Goal: Communication & Community: Answer question/provide support

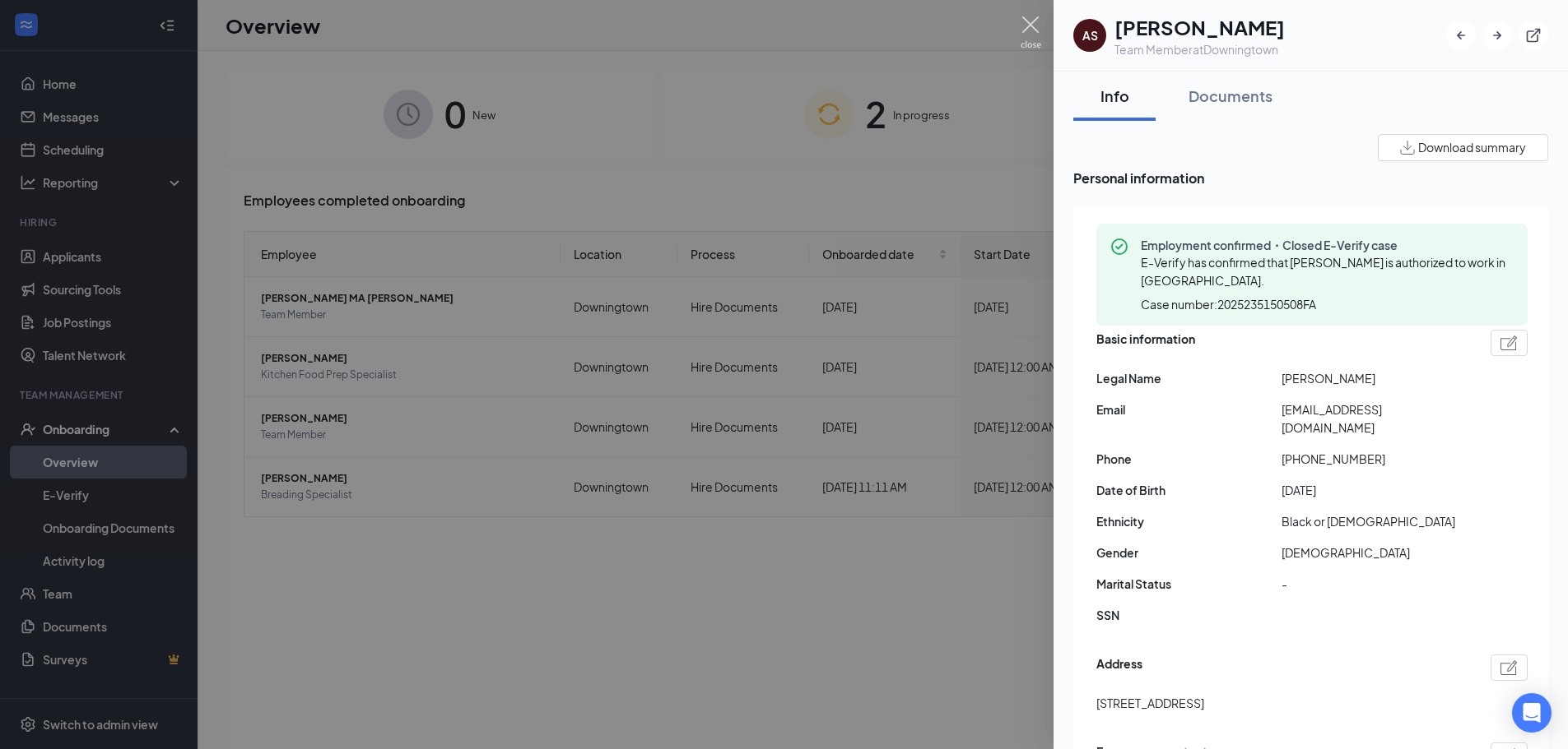
click at [1034, 18] on img at bounding box center [1030, 33] width 21 height 32
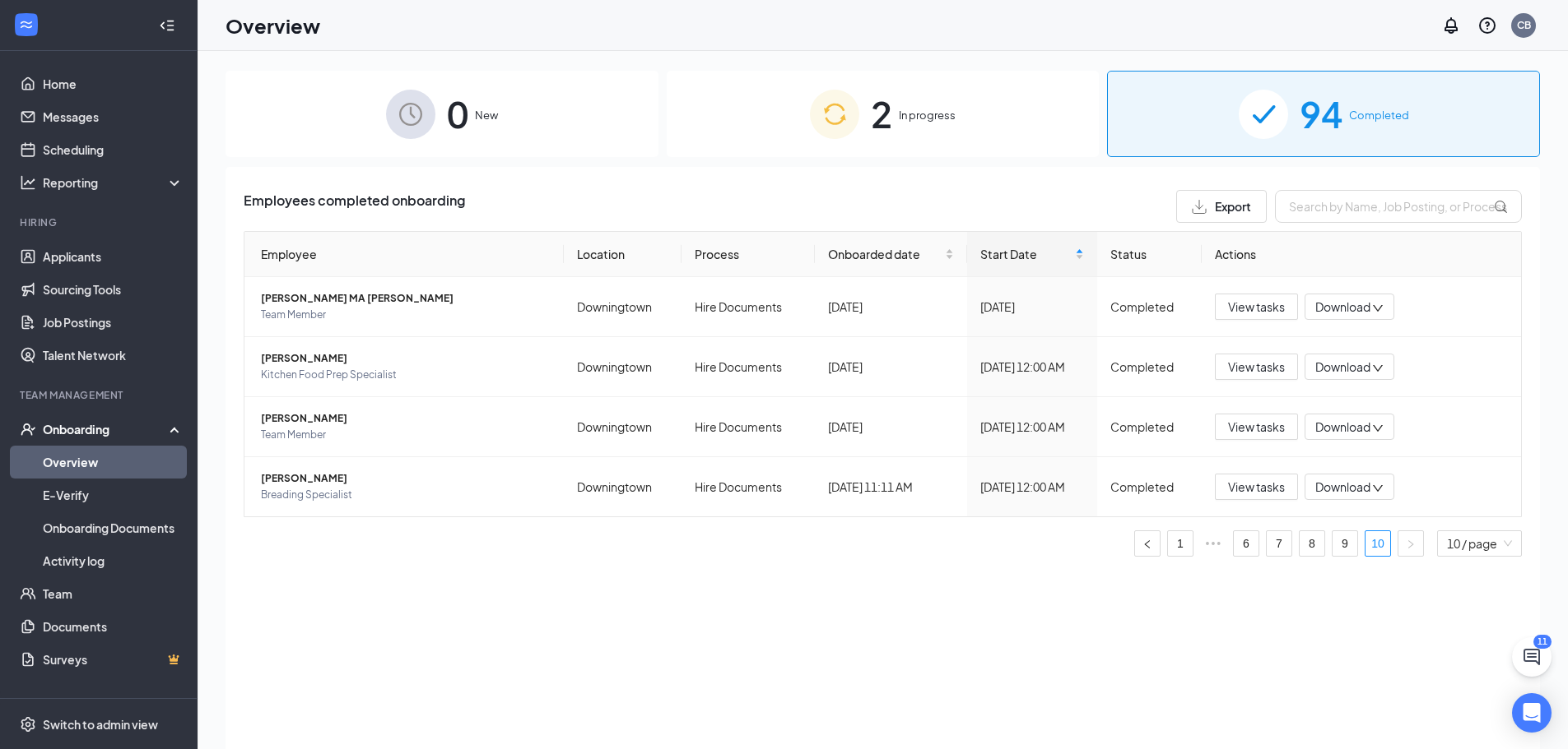
click at [74, 431] on div "Onboarding" at bounding box center [106, 430] width 127 height 17
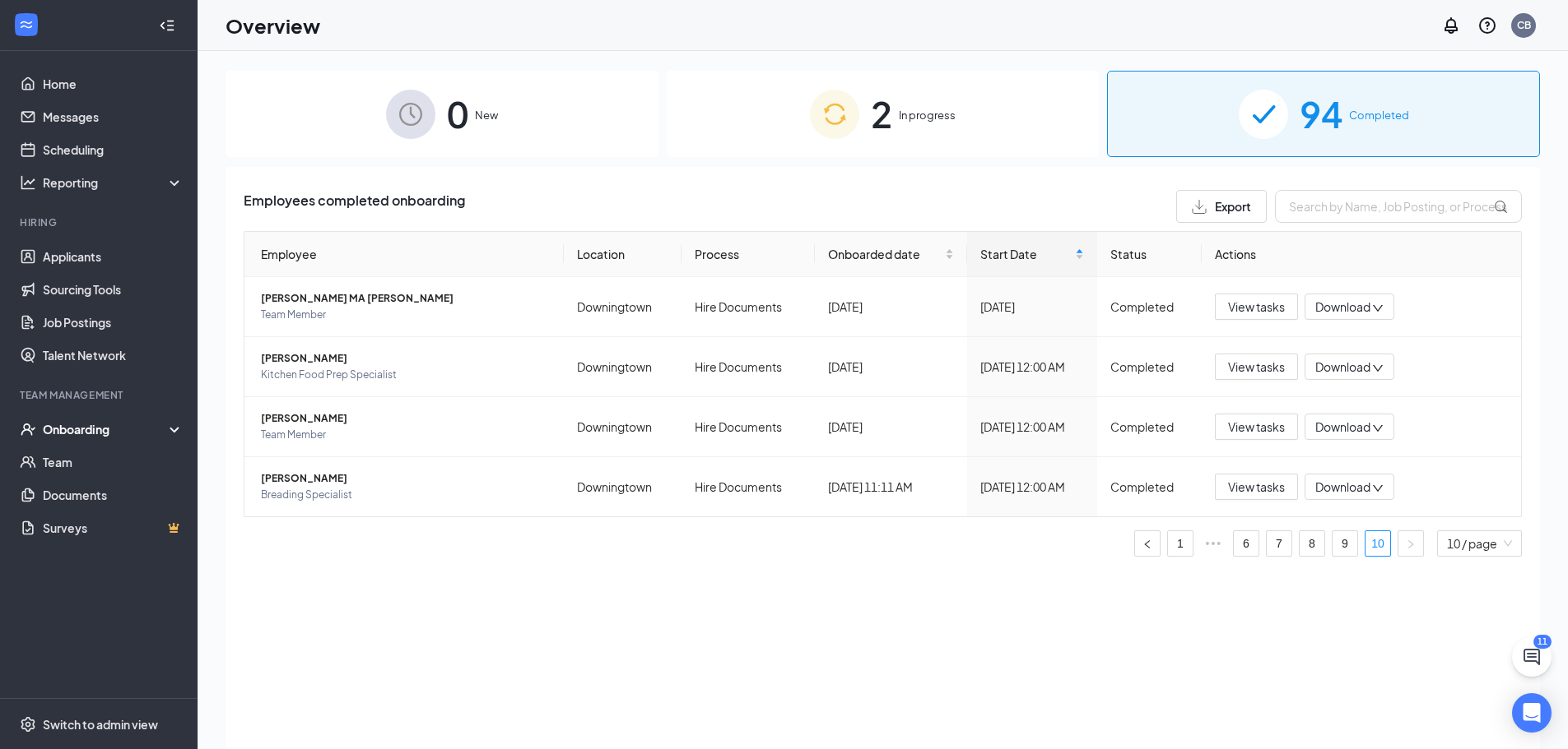
click at [74, 431] on div "Onboarding" at bounding box center [106, 430] width 127 height 17
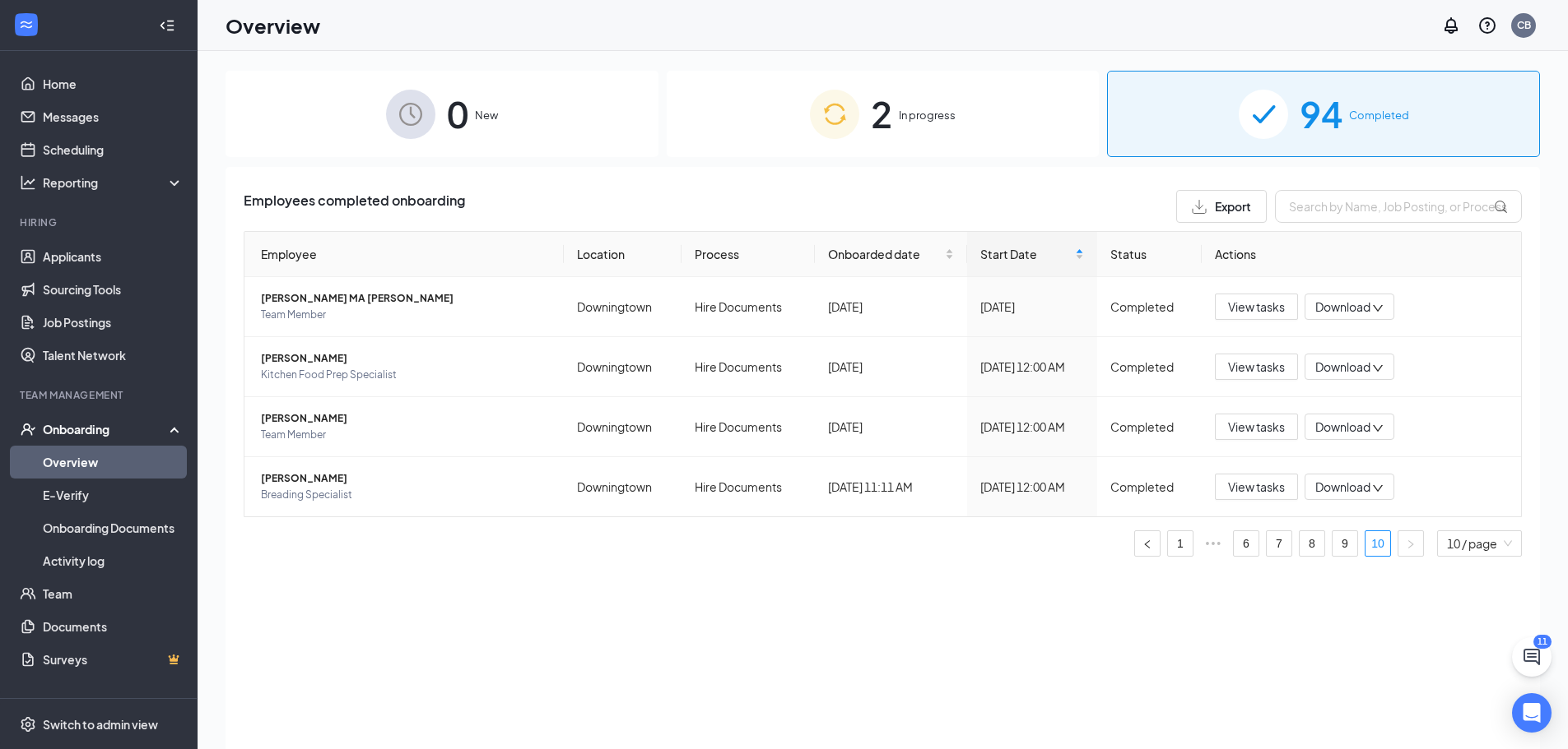
click at [72, 463] on link "Overview" at bounding box center [113, 461] width 140 height 33
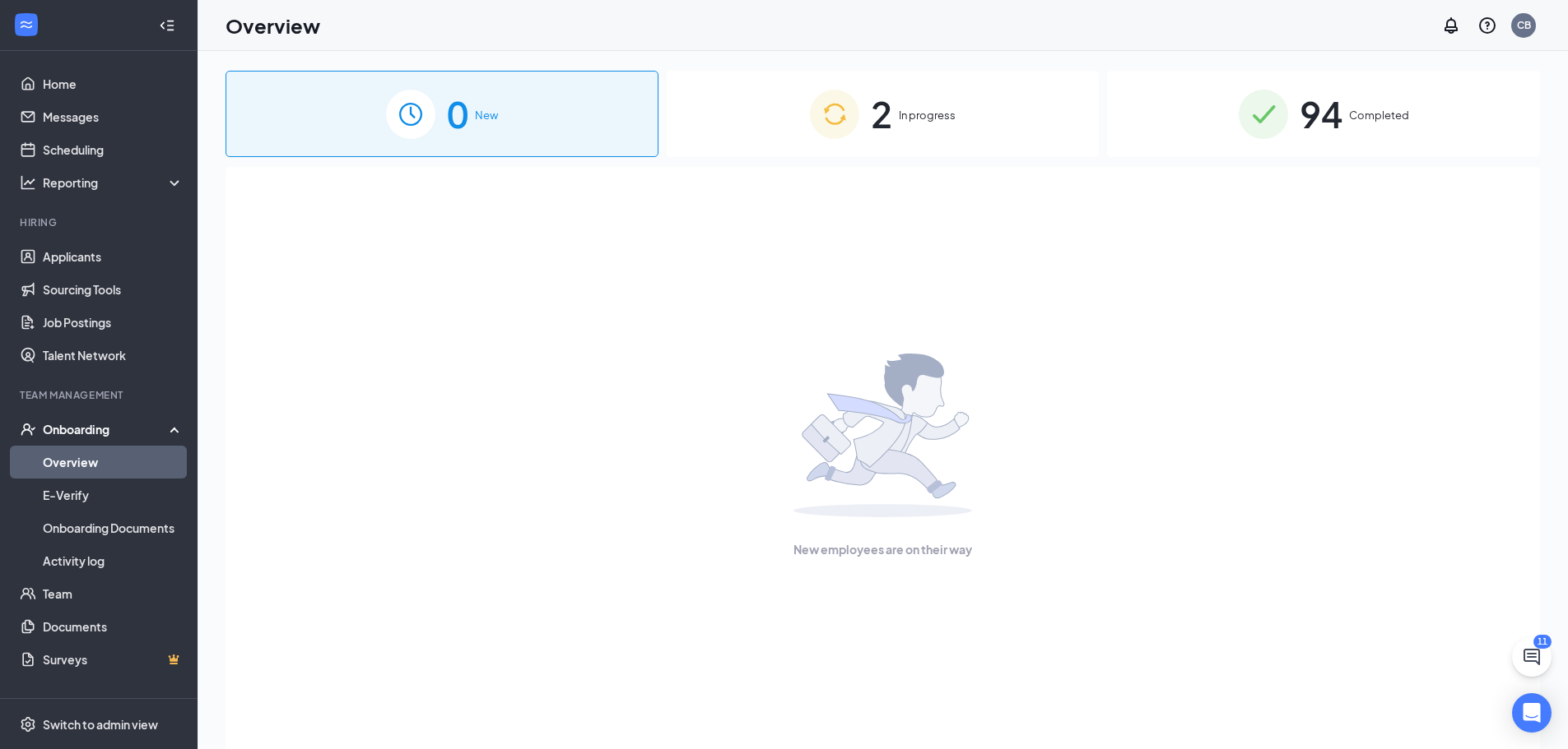
click at [1354, 115] on span "Completed" at bounding box center [1379, 115] width 60 height 17
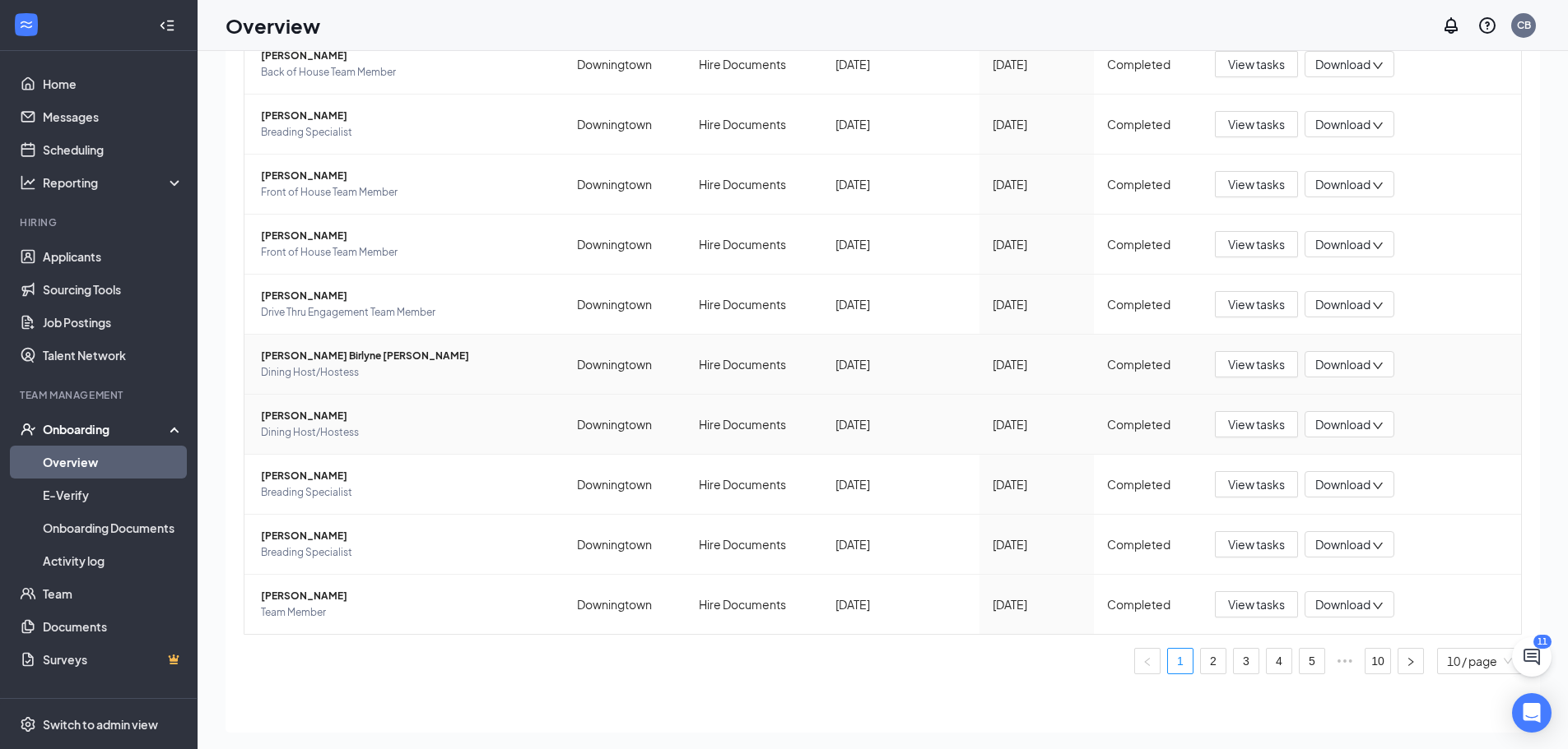
scroll to position [74, 0]
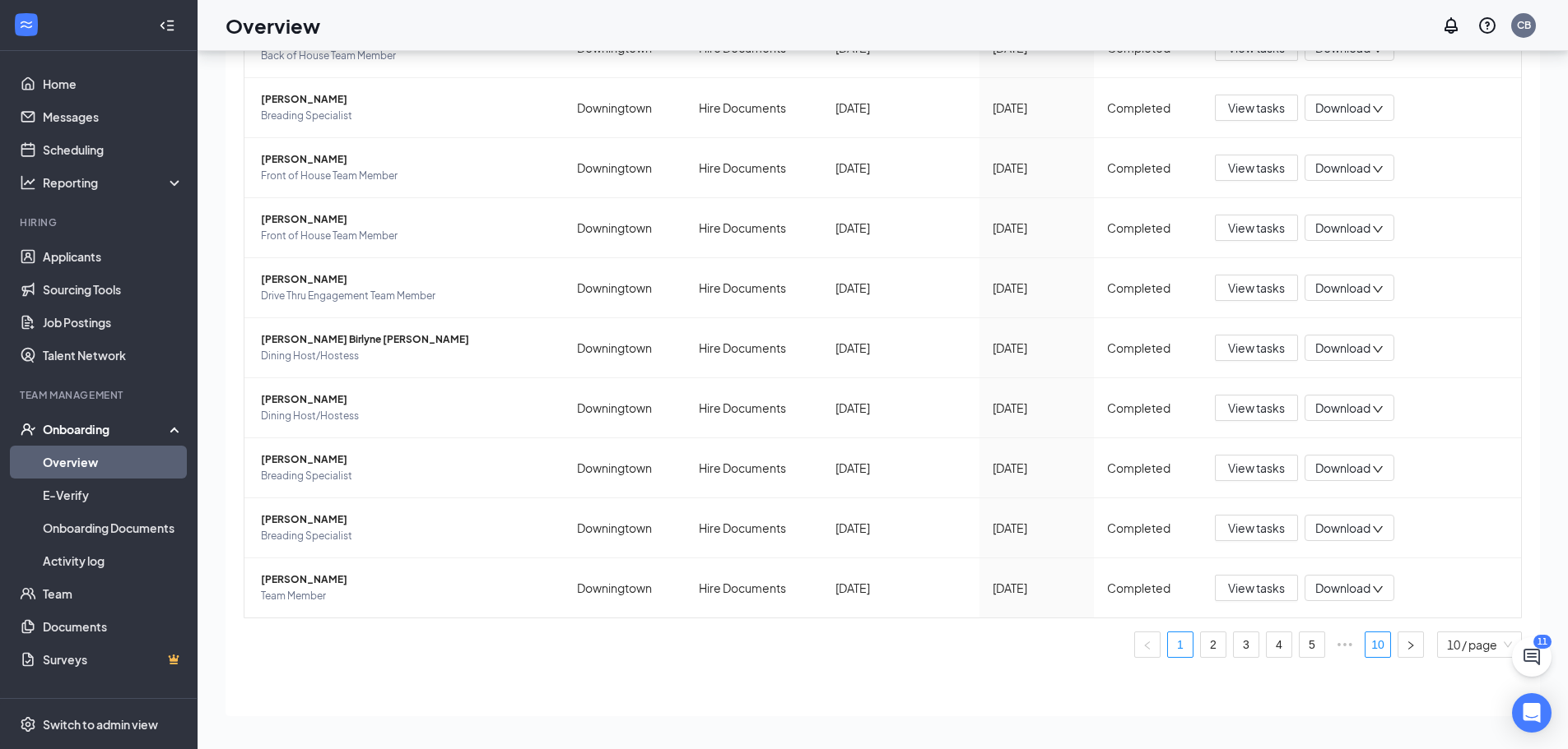
click at [1366, 645] on link "10" at bounding box center [1378, 645] width 25 height 25
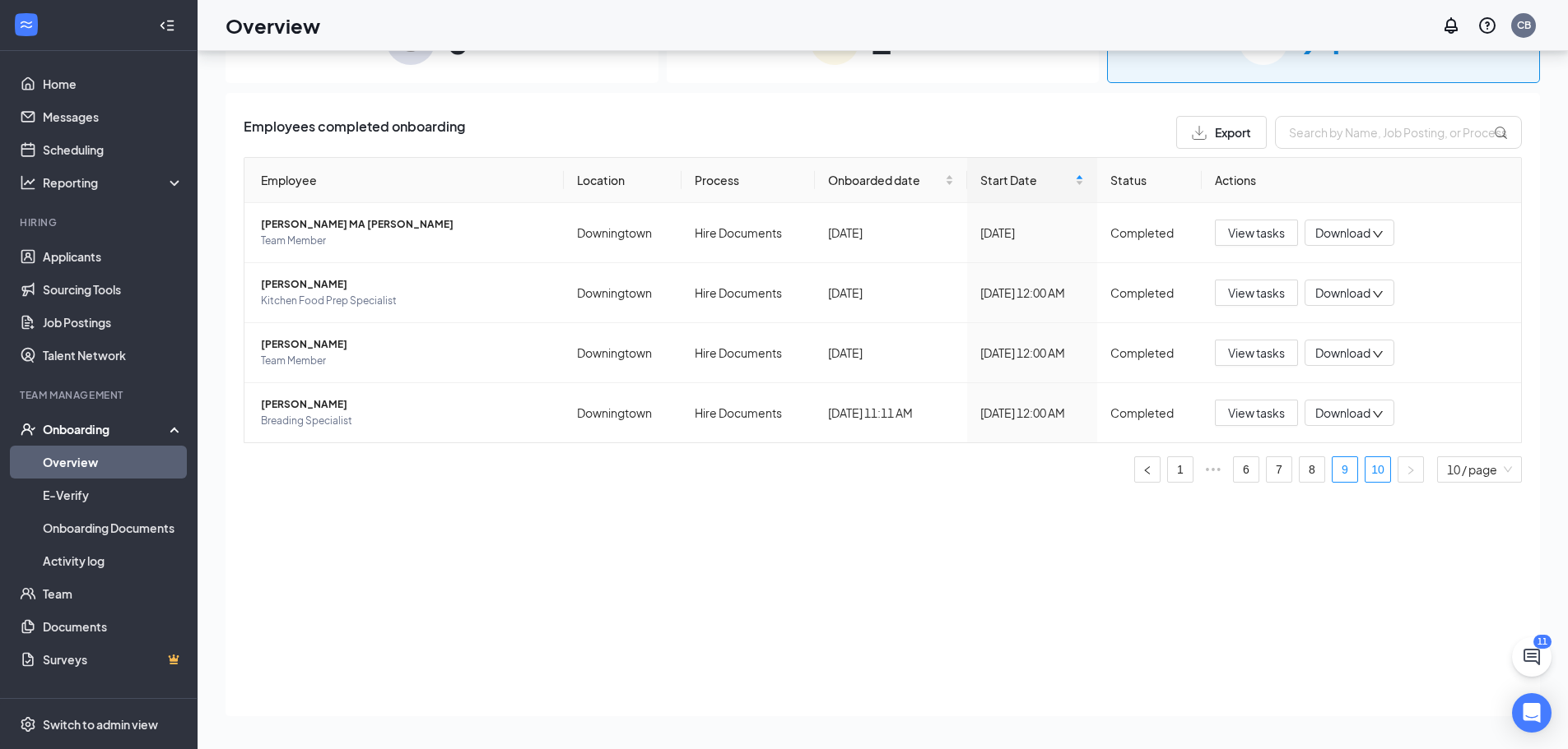
click at [1346, 471] on link "9" at bounding box center [1345, 470] width 25 height 25
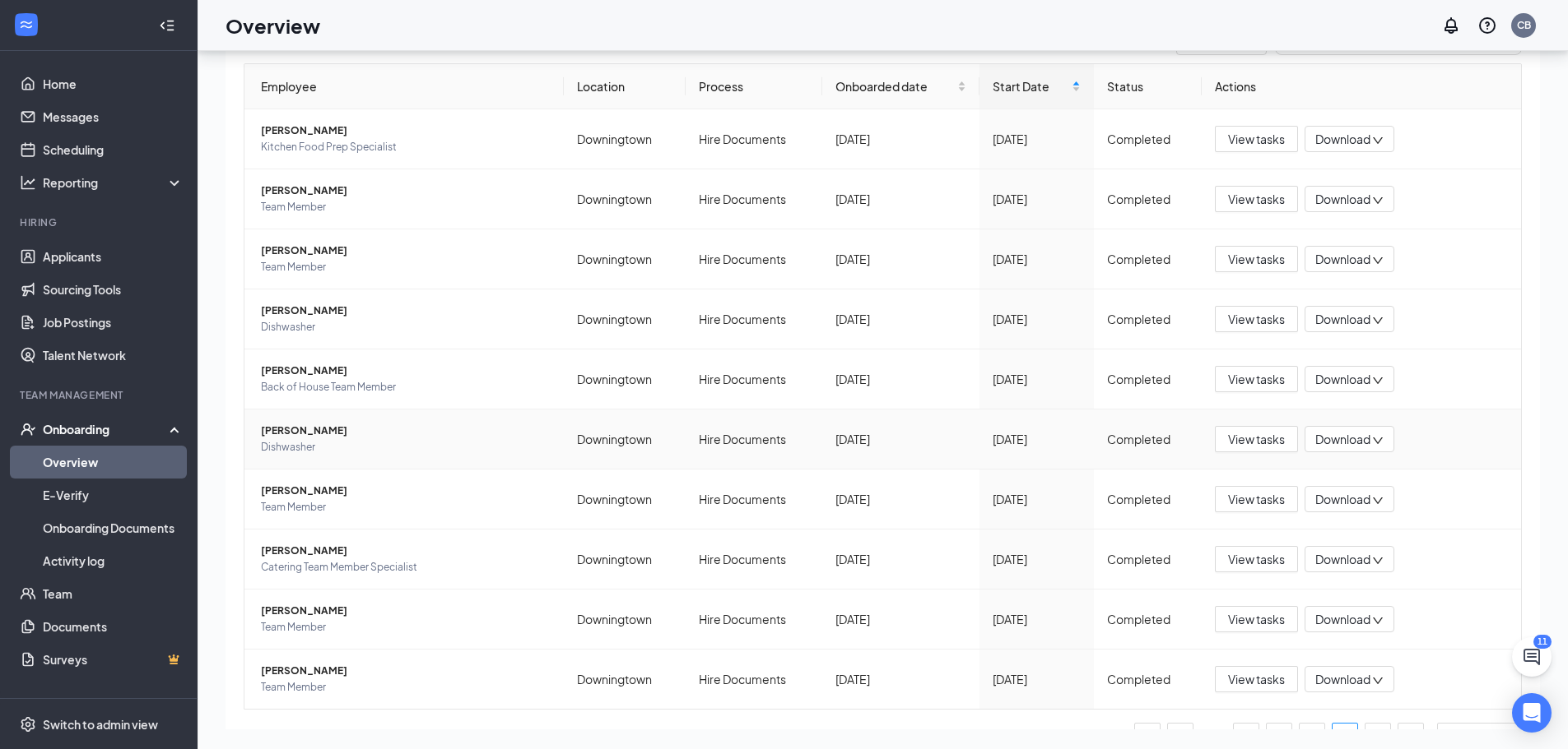
scroll to position [185, 0]
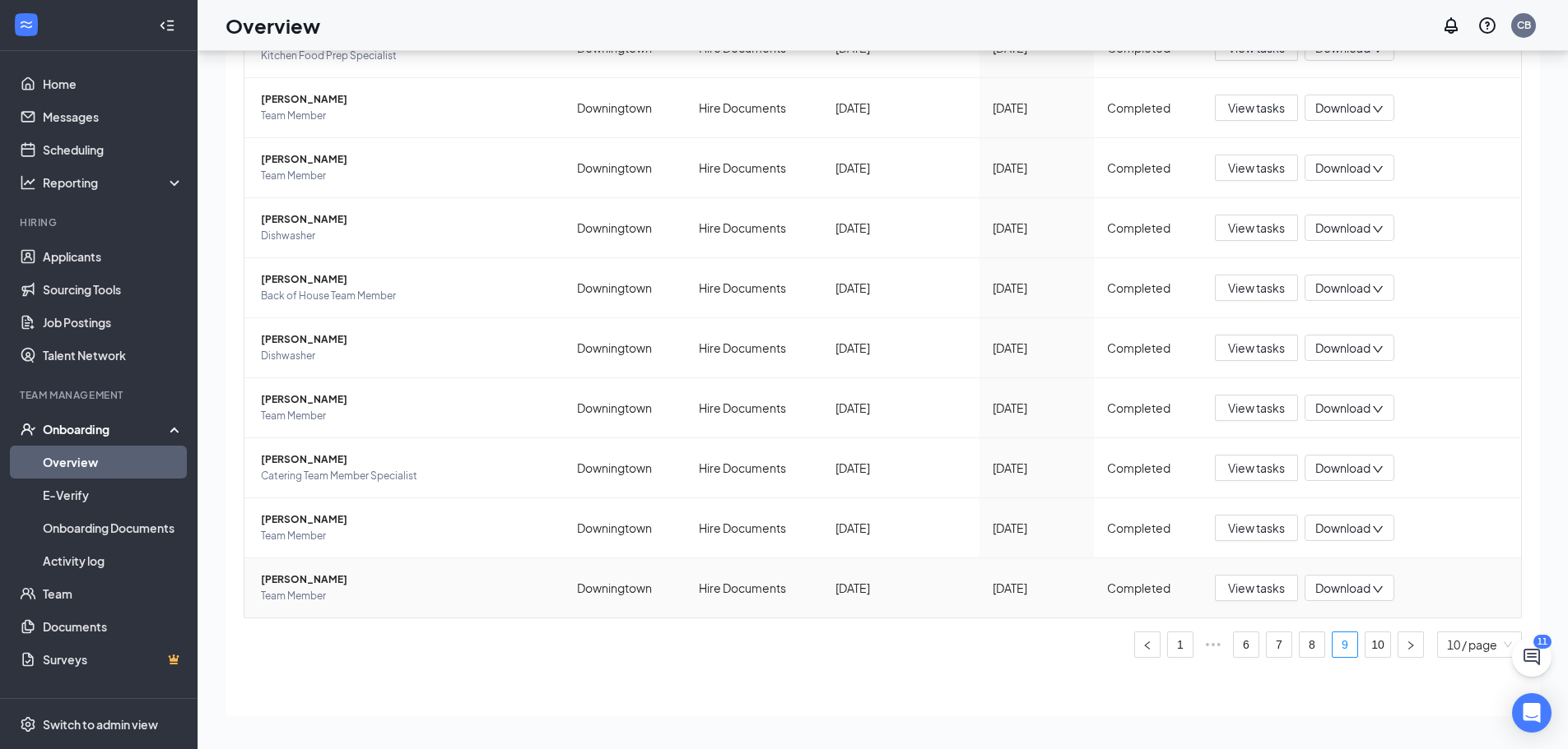
click at [320, 583] on span "[PERSON_NAME]" at bounding box center [406, 580] width 289 height 17
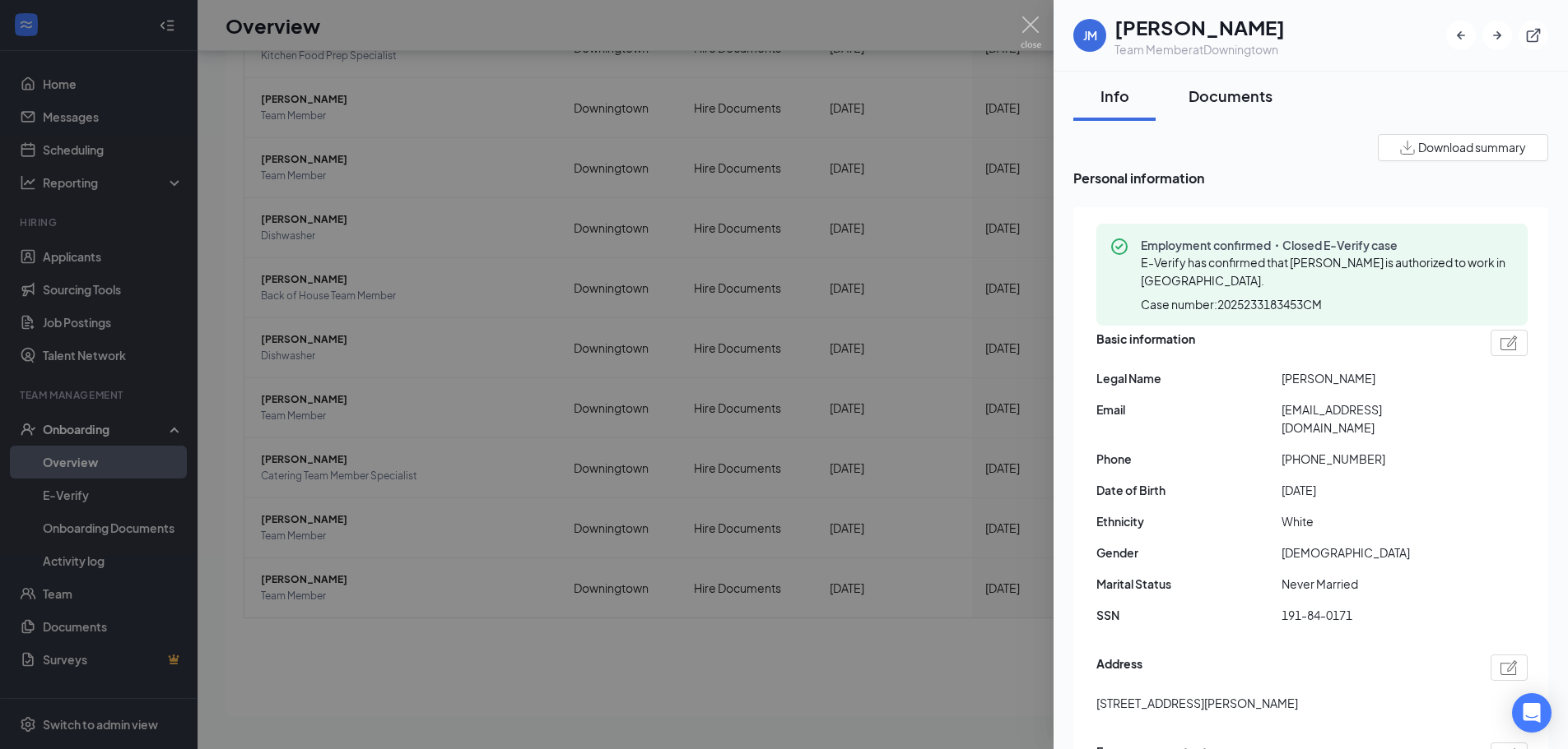
click at [1218, 98] on div "Documents" at bounding box center [1230, 95] width 84 height 21
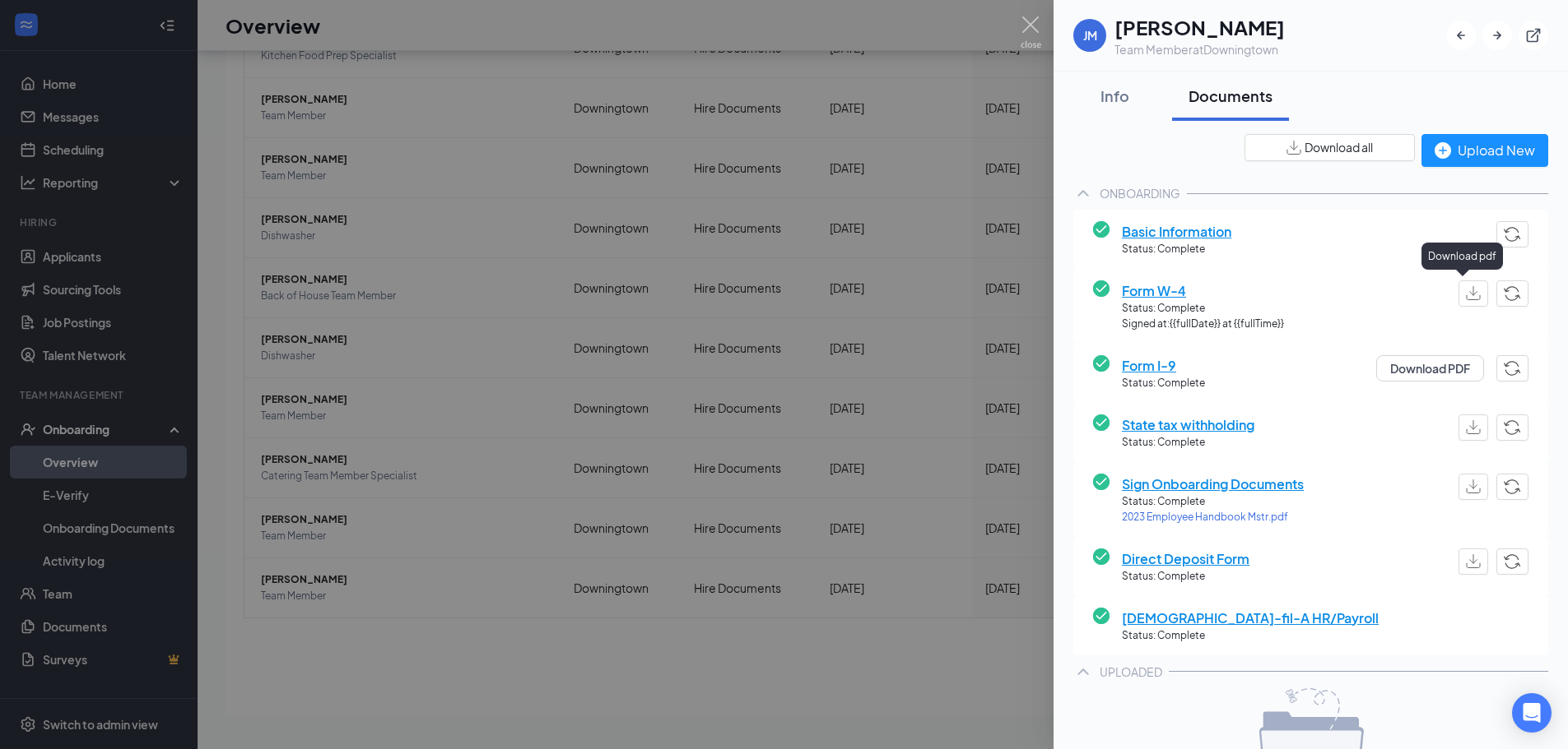
click at [1466, 288] on img "button" at bounding box center [1474, 293] width 15 height 14
click at [1167, 376] on span "Status: Complete" at bounding box center [1162, 384] width 83 height 16
click at [1428, 368] on button "Download PDF" at bounding box center [1429, 368] width 108 height 26
click at [1469, 487] on button "button" at bounding box center [1473, 487] width 29 height 26
click at [1171, 561] on span "Direct Deposit Form" at bounding box center [1185, 558] width 128 height 21
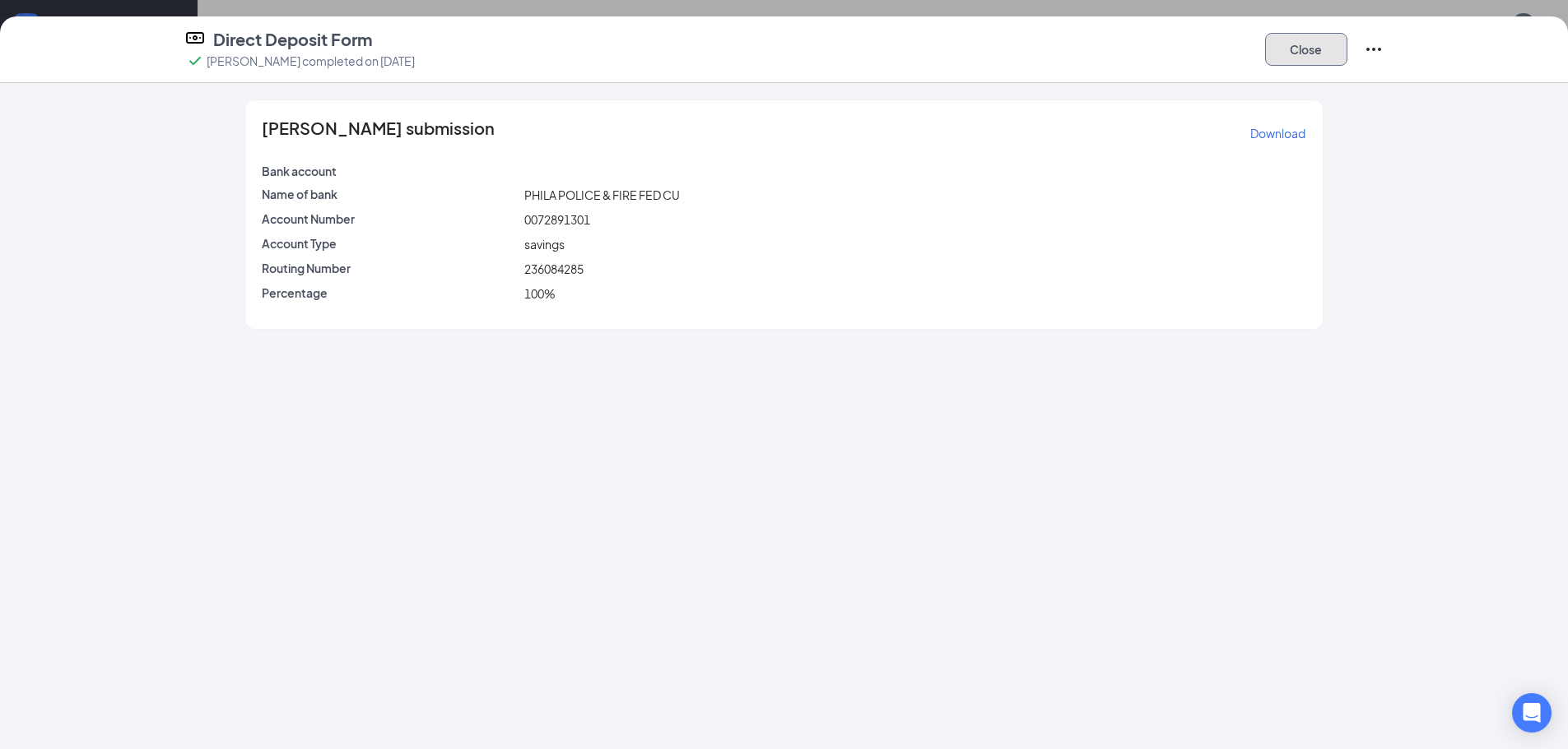
click at [1305, 43] on button "Close" at bounding box center [1305, 48] width 82 height 33
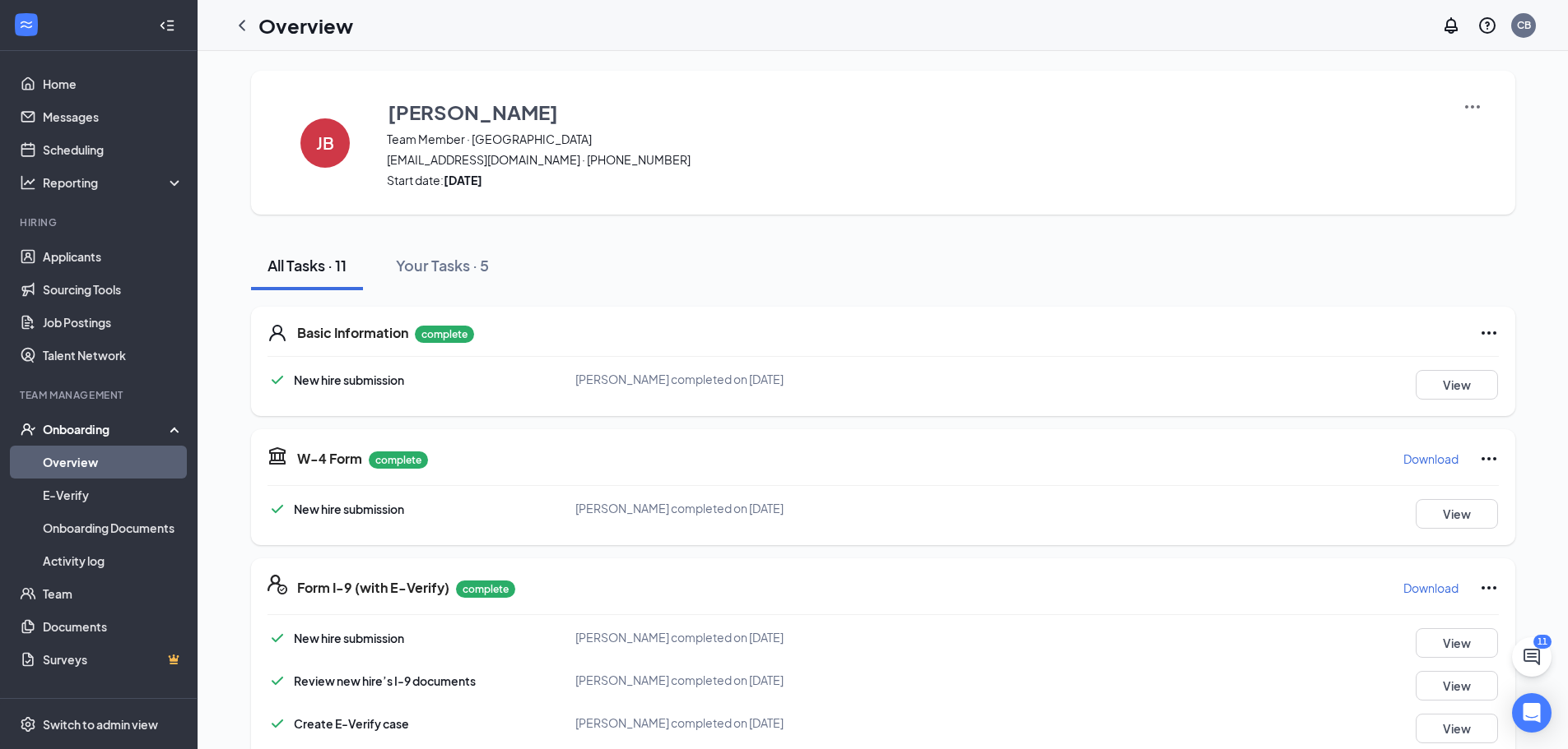
click at [95, 459] on link "Overview" at bounding box center [113, 461] width 140 height 33
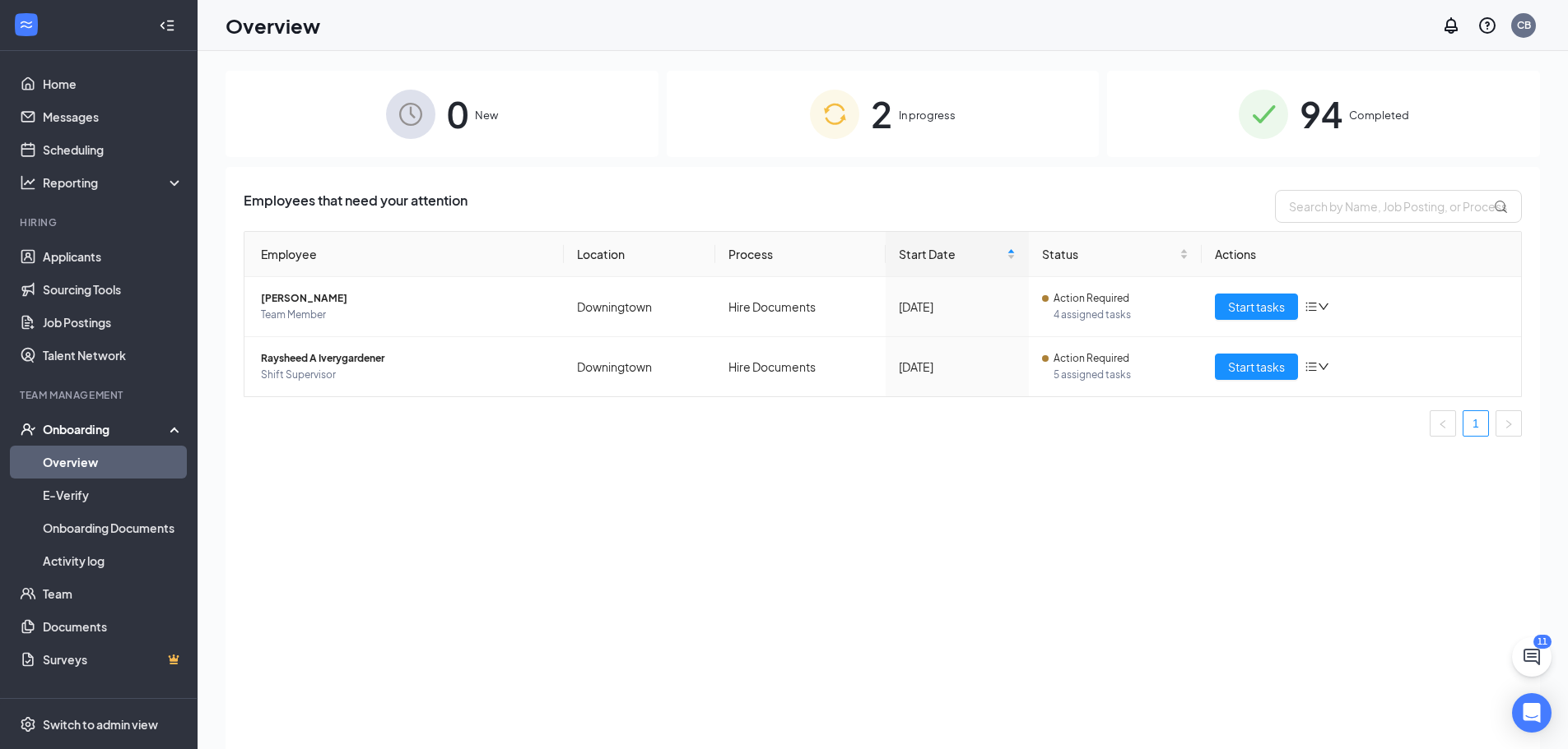
click at [1330, 118] on span "94" at bounding box center [1320, 114] width 43 height 57
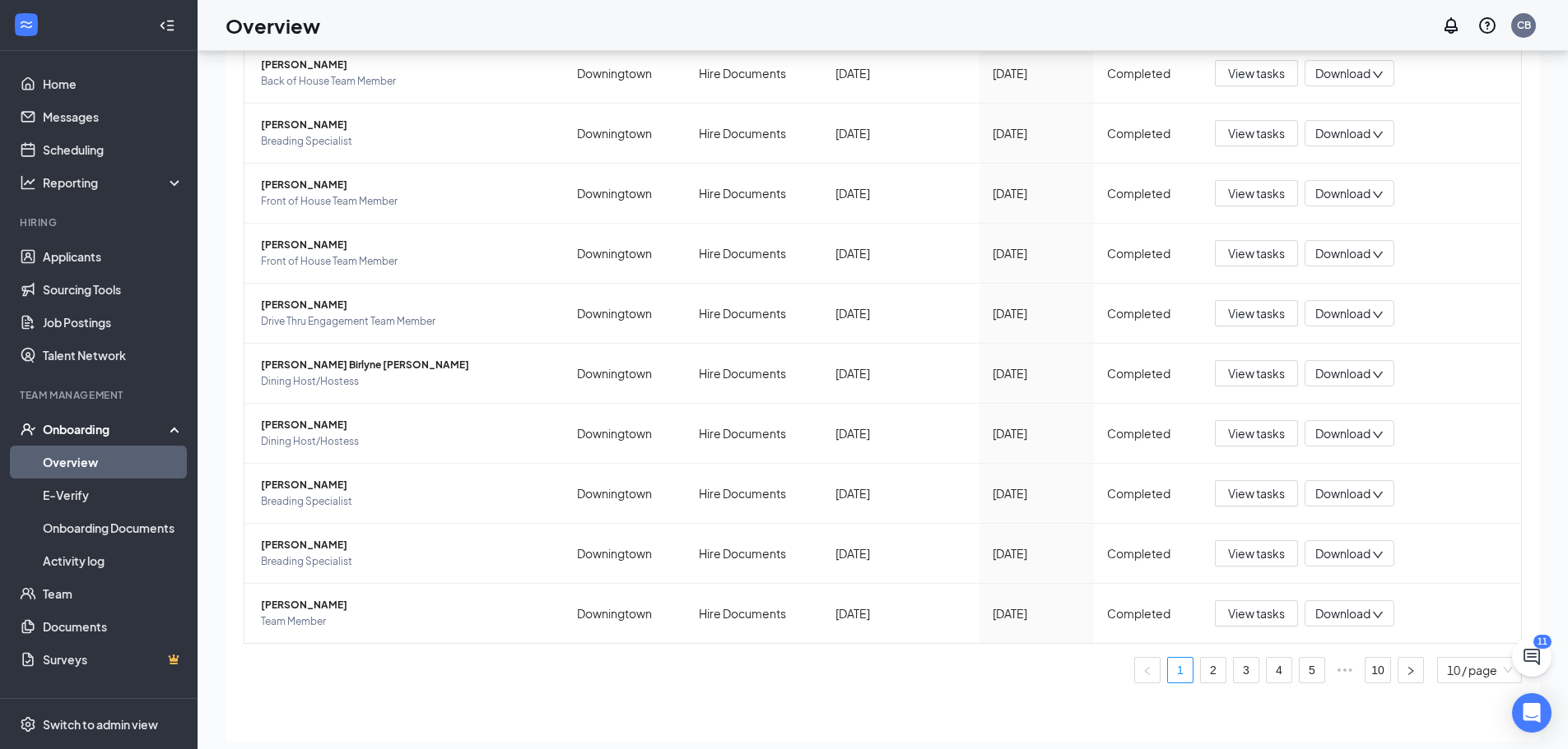
scroll to position [74, 0]
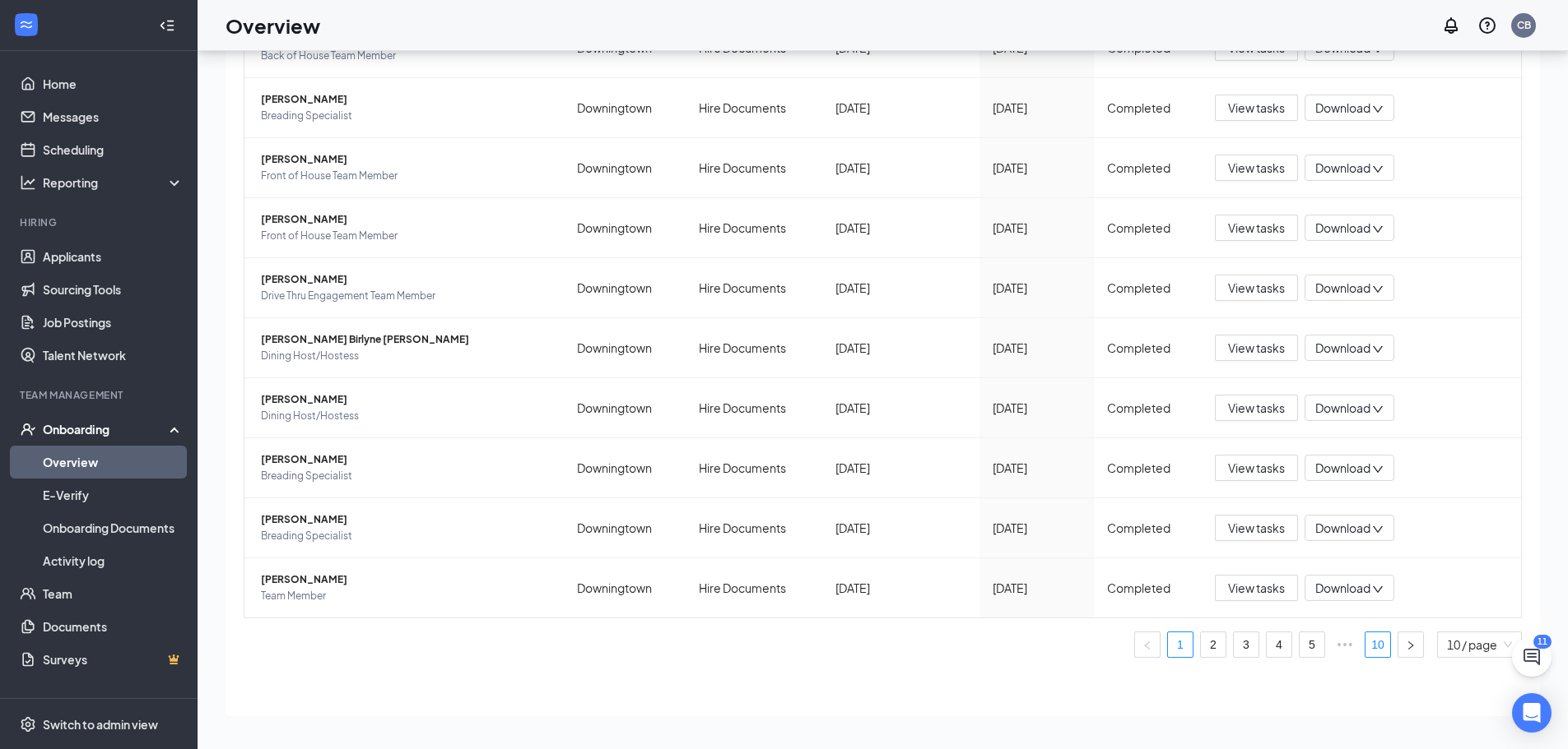
click at [1366, 644] on link "10" at bounding box center [1378, 645] width 25 height 25
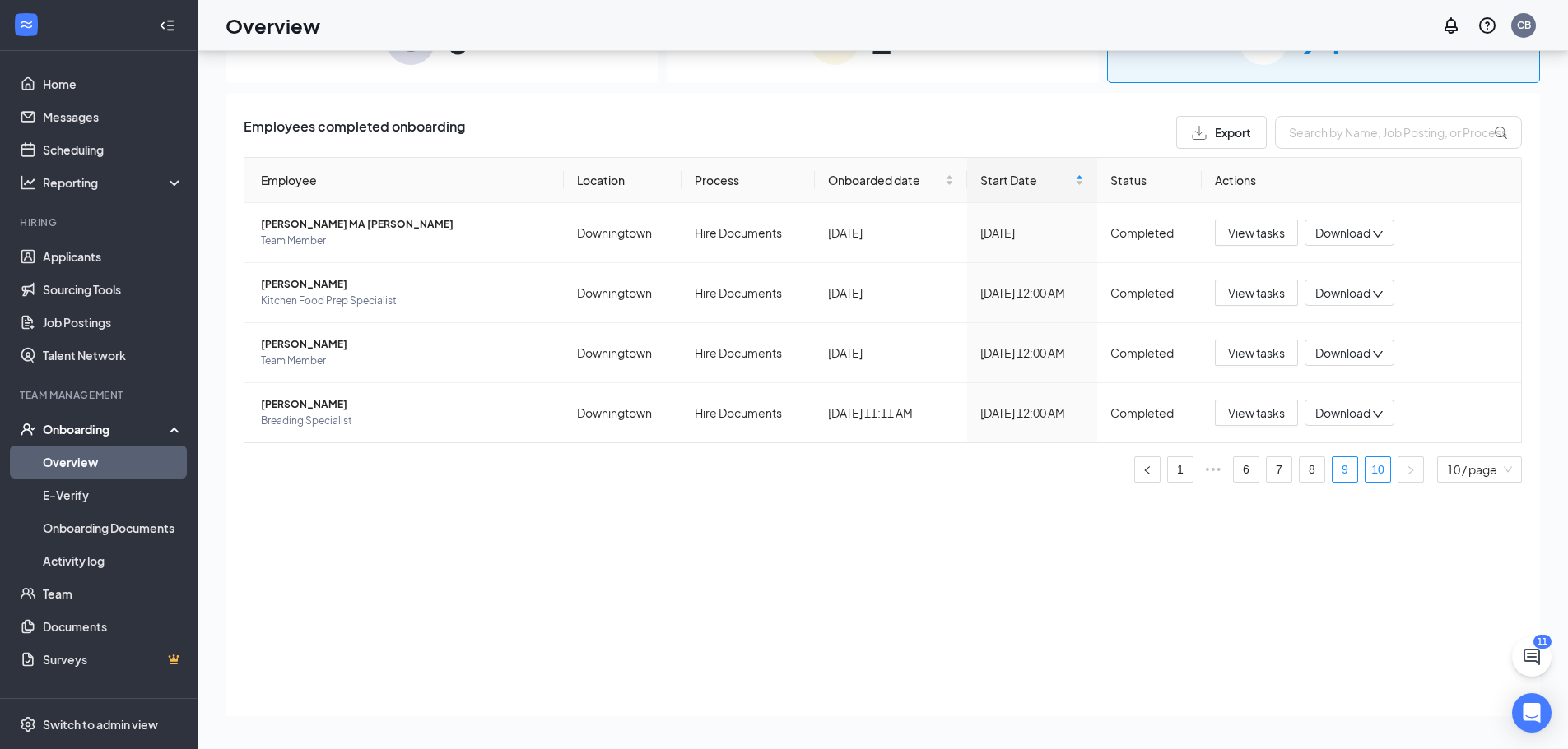
click at [1344, 470] on link "9" at bounding box center [1345, 470] width 25 height 25
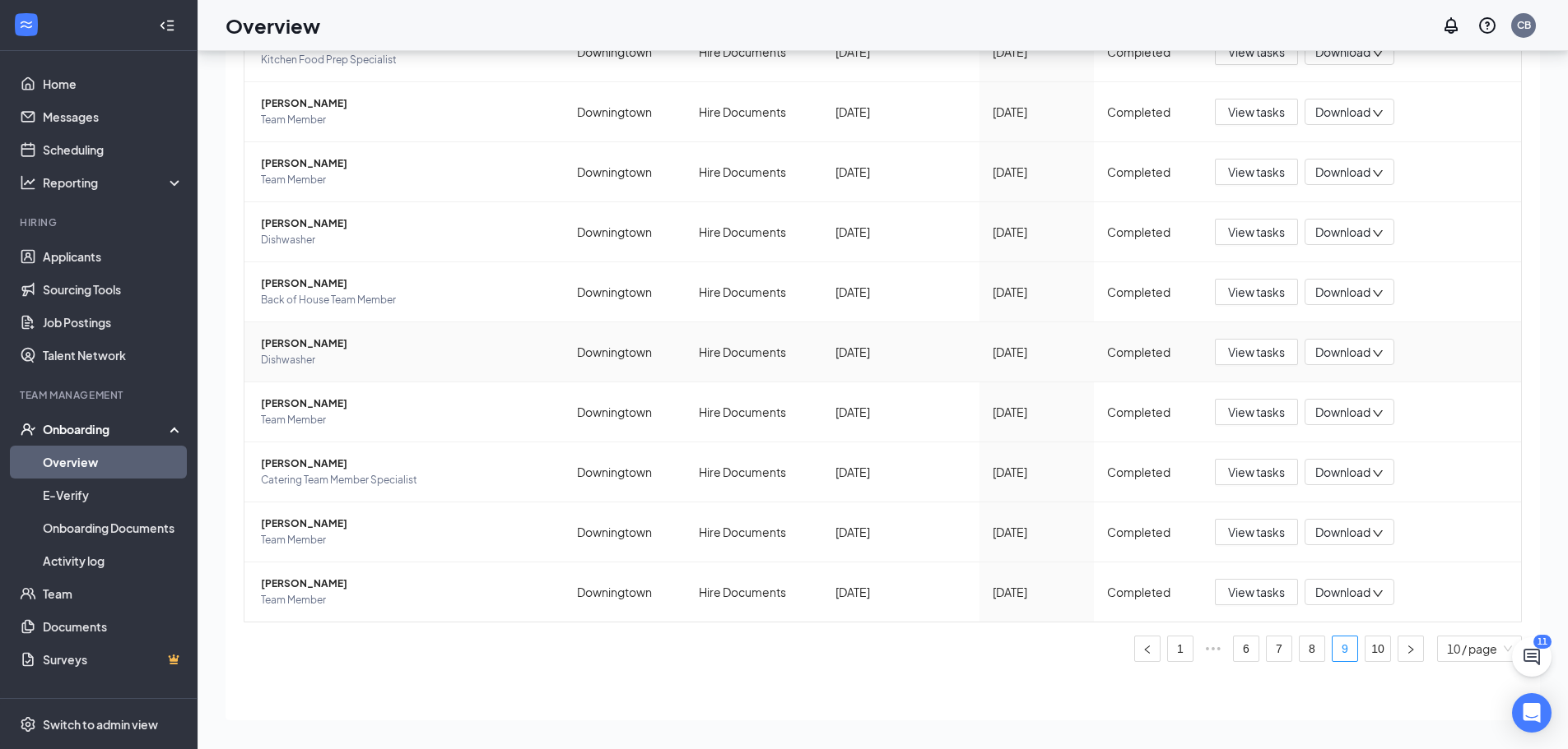
scroll to position [185, 0]
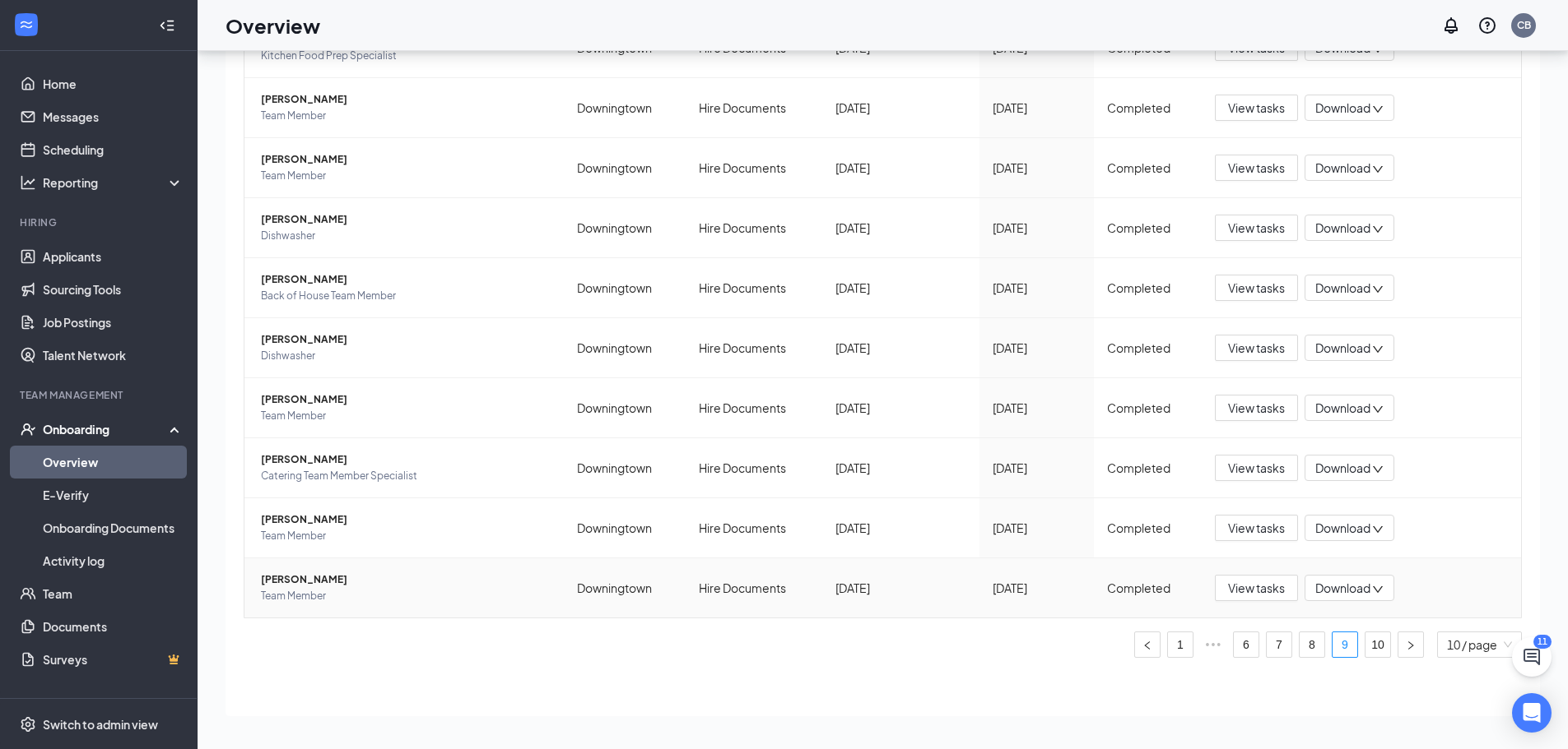
click at [294, 581] on span "[PERSON_NAME]" at bounding box center [406, 580] width 289 height 17
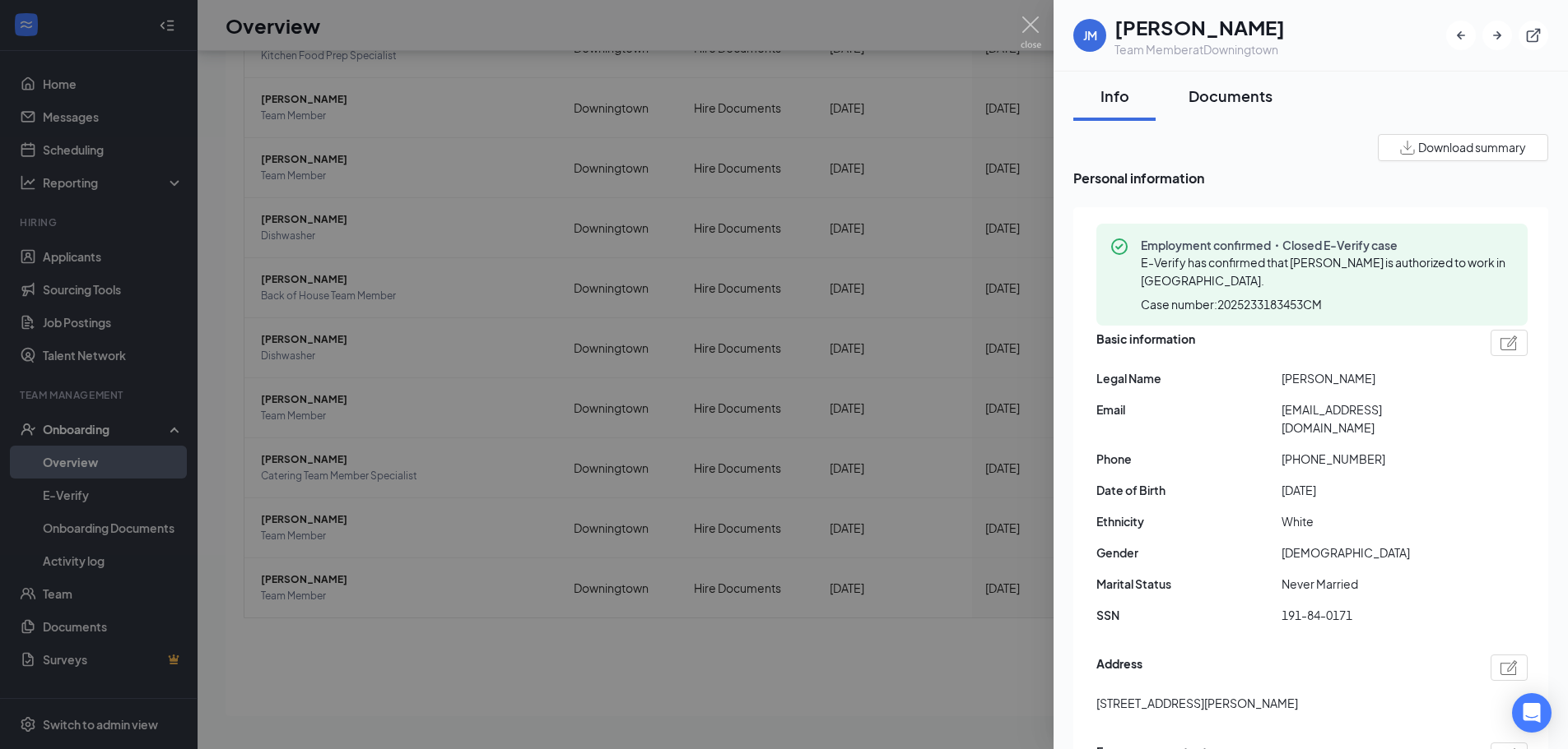
click at [1236, 89] on div "Documents" at bounding box center [1230, 95] width 84 height 21
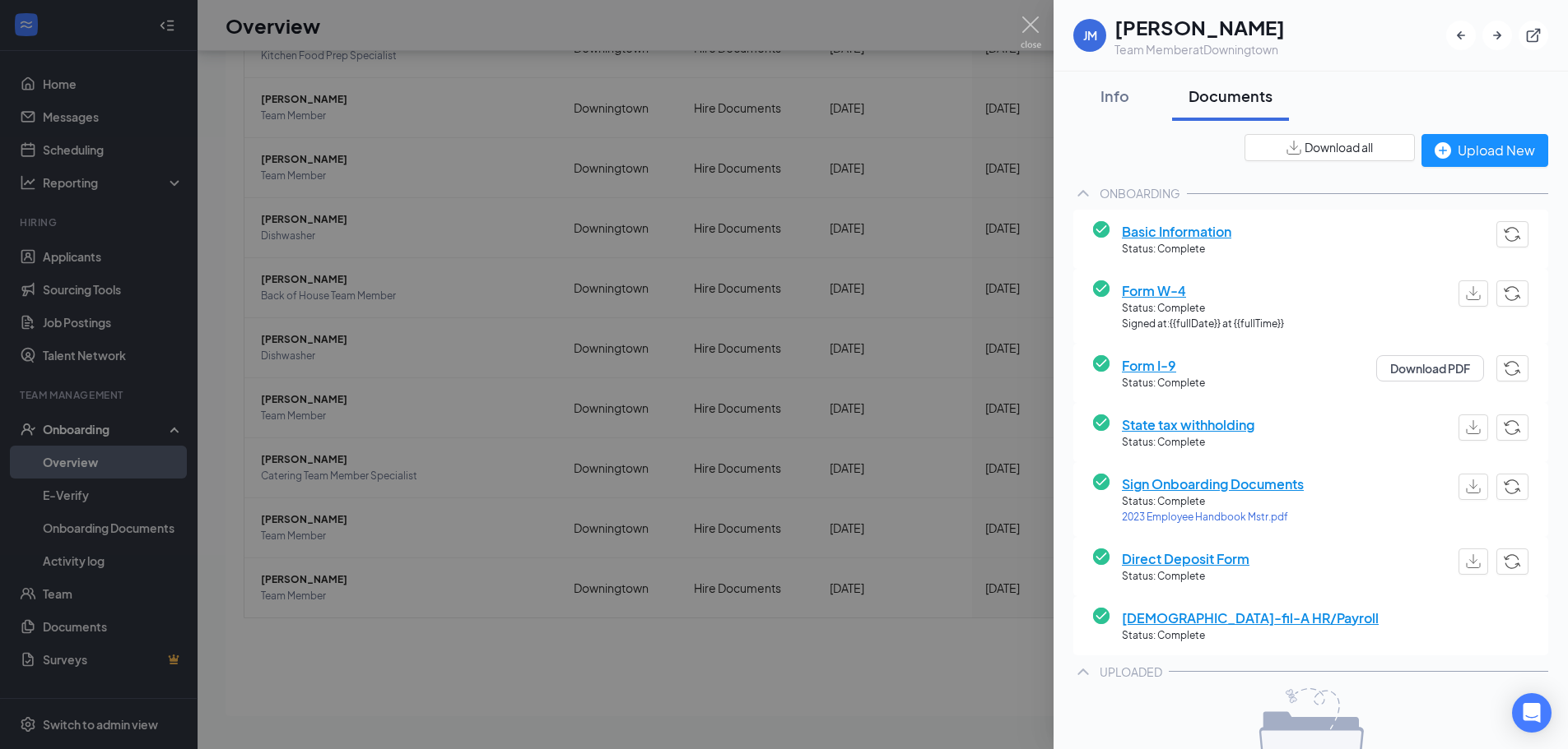
click at [1200, 561] on span "Direct Deposit Form" at bounding box center [1185, 558] width 128 height 21
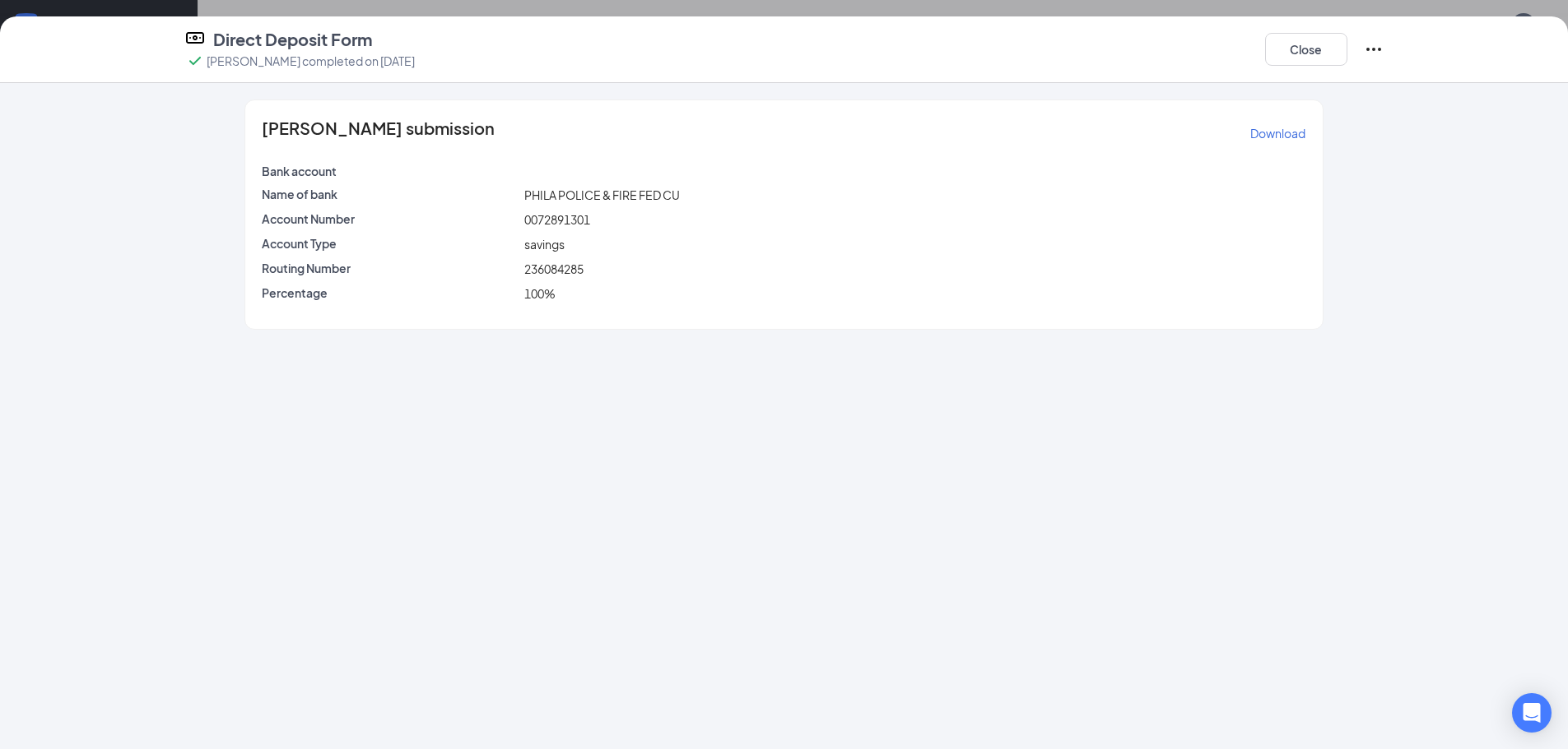
click at [1274, 133] on p "Download" at bounding box center [1278, 134] width 55 height 17
click at [1310, 50] on button "Close" at bounding box center [1305, 48] width 82 height 33
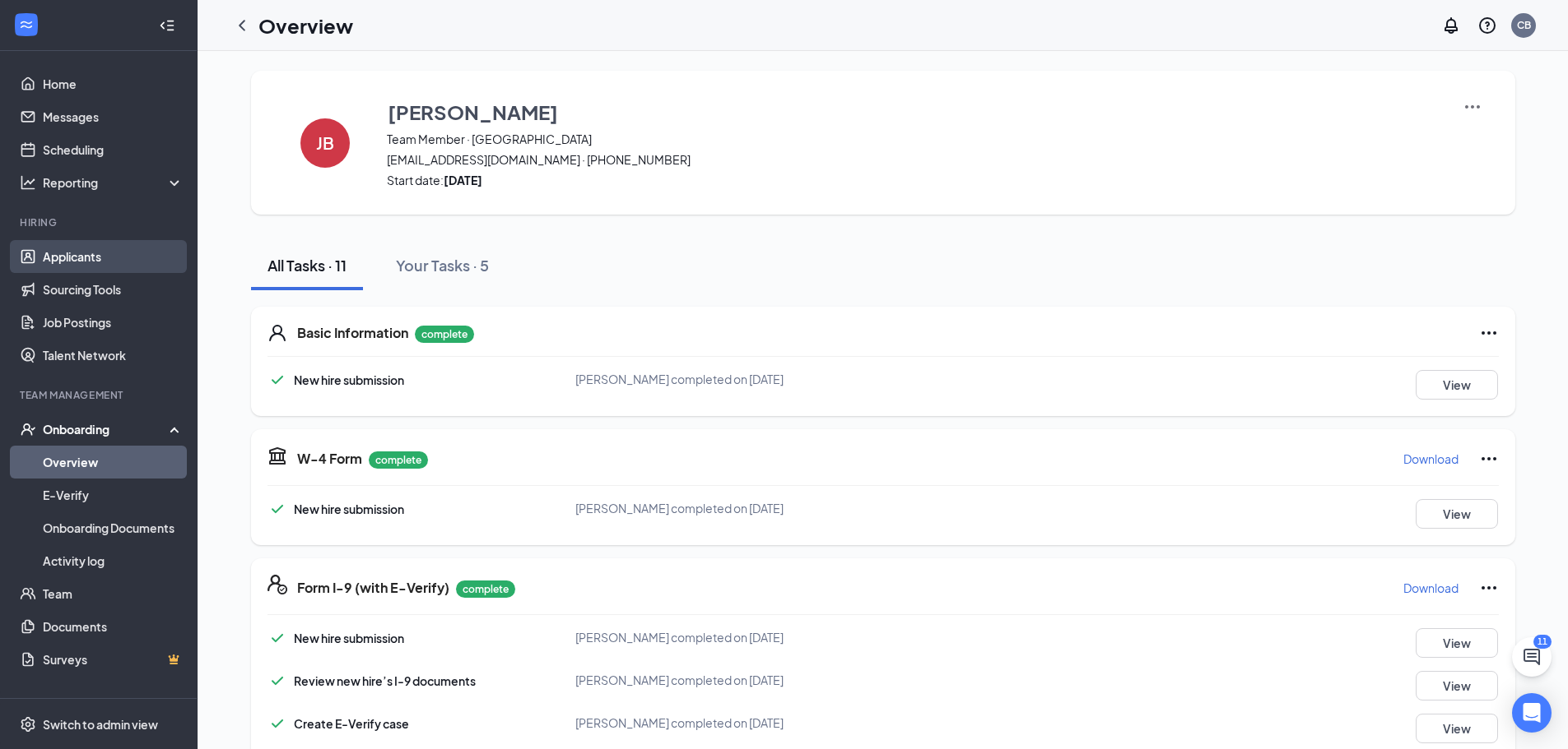
click at [91, 253] on link "Applicants" at bounding box center [113, 256] width 140 height 33
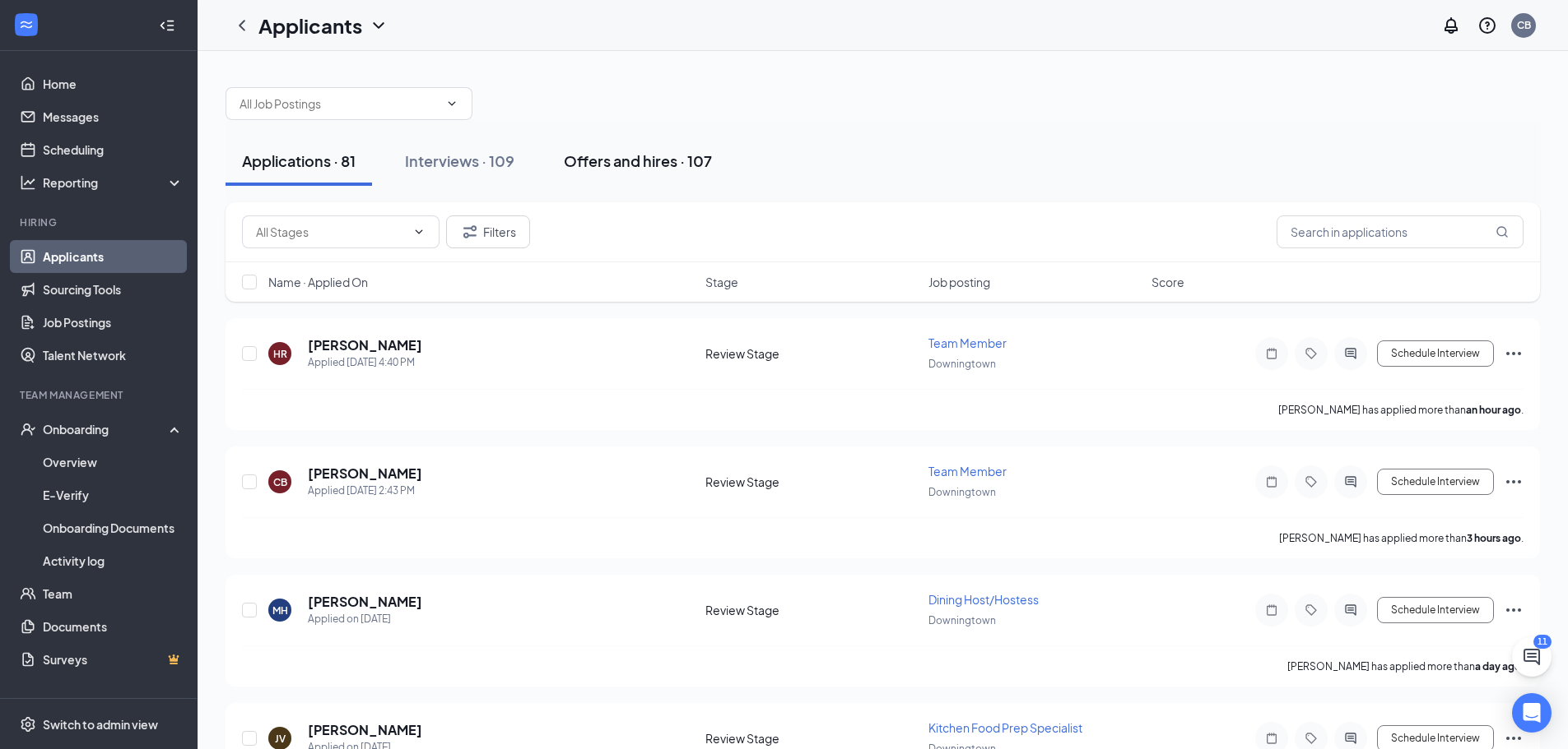
click at [612, 165] on div "Offers and hires · 107" at bounding box center [637, 160] width 148 height 21
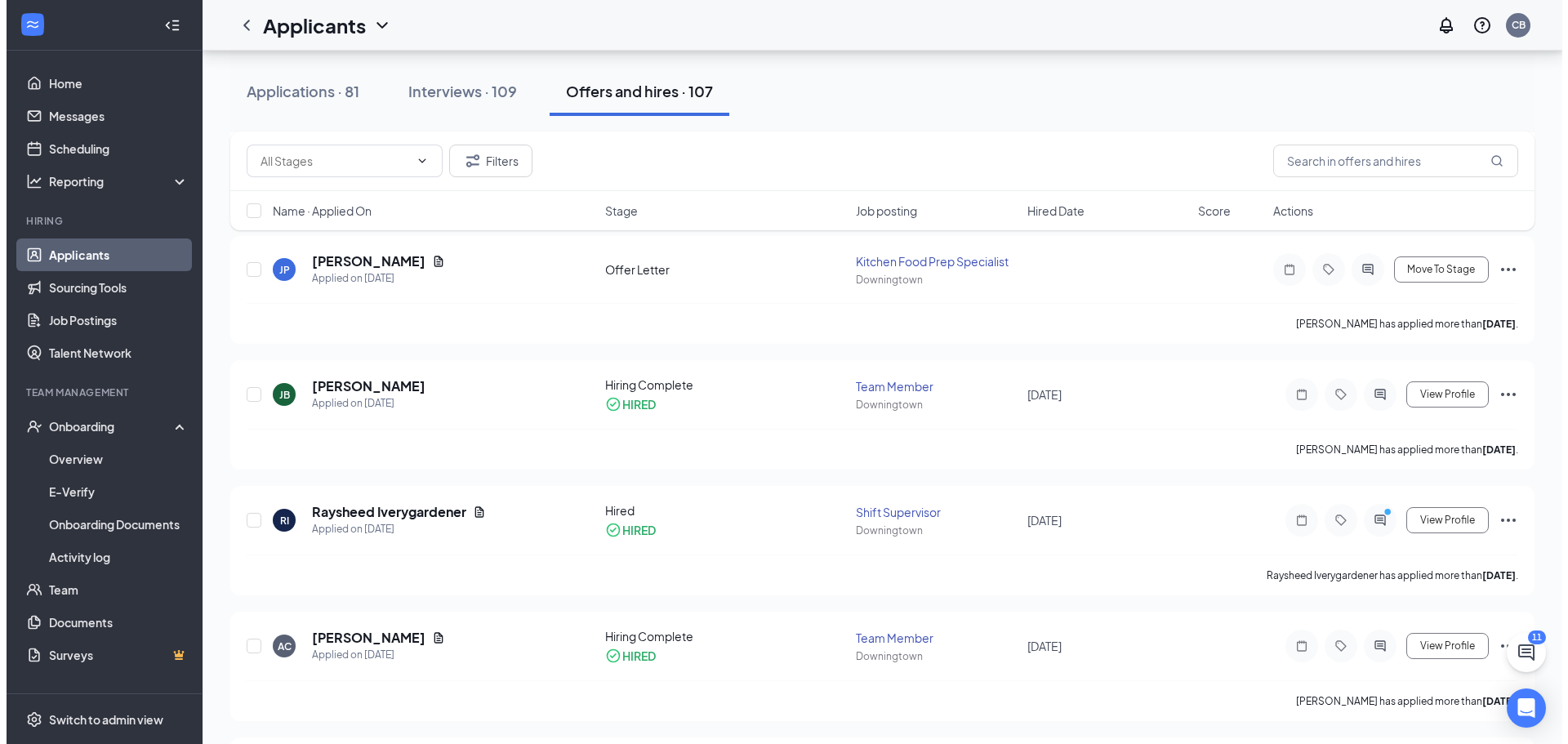
scroll to position [1144, 0]
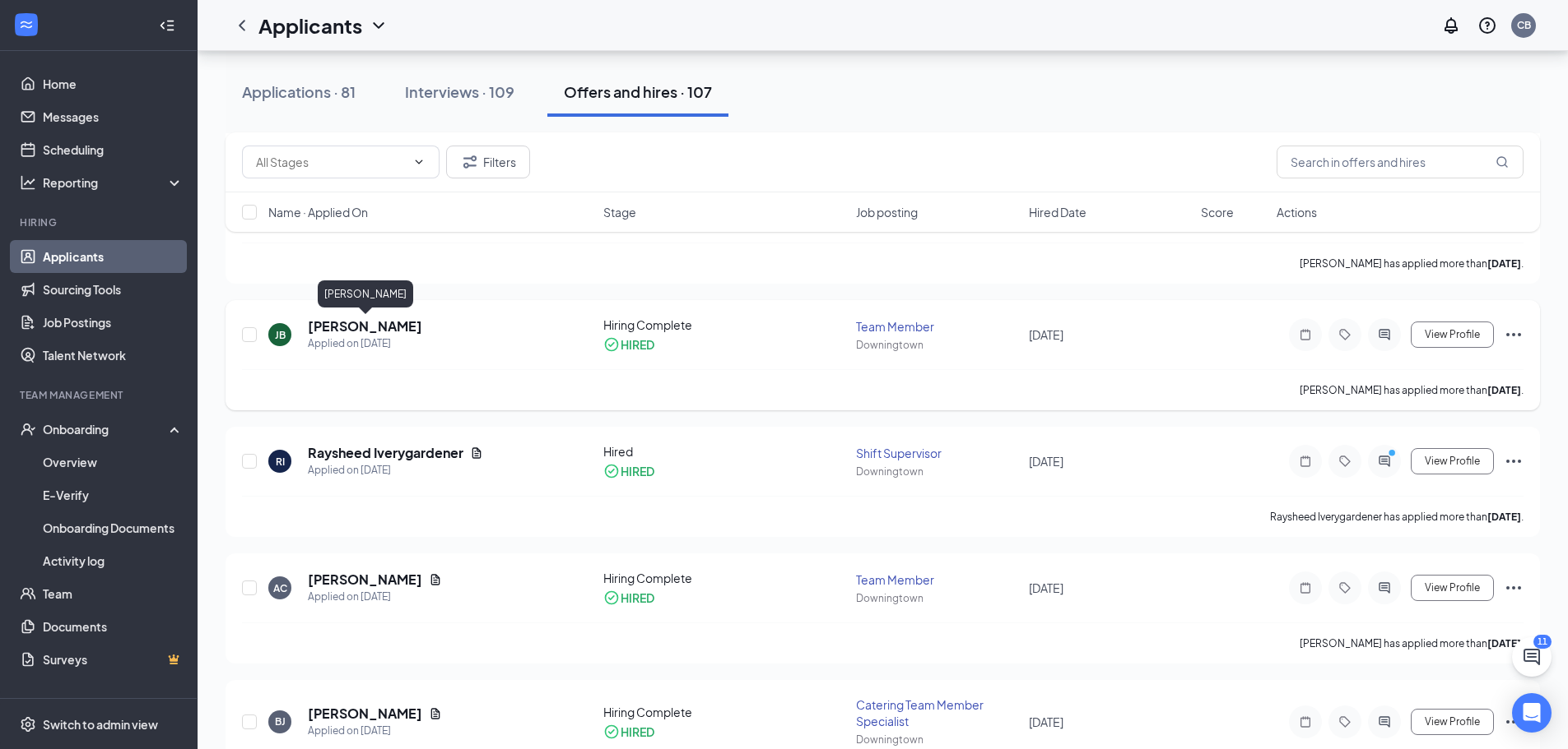
click at [401, 330] on h5 "[PERSON_NAME]" at bounding box center [365, 327] width 115 height 18
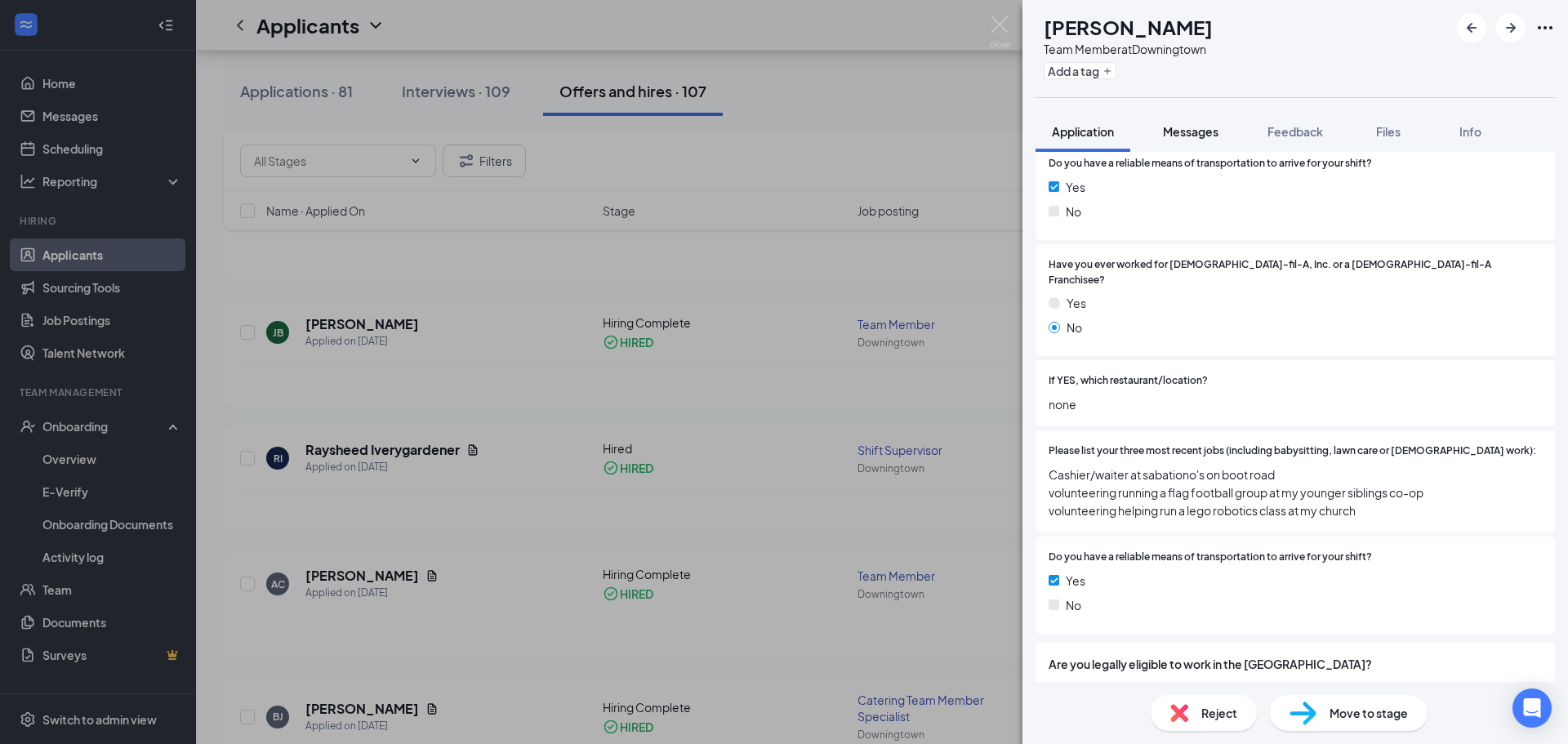
scroll to position [327, 0]
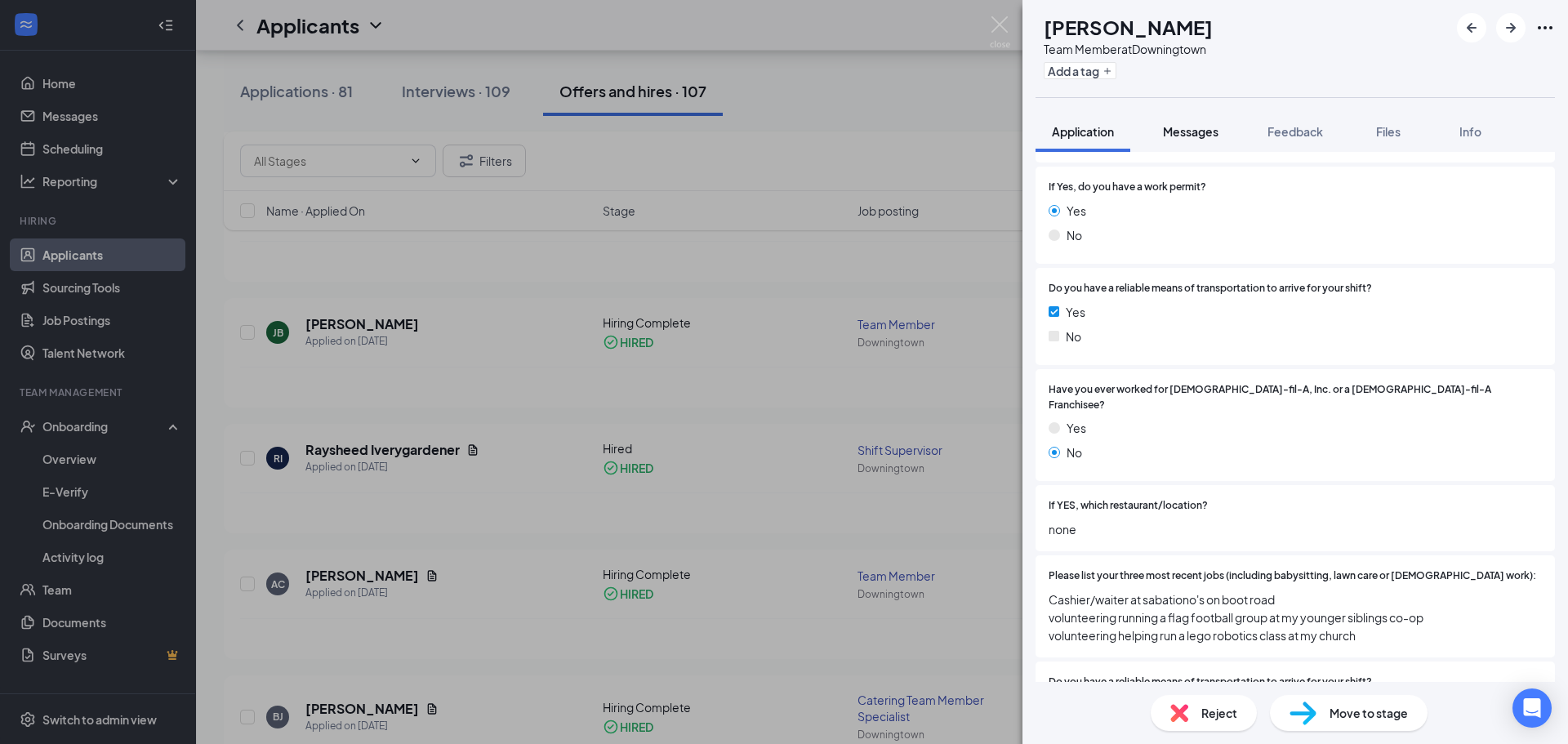
click at [1219, 133] on span "Messages" at bounding box center [1190, 132] width 56 height 15
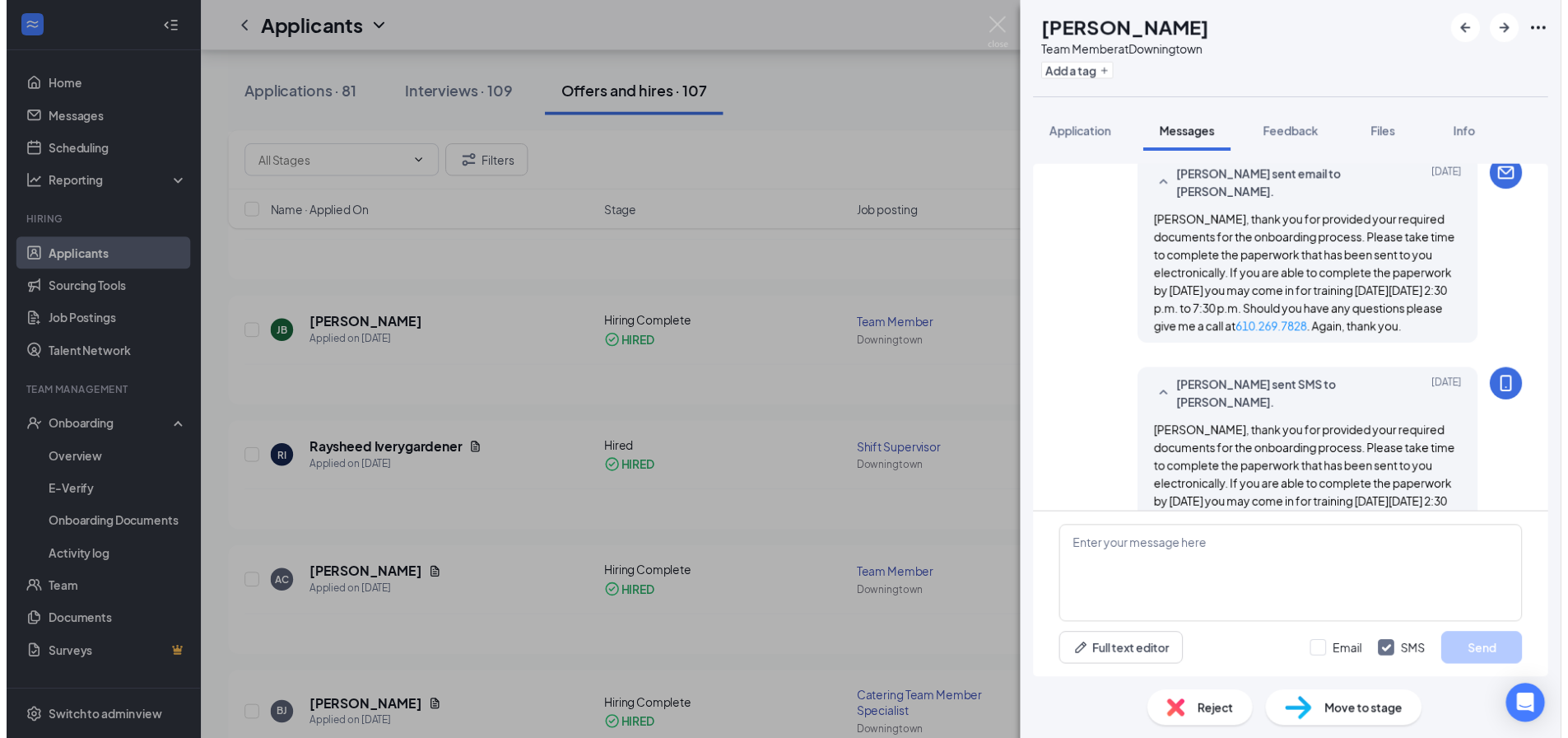
scroll to position [570, 0]
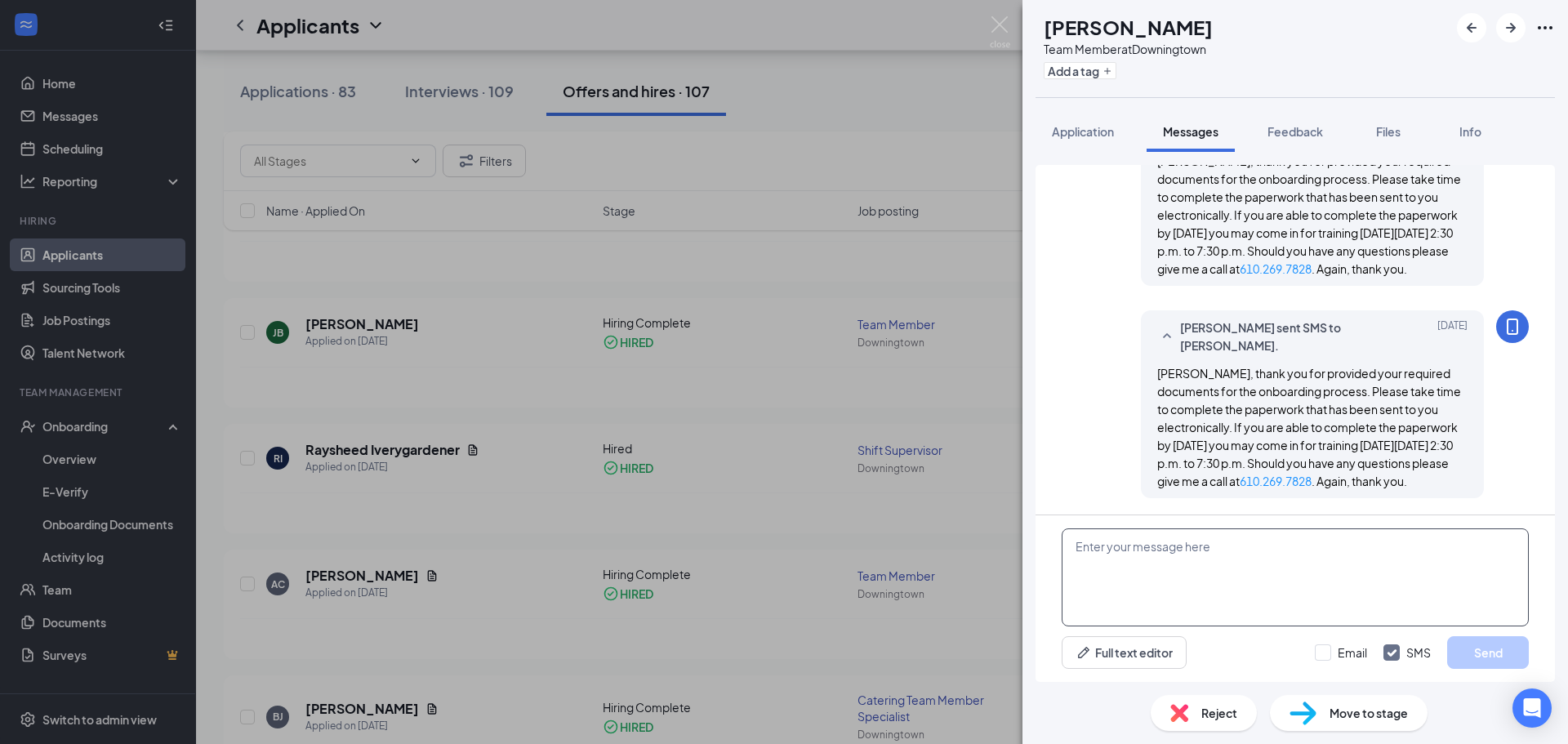
click at [1097, 550] on textarea at bounding box center [1295, 578] width 467 height 98
click at [997, 23] on img at bounding box center [1000, 32] width 21 height 32
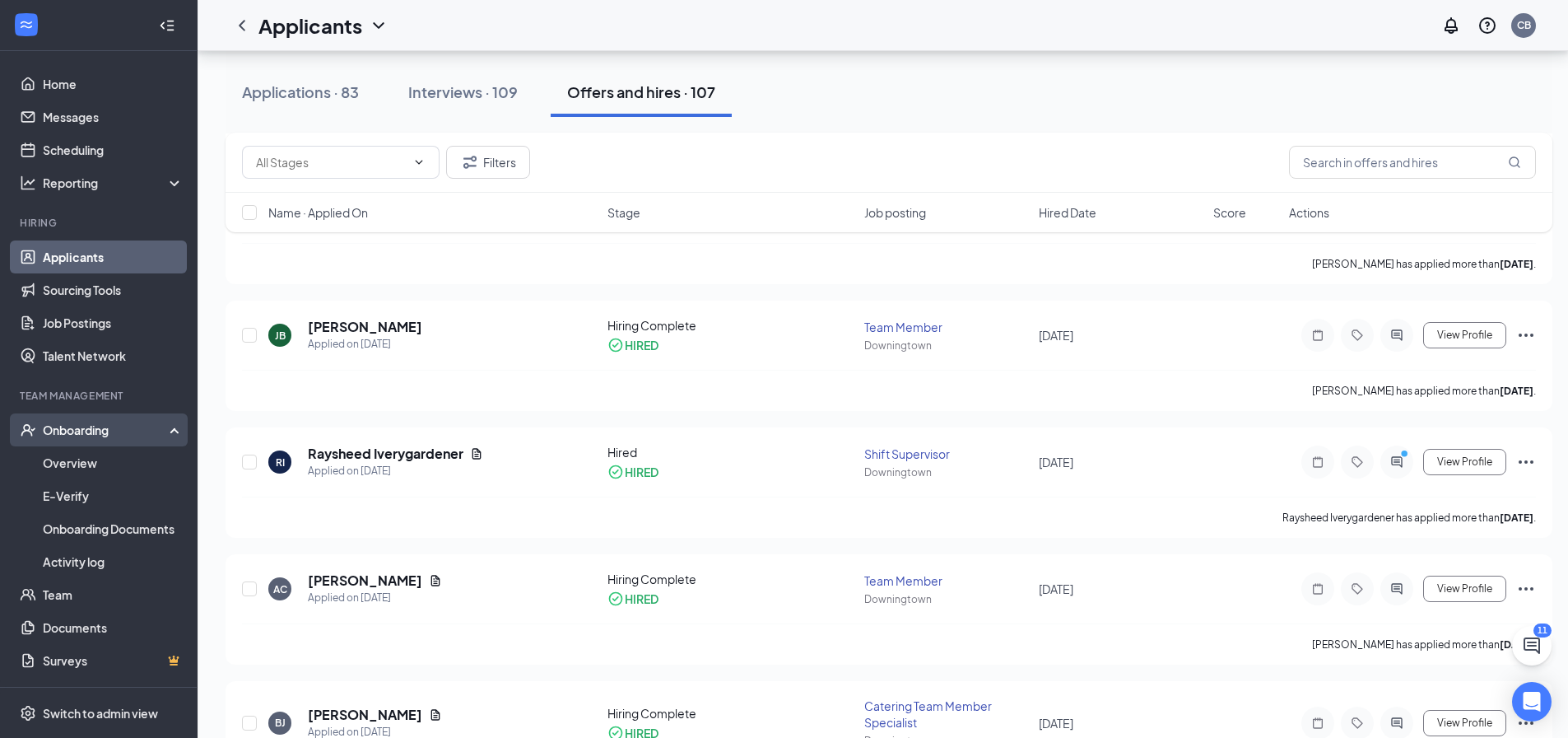
click at [70, 435] on div "Onboarding" at bounding box center [106, 430] width 127 height 17
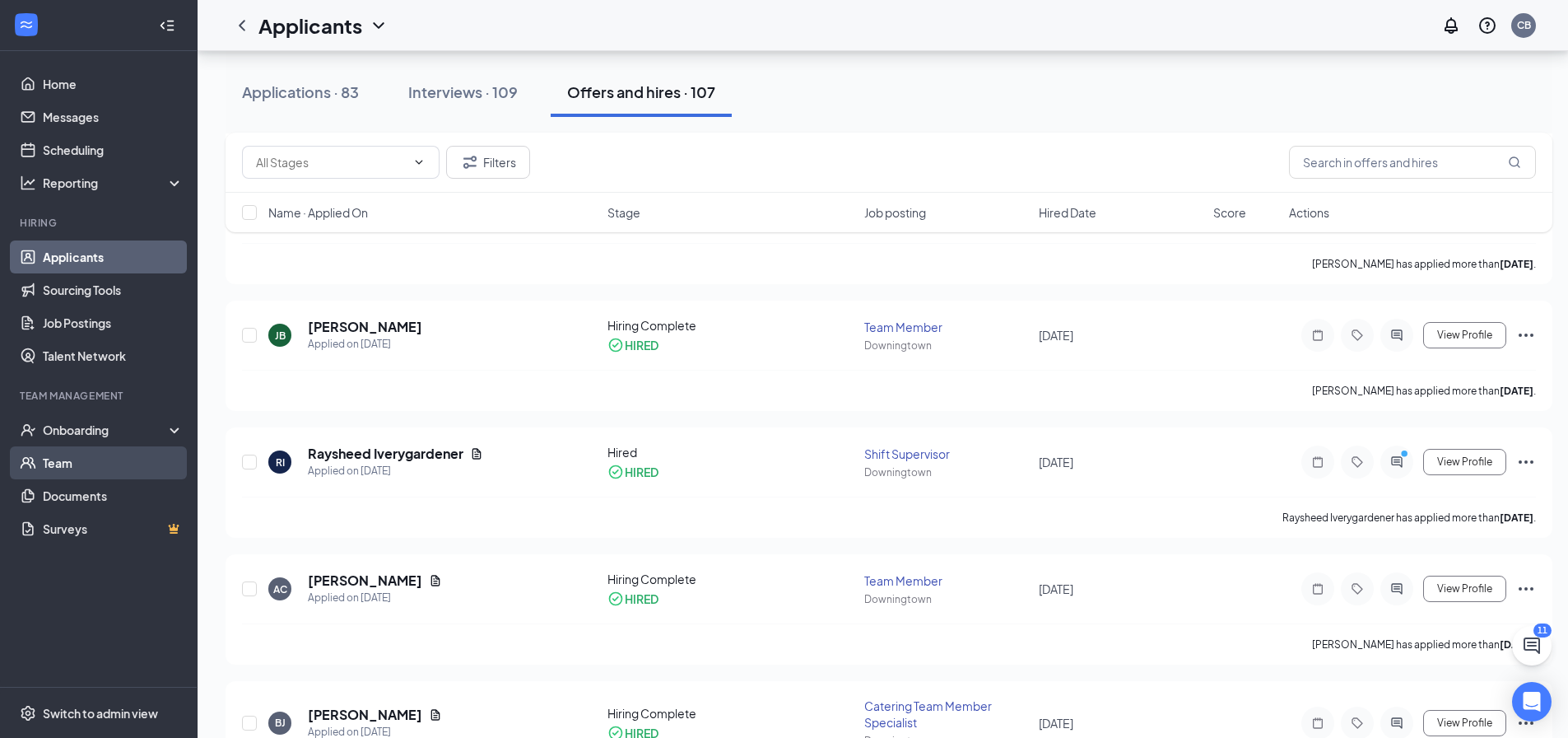
click at [66, 450] on link "Team" at bounding box center [113, 462] width 140 height 33
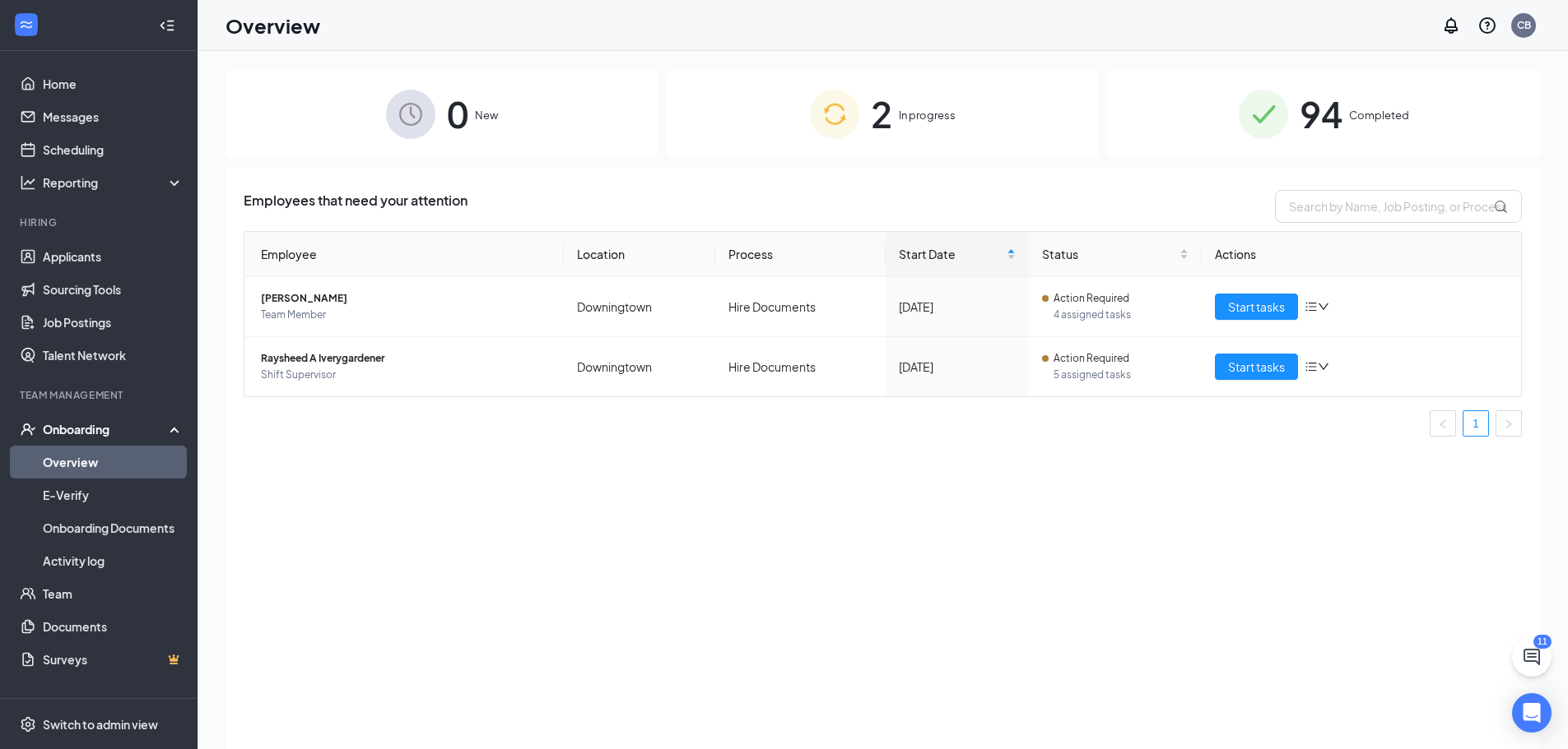
click at [1366, 115] on span "Completed" at bounding box center [1379, 115] width 60 height 17
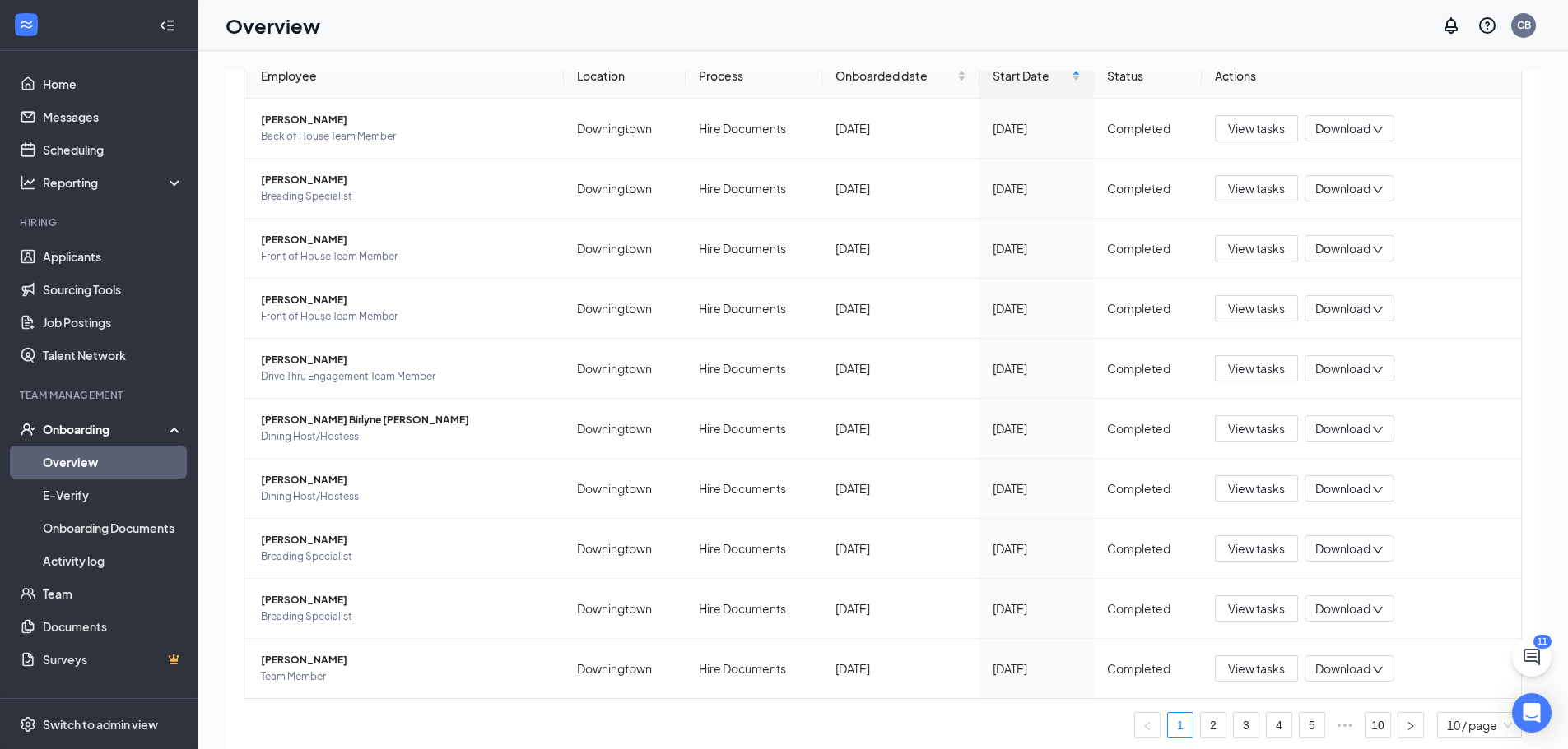
scroll to position [185, 0]
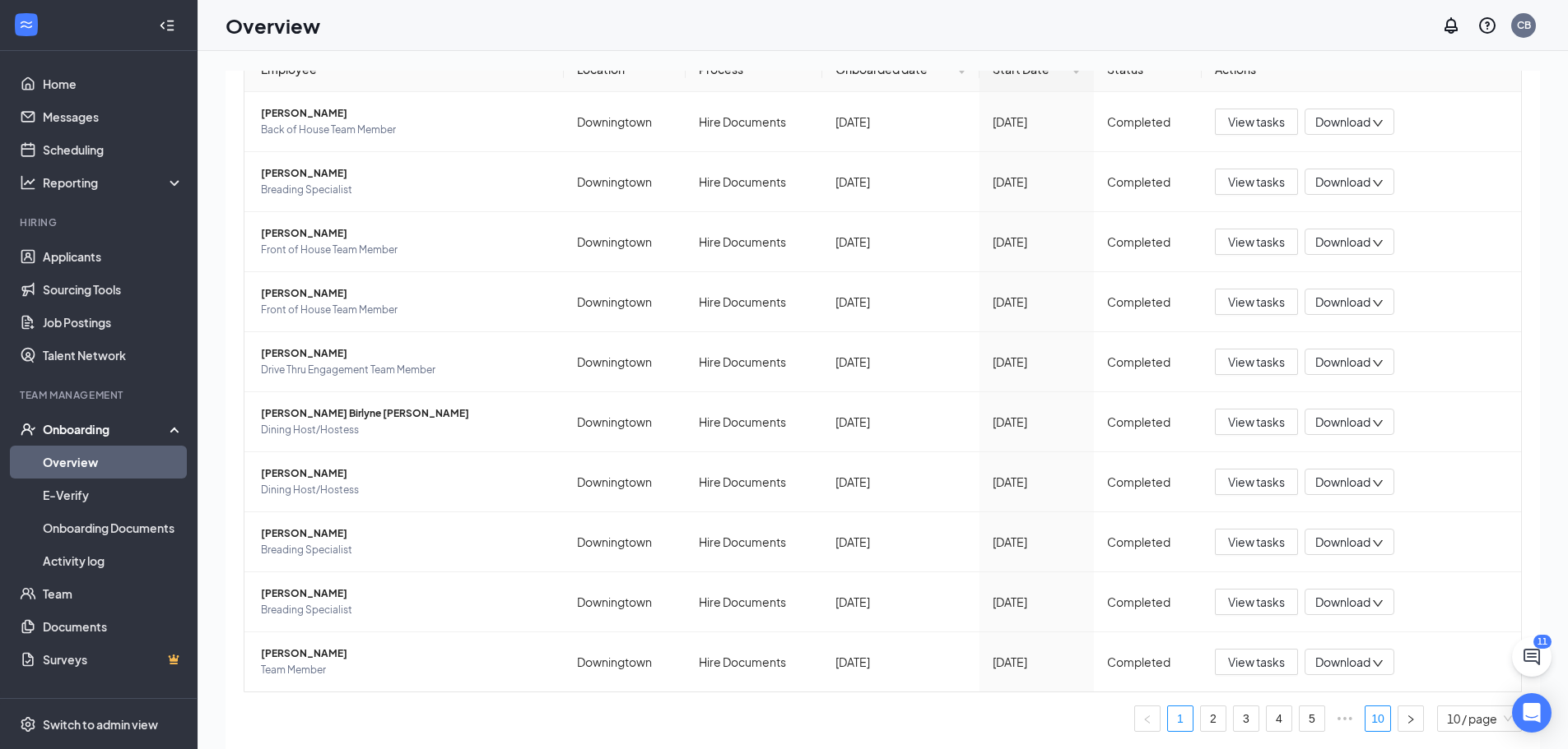
click at [1366, 712] on link "10" at bounding box center [1378, 719] width 25 height 25
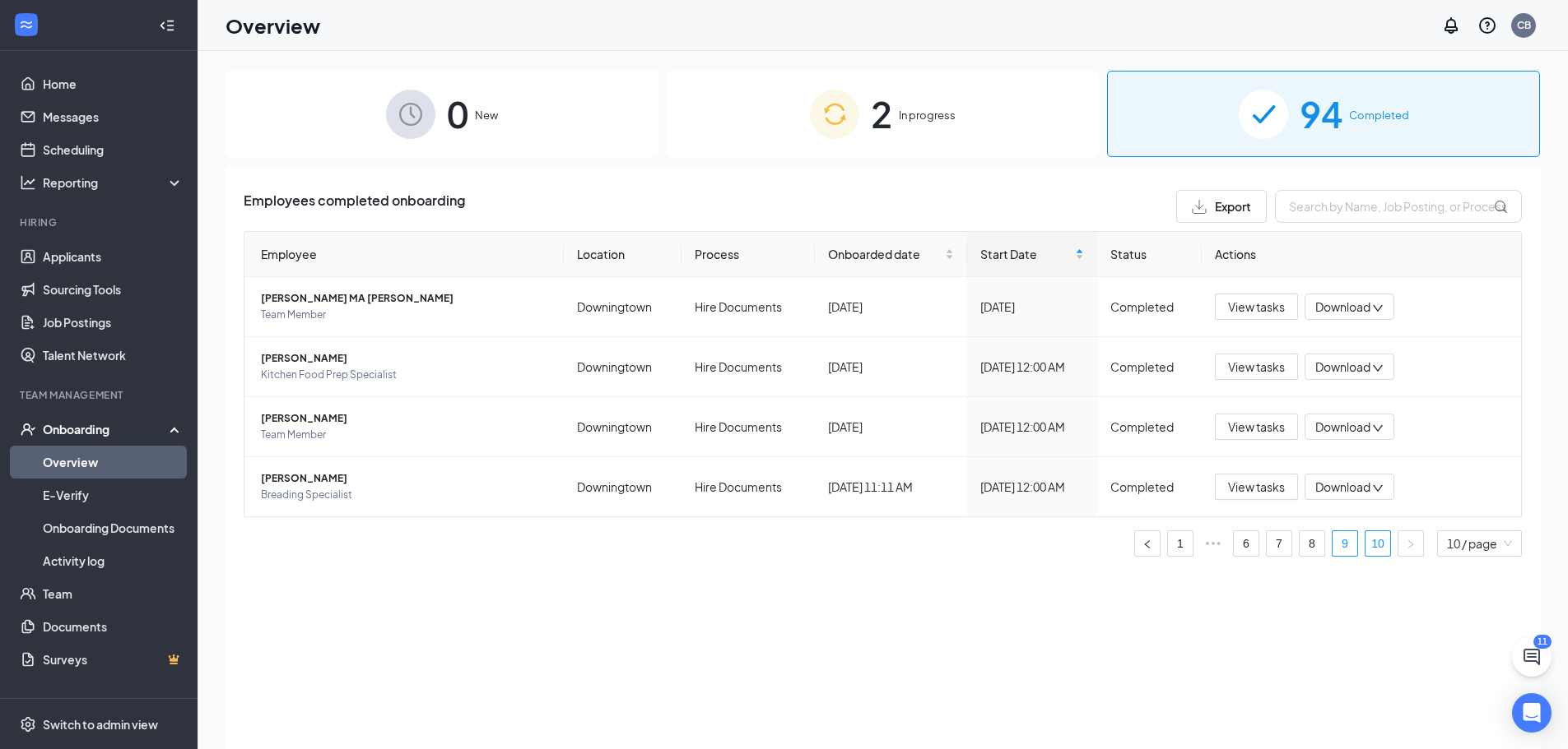
click at [1345, 545] on link "9" at bounding box center [1345, 544] width 25 height 25
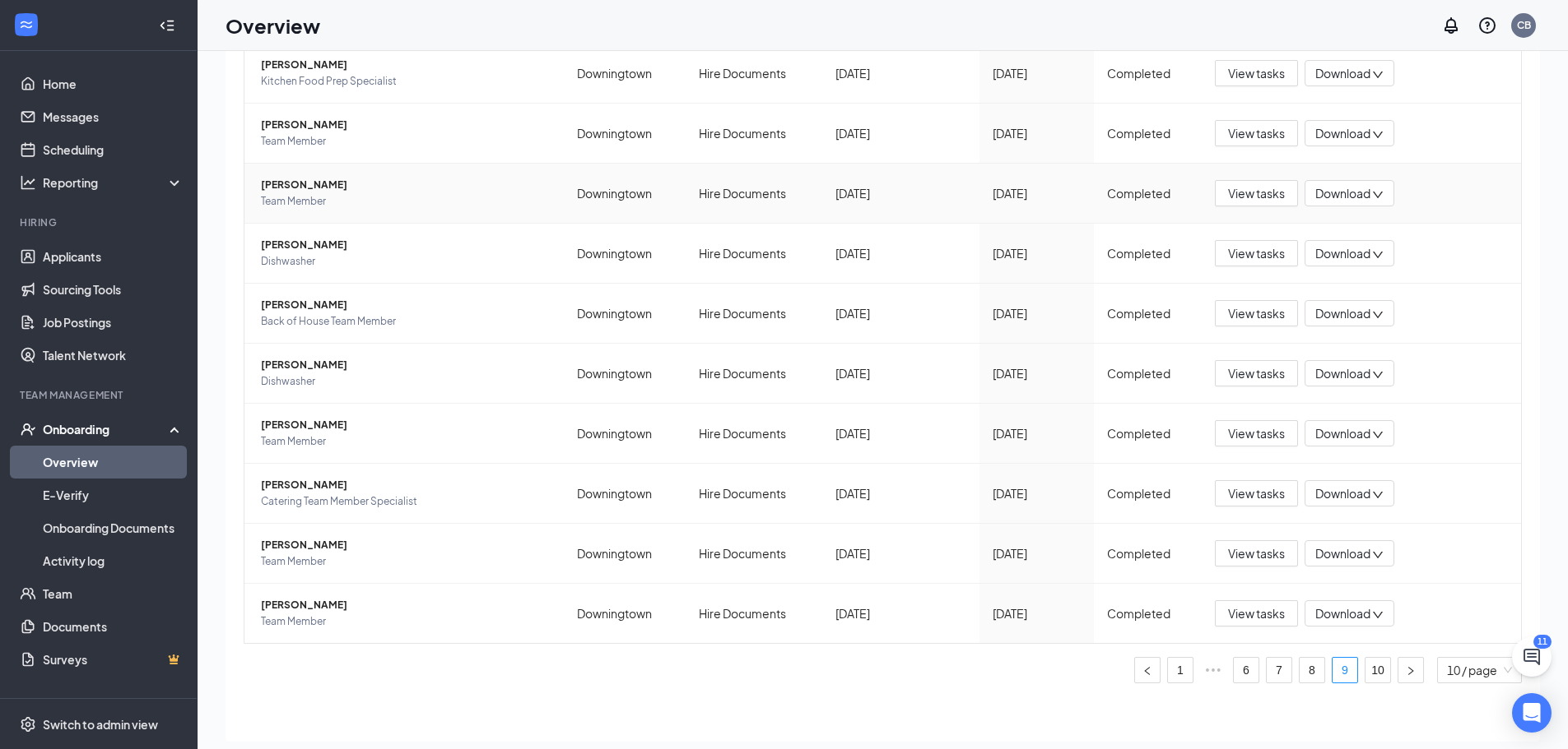
scroll to position [74, 0]
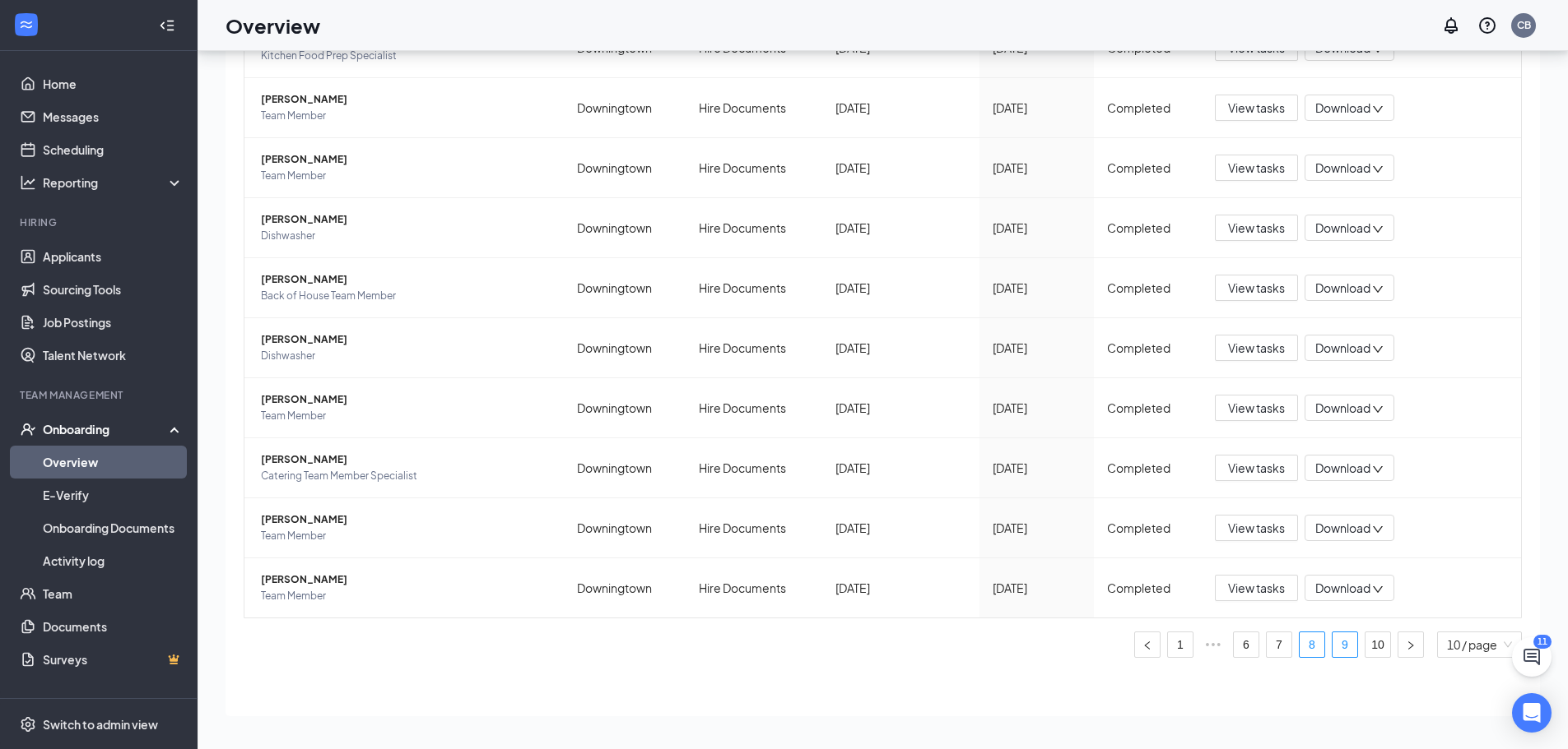
click at [1300, 647] on link "8" at bounding box center [1312, 645] width 25 height 25
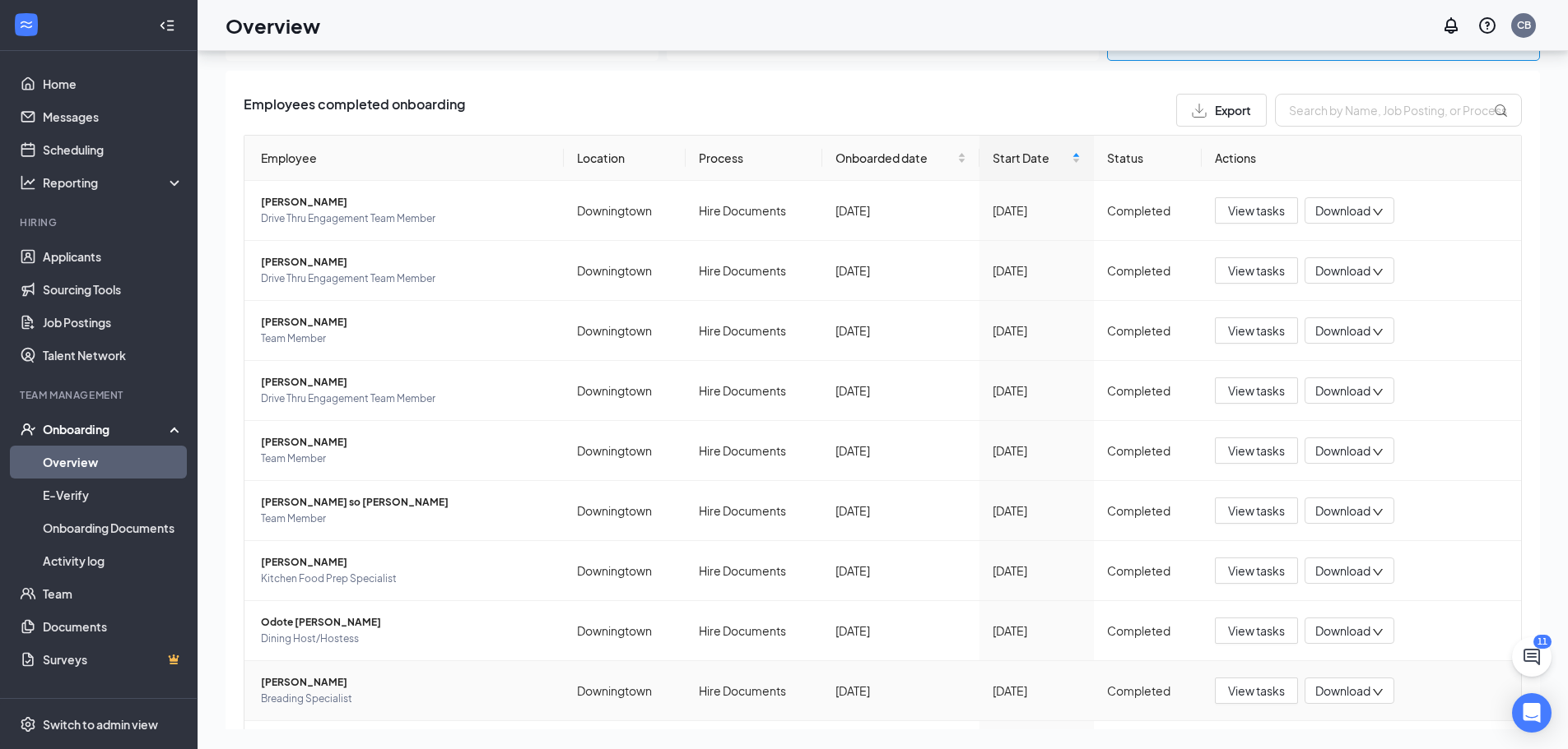
scroll to position [21, 0]
click at [77, 259] on link "Applicants" at bounding box center [113, 256] width 140 height 33
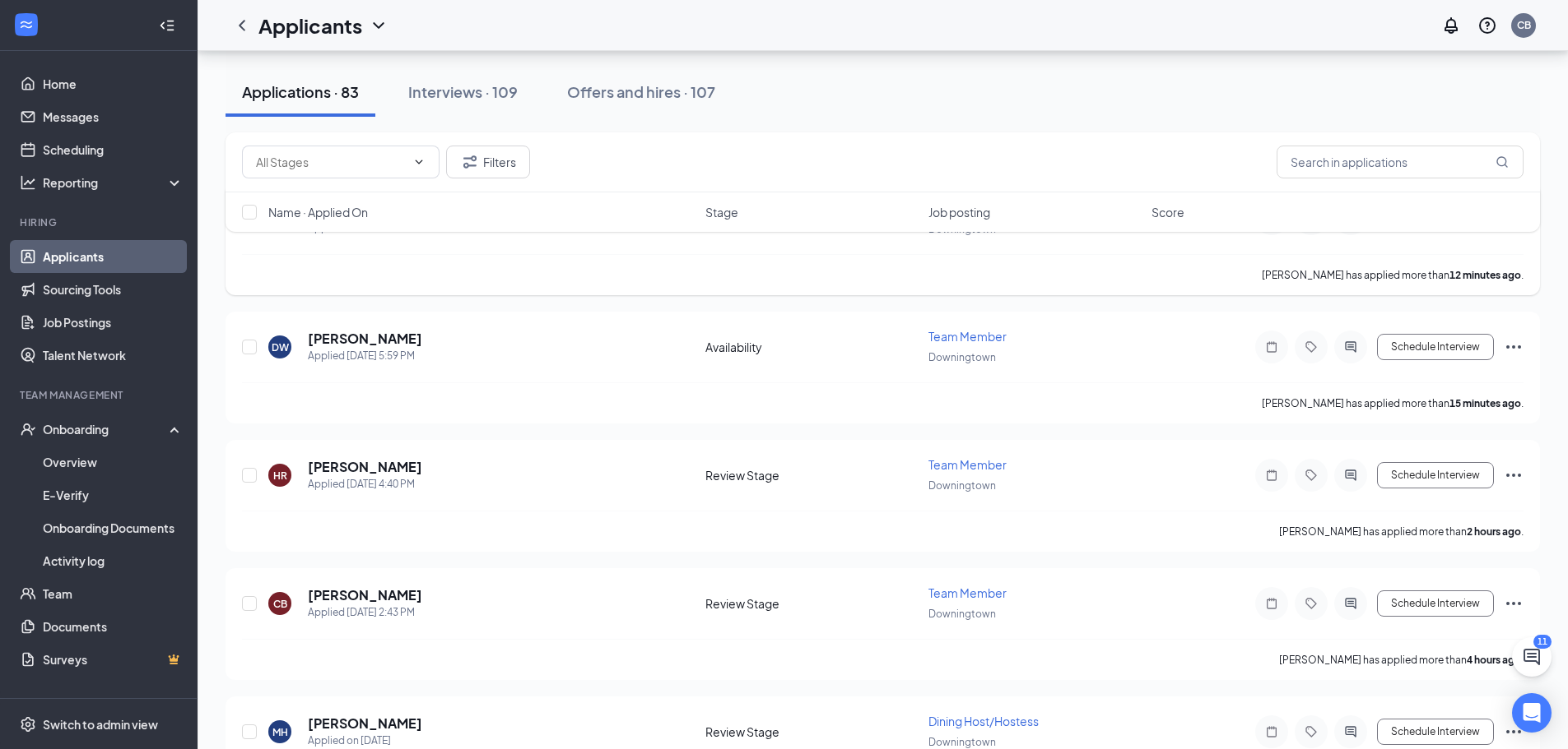
scroll to position [165, 0]
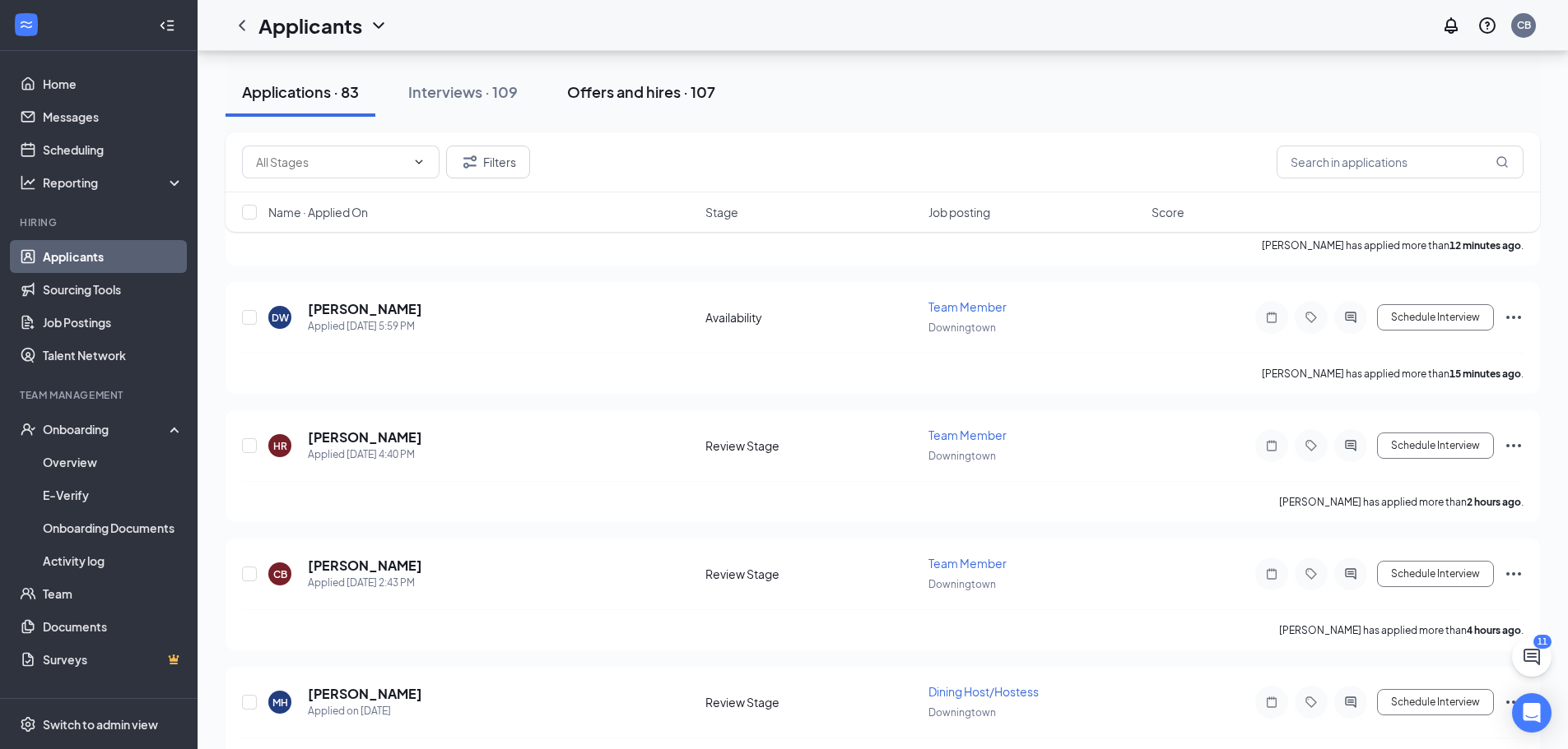
click at [653, 96] on div "Offers and hires · 107" at bounding box center [641, 91] width 148 height 21
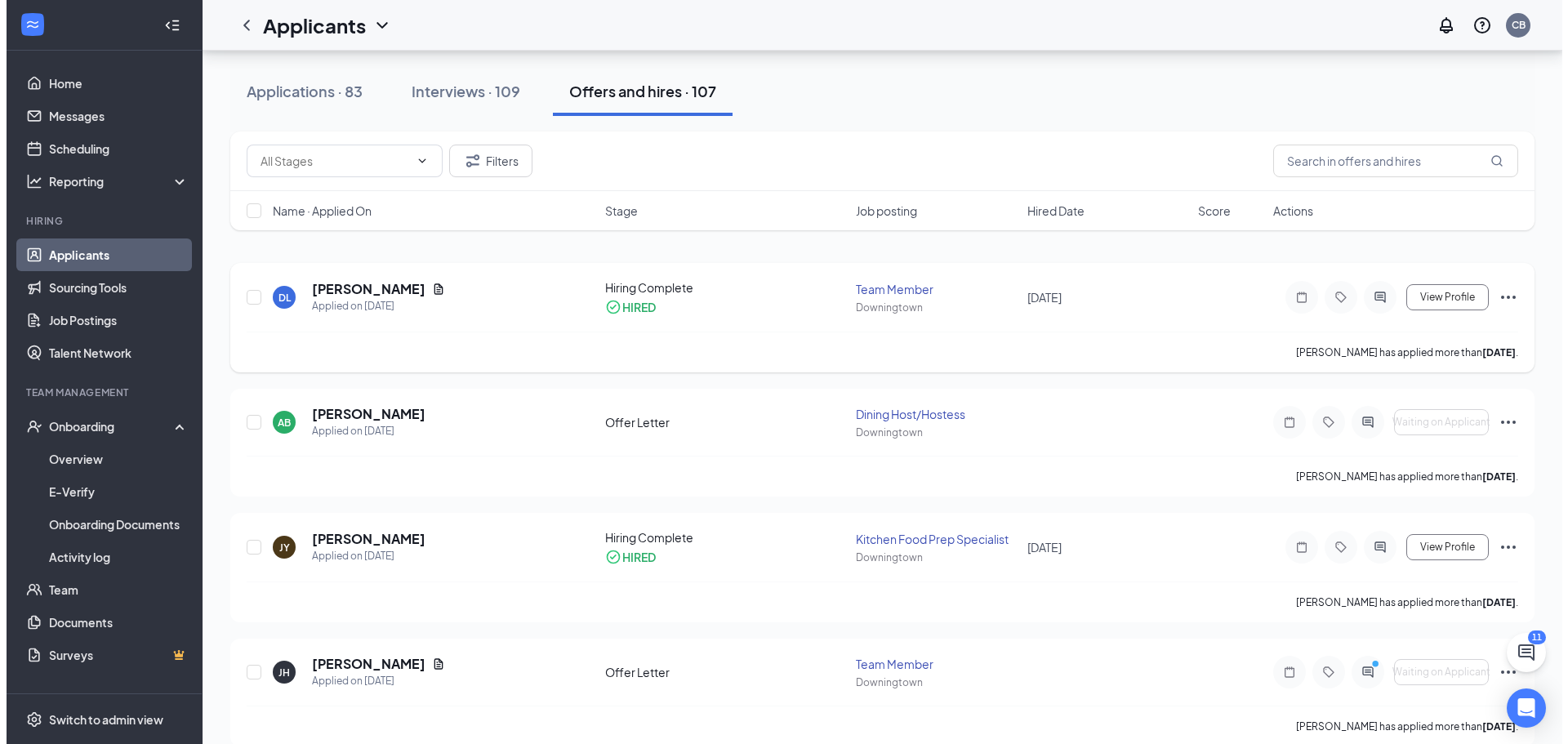
scroll to position [81, 0]
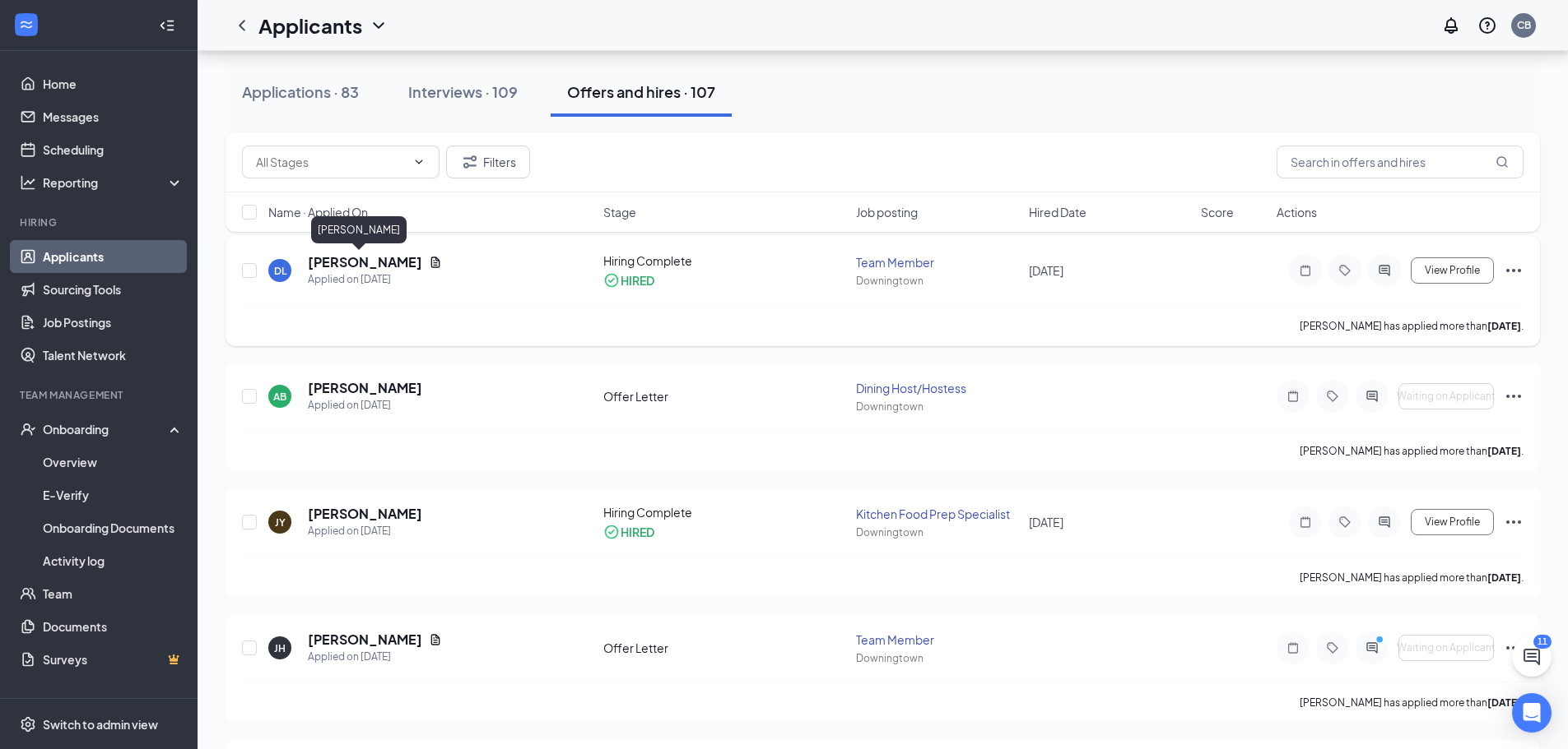
click at [331, 263] on h5 "[PERSON_NAME]" at bounding box center [365, 262] width 115 height 18
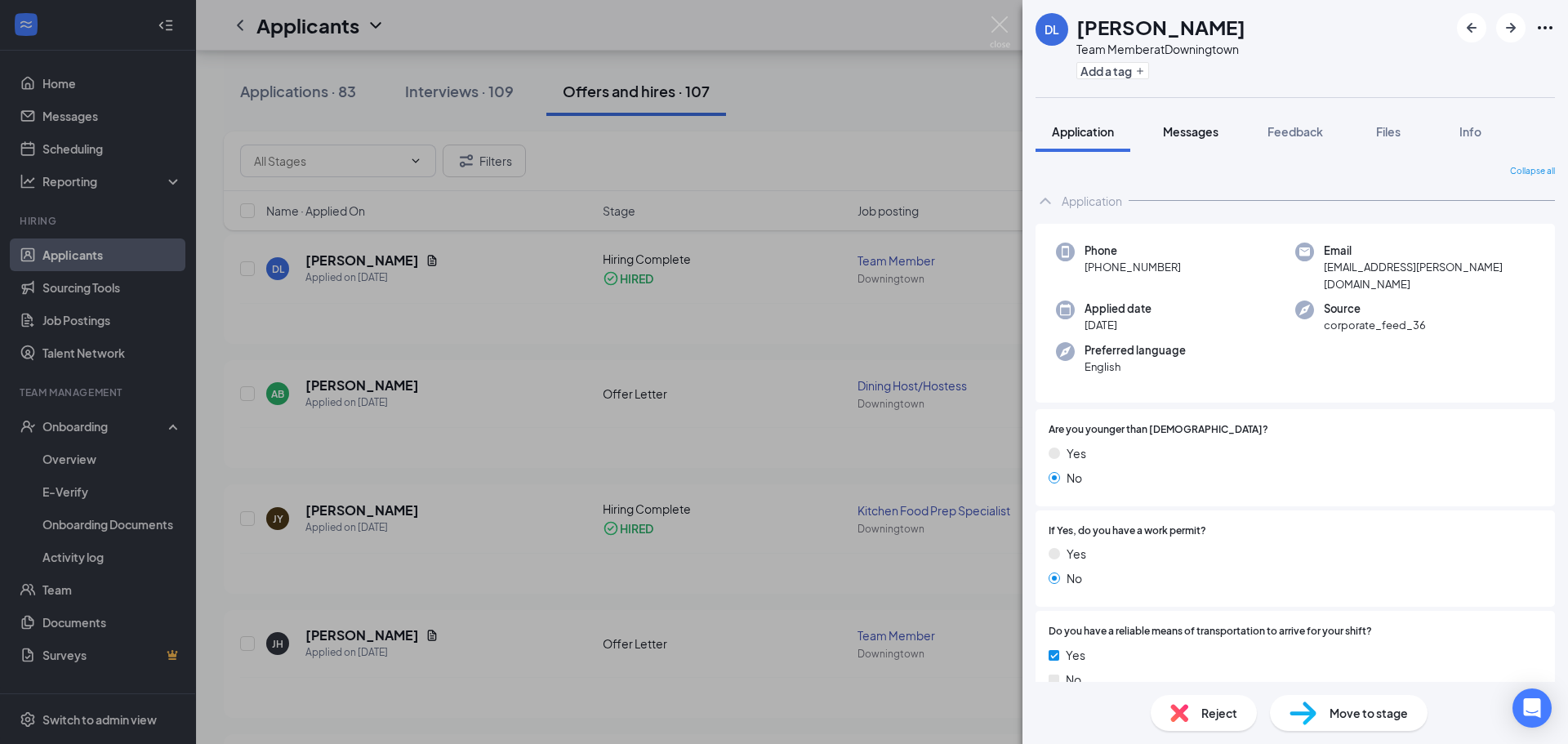
click at [1209, 129] on span "Messages" at bounding box center [1190, 132] width 56 height 15
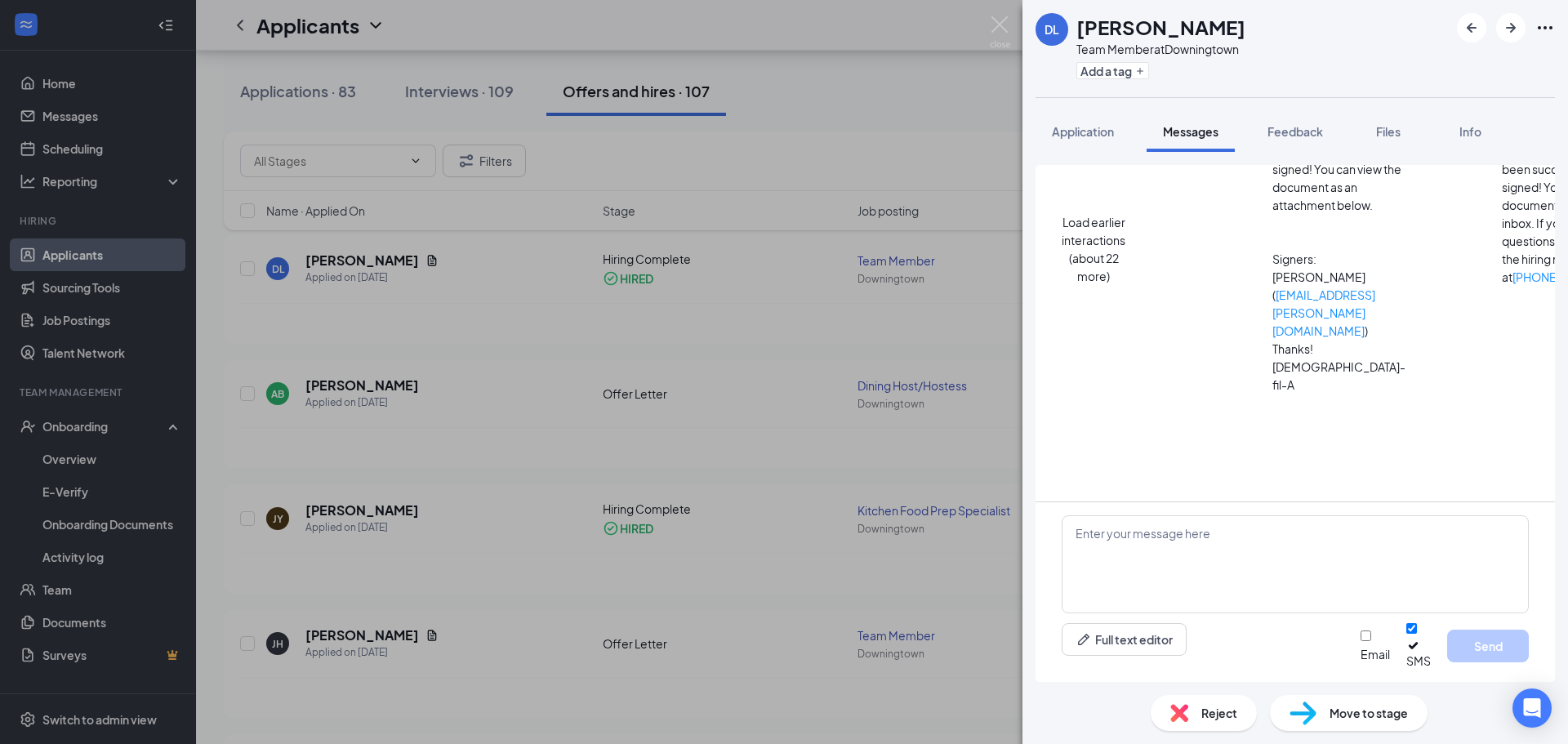
scroll to position [675, 0]
click at [1159, 551] on textarea at bounding box center [1295, 565] width 467 height 98
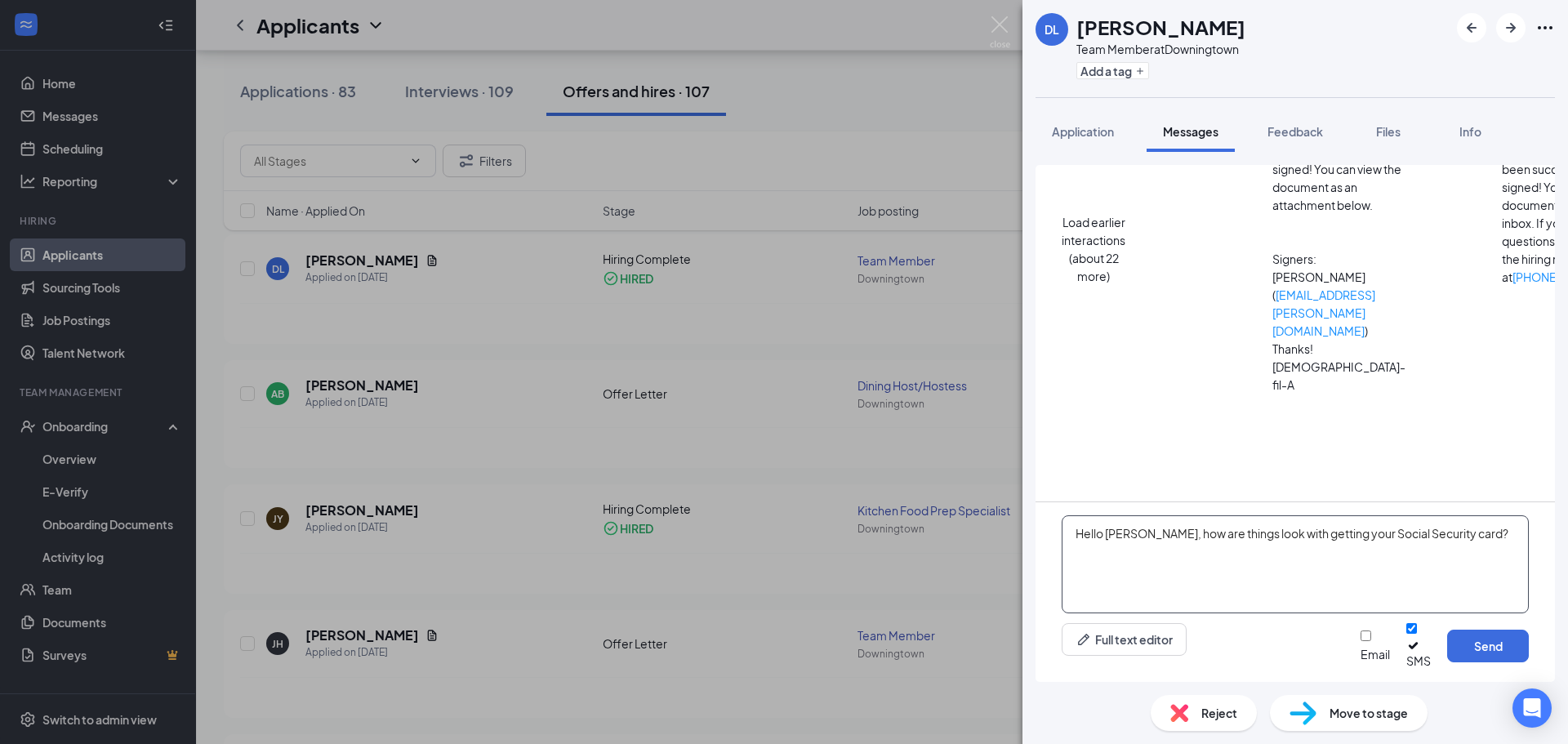
click at [1113, 546] on textarea "Hello [PERSON_NAME], how are things look with getting your Social Security card?" at bounding box center [1295, 565] width 467 height 98
click at [1455, 546] on textarea "Hello [PERSON_NAME], how are things look with getting your Social Security card?" at bounding box center [1295, 565] width 467 height 98
type textarea "Hello [PERSON_NAME], how are things look with getting your Social Security card…"
click at [1360, 641] on input "Email" at bounding box center [1365, 636] width 11 height 11
checkbox input "true"
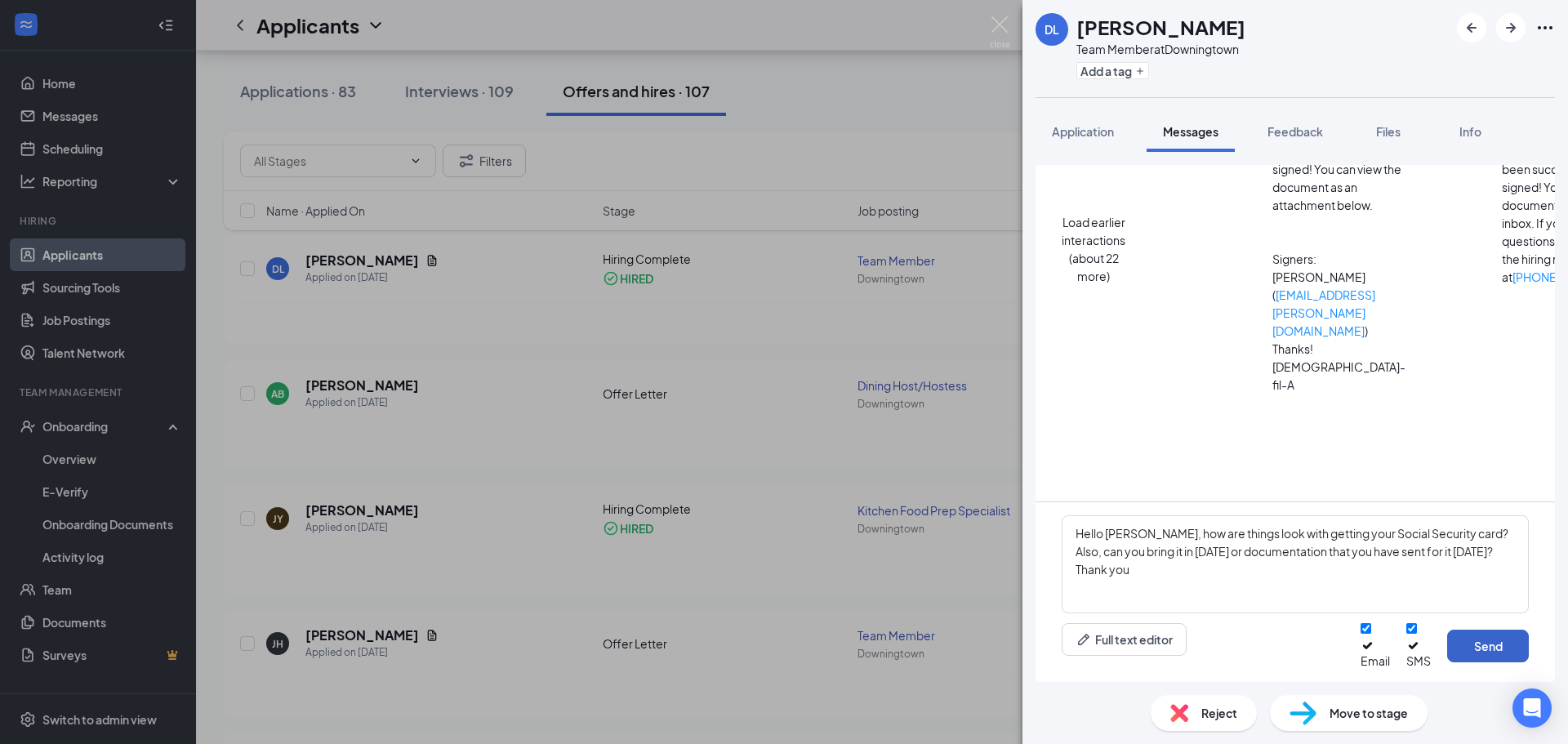
click at [1503, 656] on button "Send" at bounding box center [1488, 646] width 81 height 32
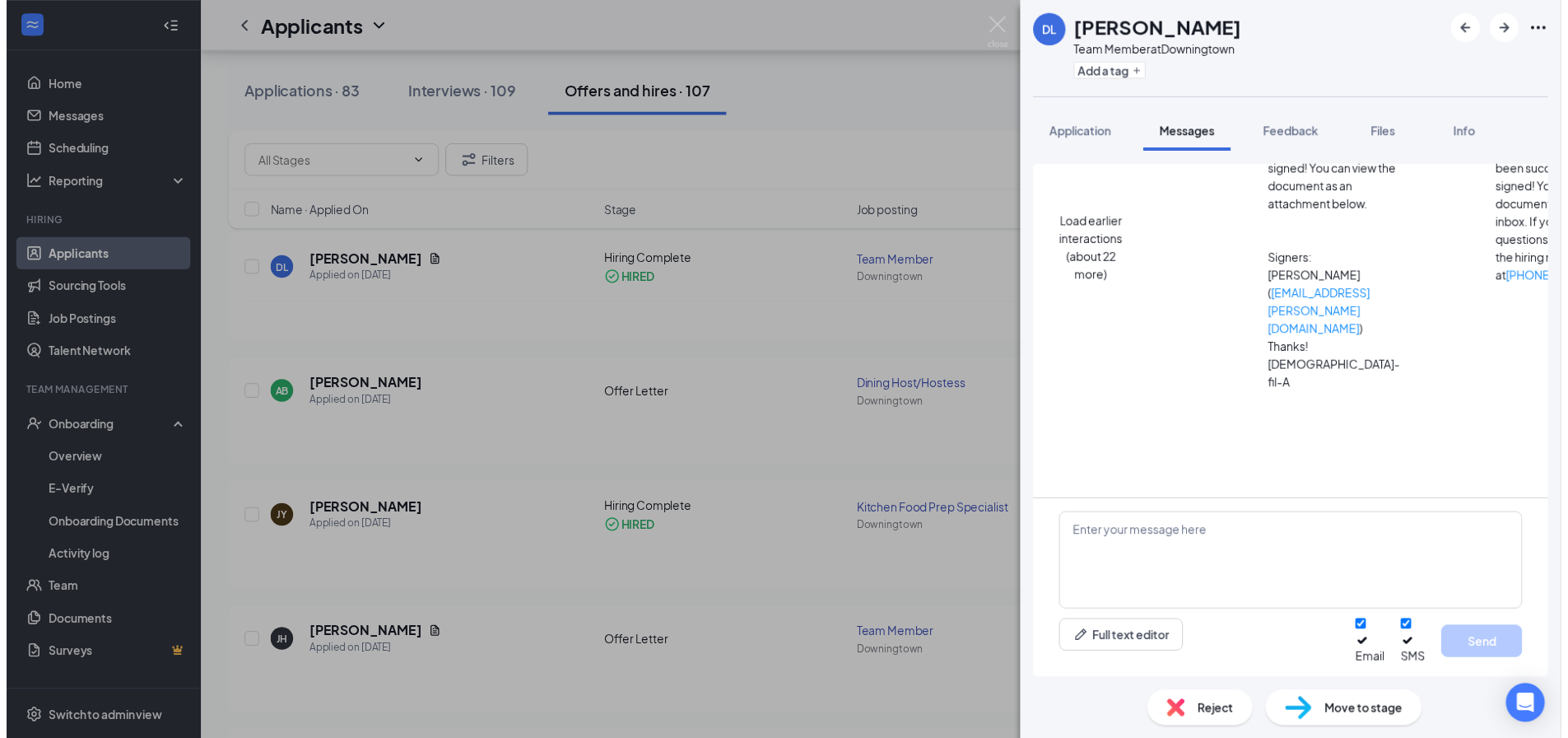
scroll to position [966, 0]
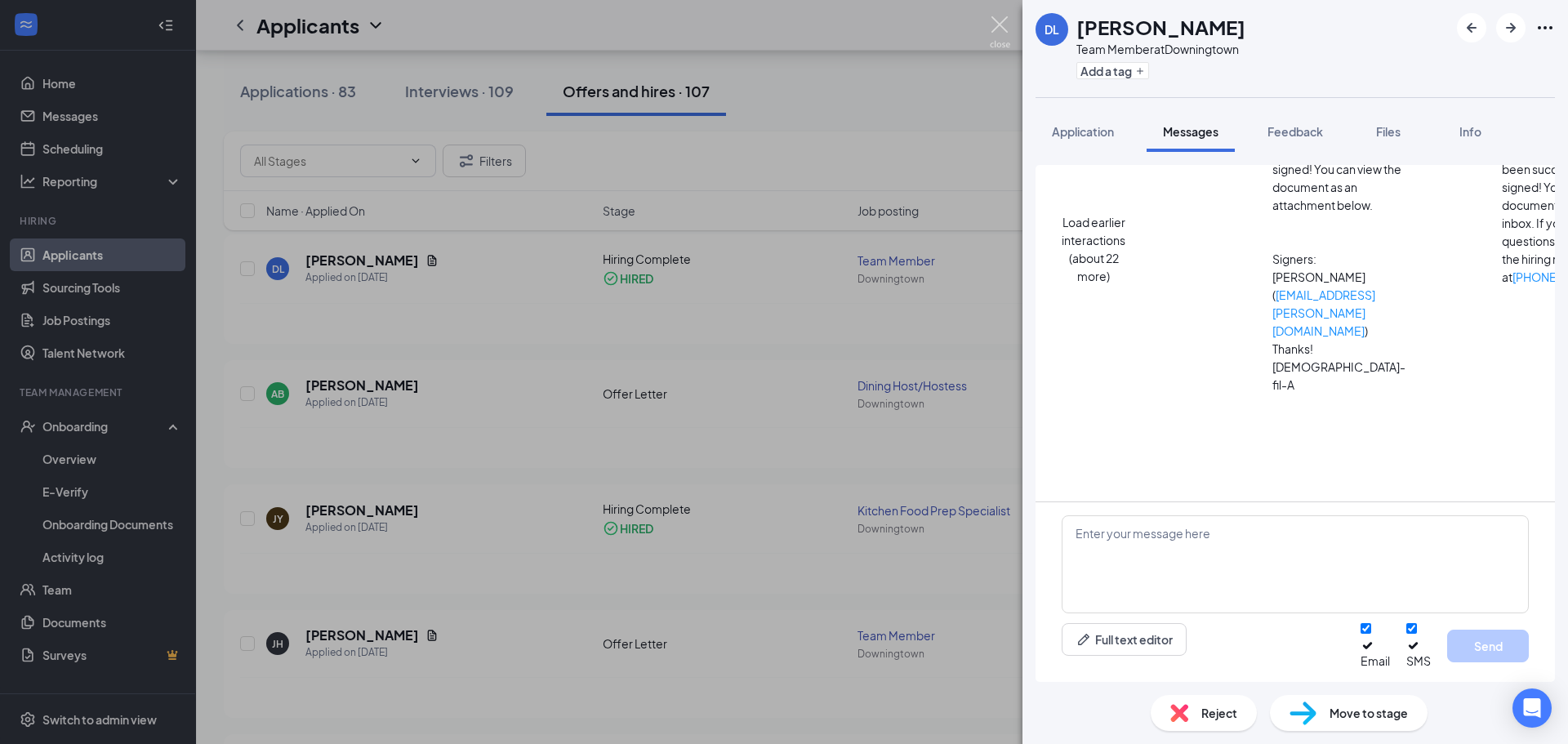
click at [994, 21] on img at bounding box center [1000, 32] width 21 height 32
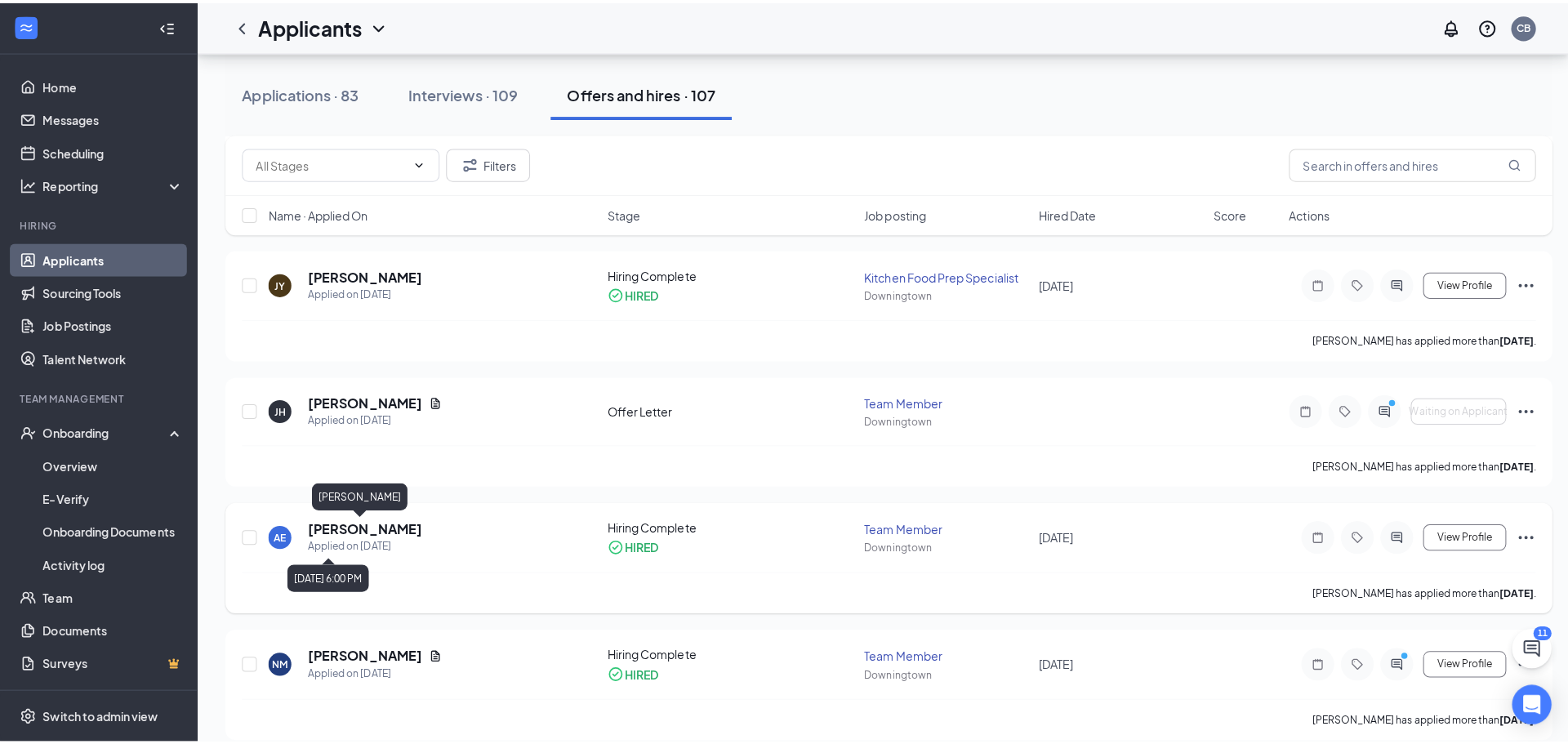
scroll to position [327, 0]
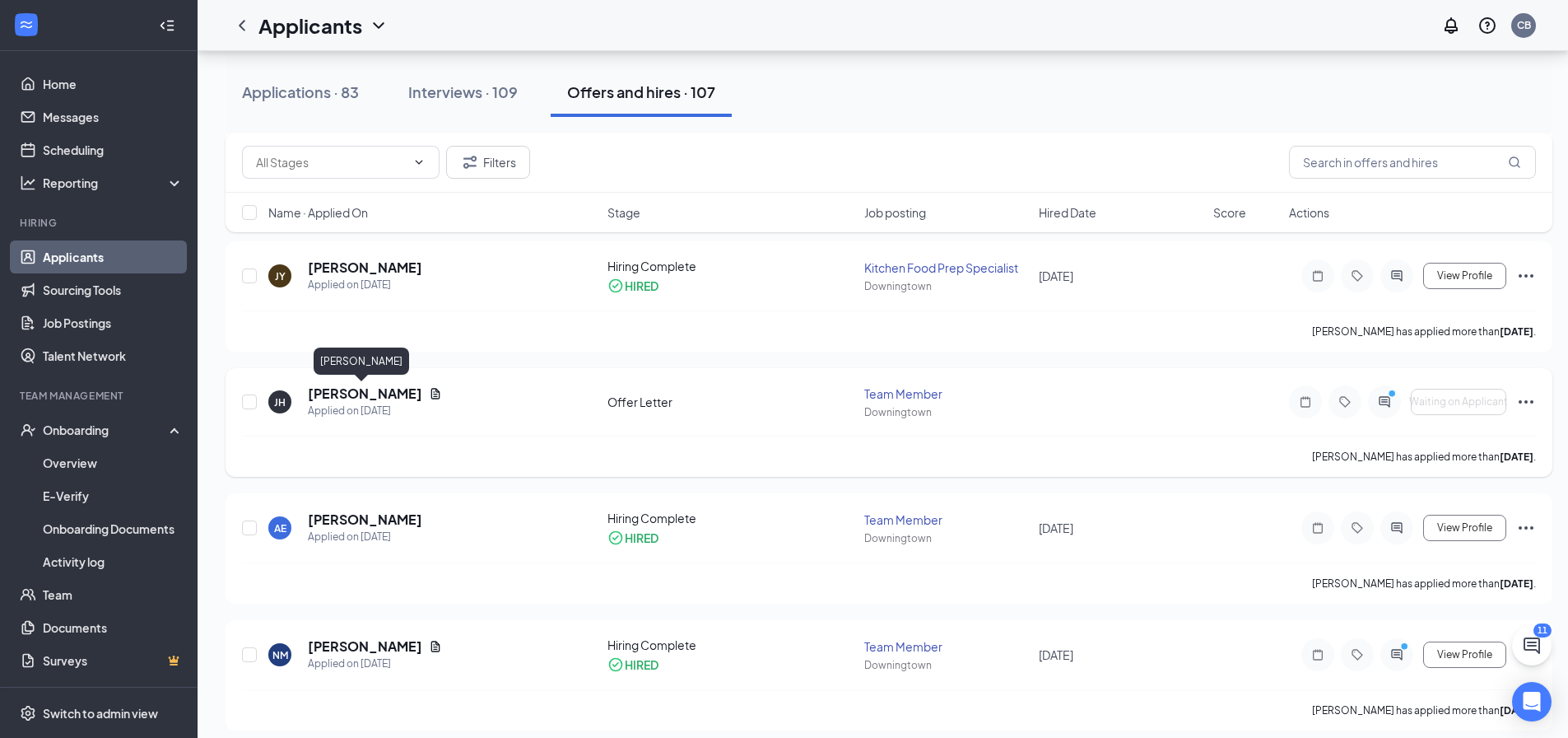
click at [327, 393] on h5 "[PERSON_NAME]" at bounding box center [365, 394] width 115 height 18
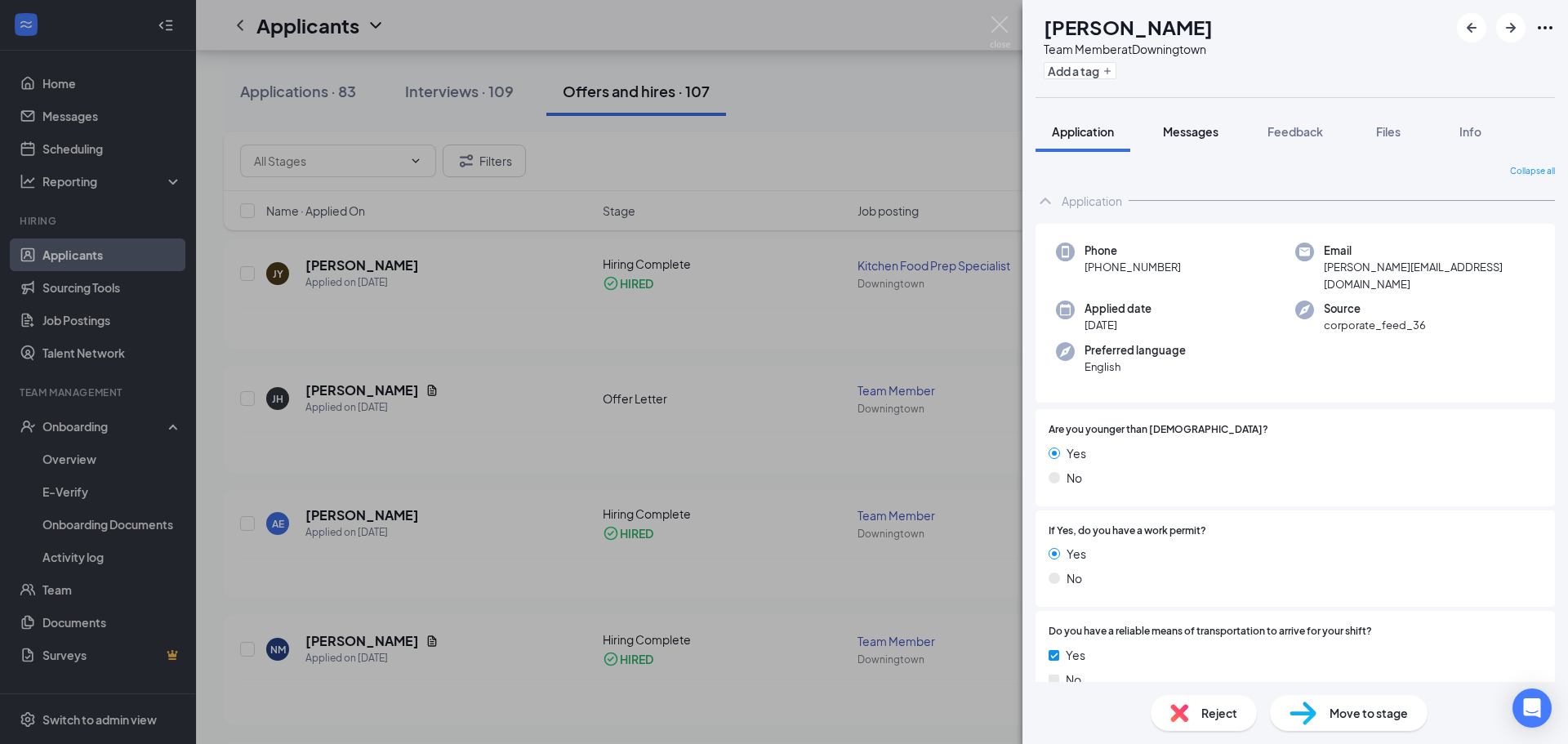
click at [1201, 130] on span "Messages" at bounding box center [1190, 132] width 56 height 15
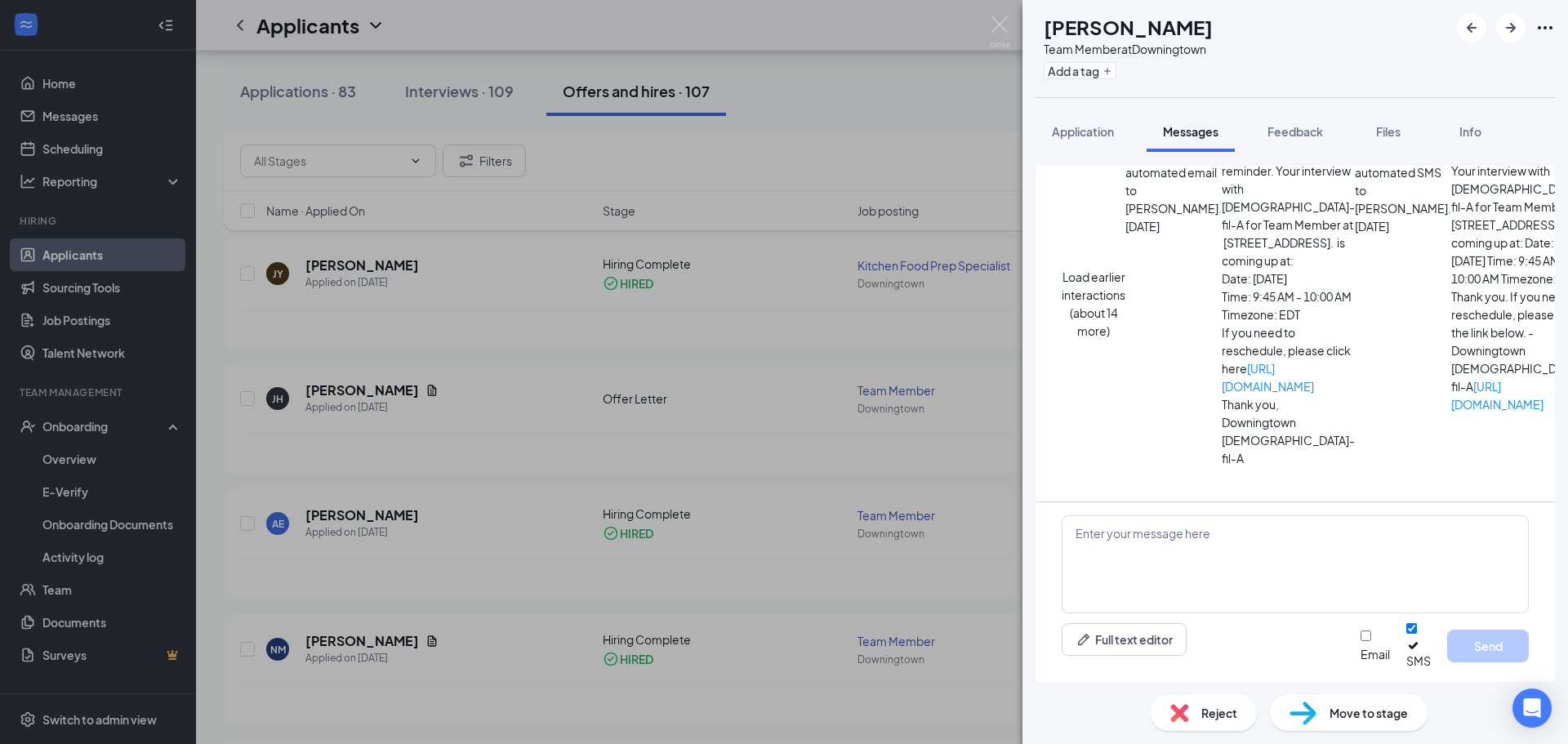
scroll to position [360, 0]
click at [1082, 549] on textarea at bounding box center [1295, 565] width 467 height 98
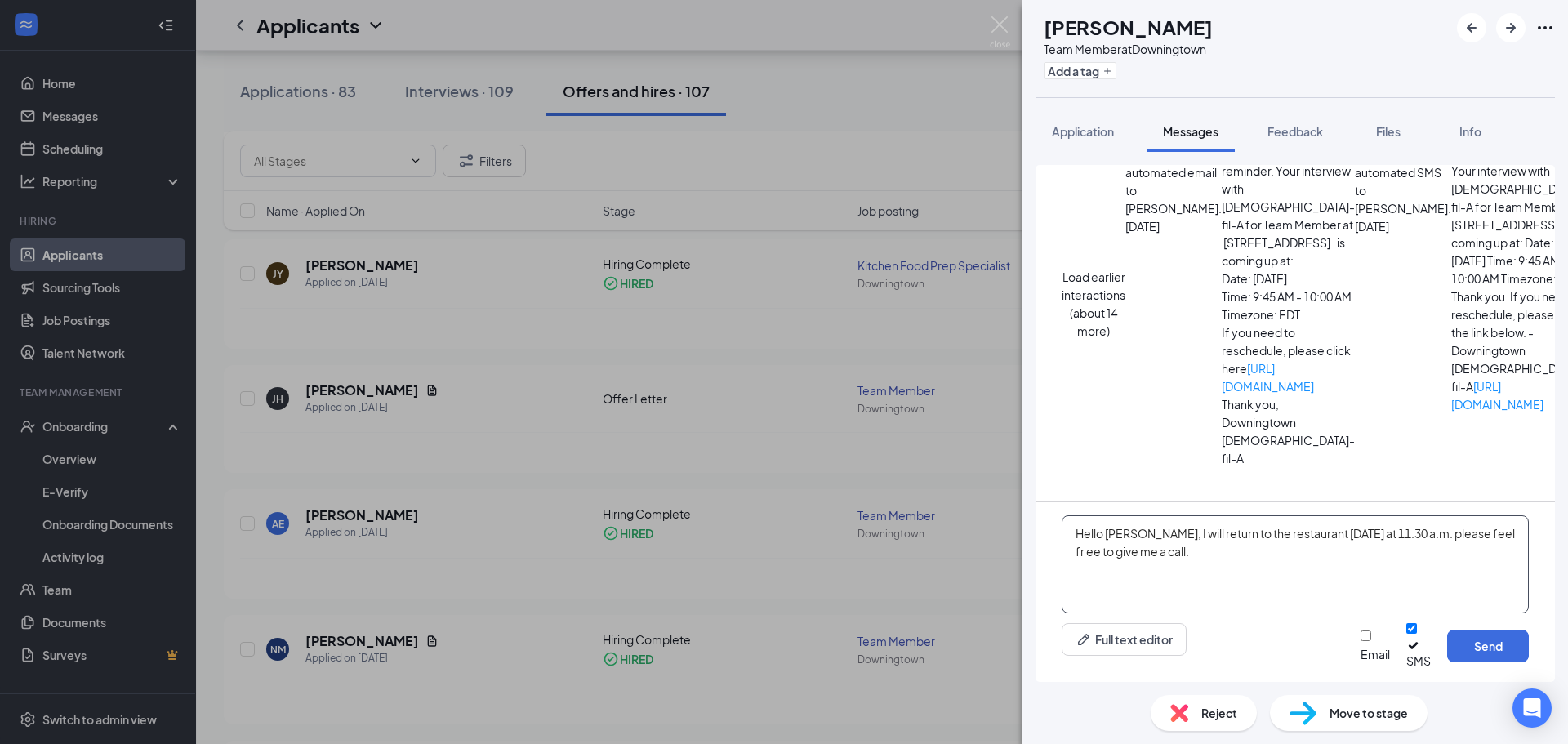
click at [1497, 545] on textarea "Hello [PERSON_NAME], I will return to the restaurant [DATE] at 11:30 a.m. pleas…" at bounding box center [1295, 565] width 467 height 98
click at [1505, 546] on textarea "Hello [PERSON_NAME], I will return to the restaurant [DATE] at 11:30 a.m. pleas…" at bounding box center [1295, 565] width 467 height 98
click at [1200, 565] on textarea "Hello [PERSON_NAME], I will return to the restaurant [DATE] at 11:30 a.m. pleas…" at bounding box center [1295, 565] width 467 height 98
type textarea "Hello [PERSON_NAME], I will return to the restaurant [DATE] at 11:30 a.m. pleas…"
click at [1360, 641] on input "Email" at bounding box center [1365, 636] width 11 height 11
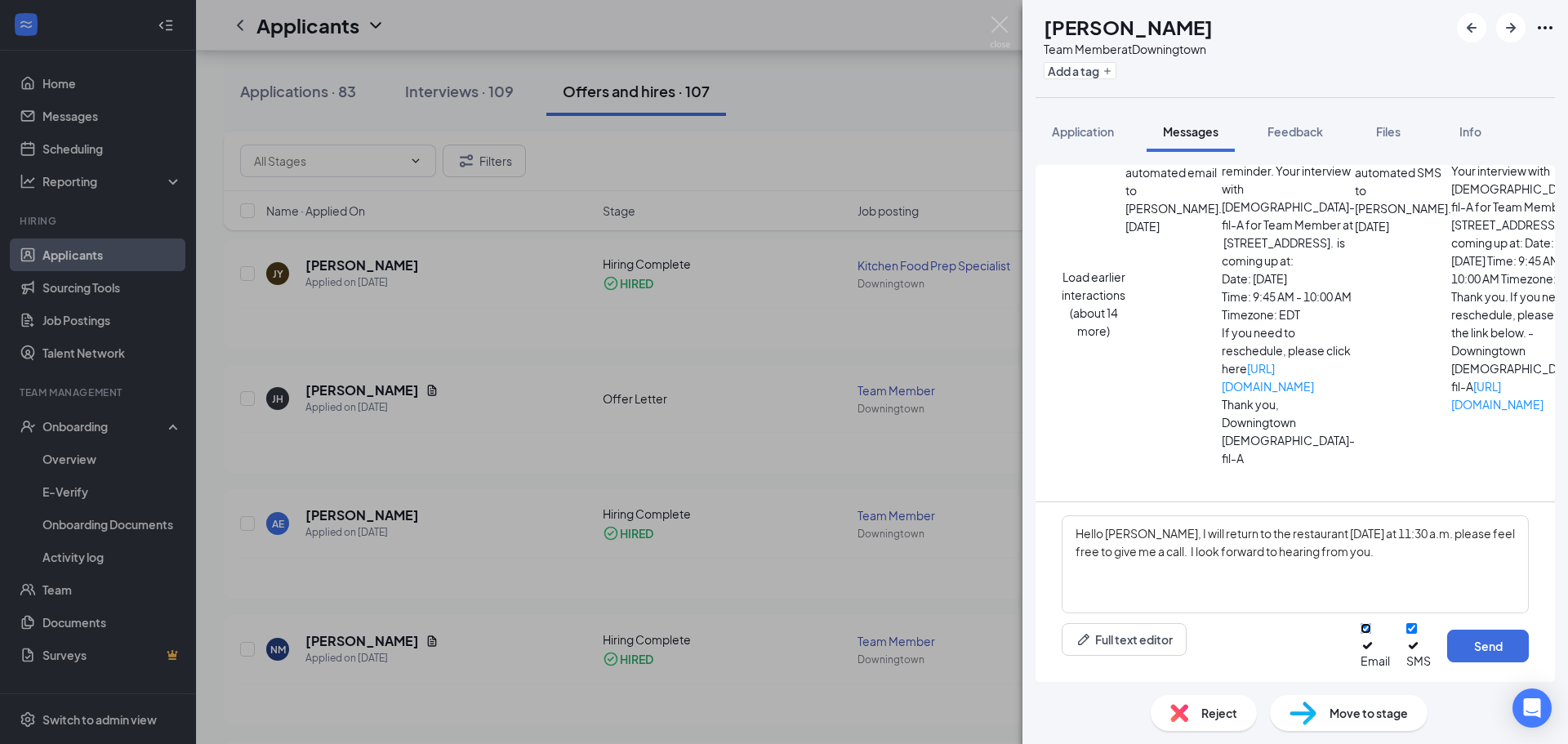
click at [1360, 624] on input "Email" at bounding box center [1365, 629] width 11 height 11
click at [1360, 631] on input "Email" at bounding box center [1365, 636] width 11 height 11
checkbox input "true"
click at [1391, 566] on textarea "Hello [PERSON_NAME], I will return to the restaurant [DATE] at 11:30 a.m. pleas…" at bounding box center [1295, 565] width 467 height 98
type textarea "Hello [PERSON_NAME], I will return to the restaurant [DATE] at 11:30 a.m. pleas…"
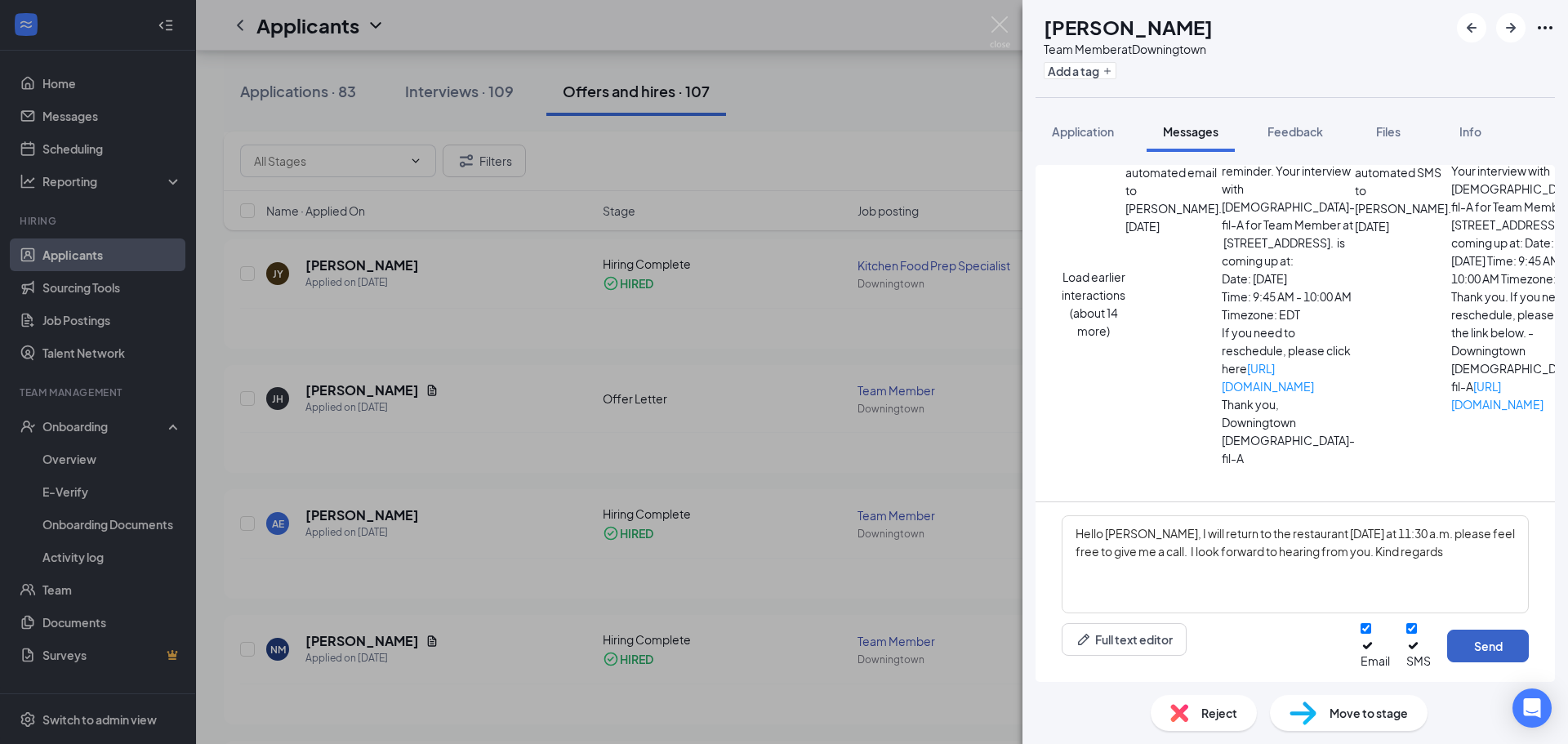
click at [1489, 653] on button "Send" at bounding box center [1488, 646] width 81 height 32
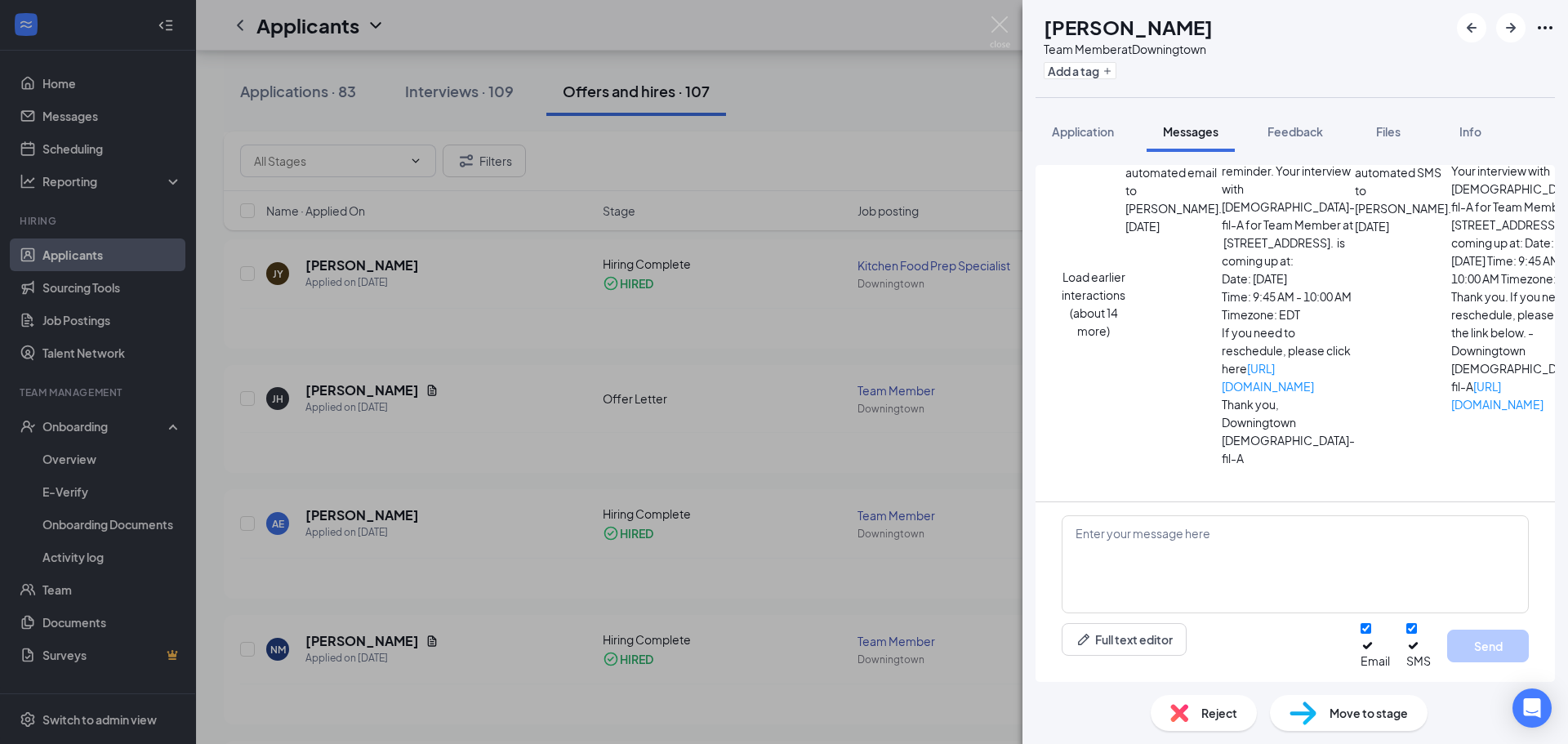
scroll to position [640, 0]
click at [353, 516] on div "[PERSON_NAME] Team Member at [GEOGRAPHIC_DATA] Add a tag Application Messages F…" at bounding box center [784, 372] width 1568 height 744
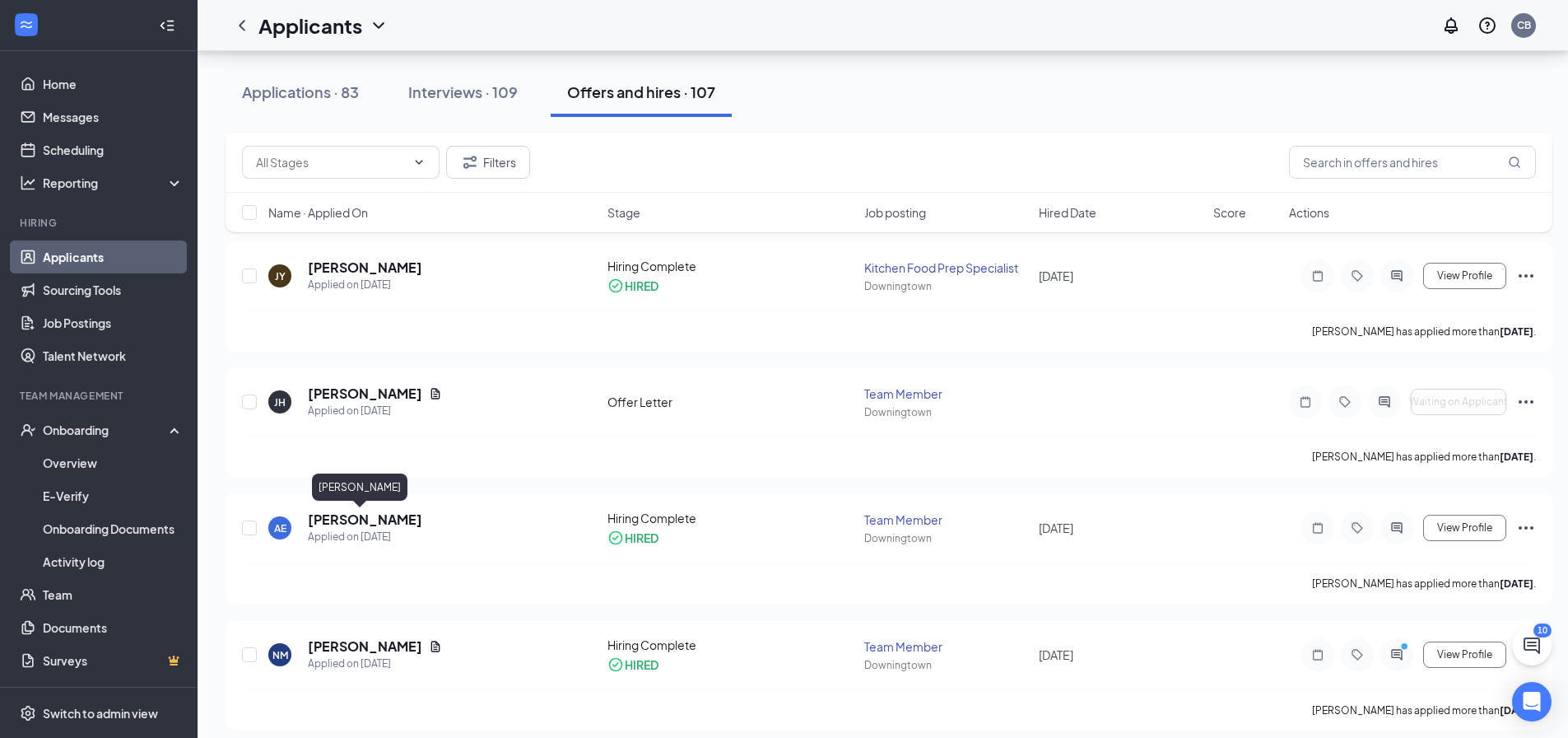
click at [355, 520] on h5 "[PERSON_NAME]" at bounding box center [365, 520] width 115 height 18
click at [355, 408] on body "Home Messages Scheduling Reporting Hiring Applicants Sourcing Tools Job Posting…" at bounding box center [784, 39] width 1568 height 738
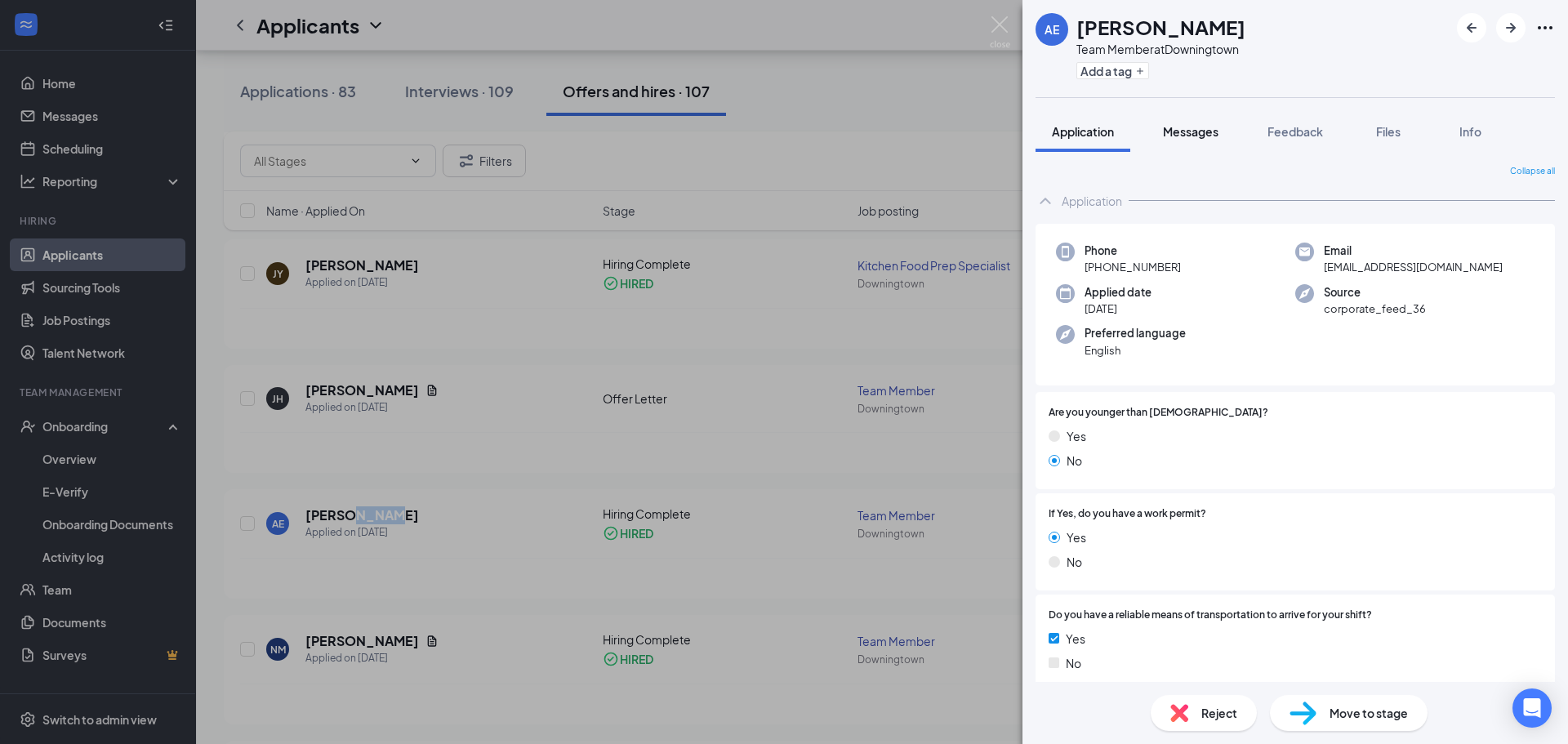
click at [1189, 130] on span "Messages" at bounding box center [1190, 132] width 56 height 15
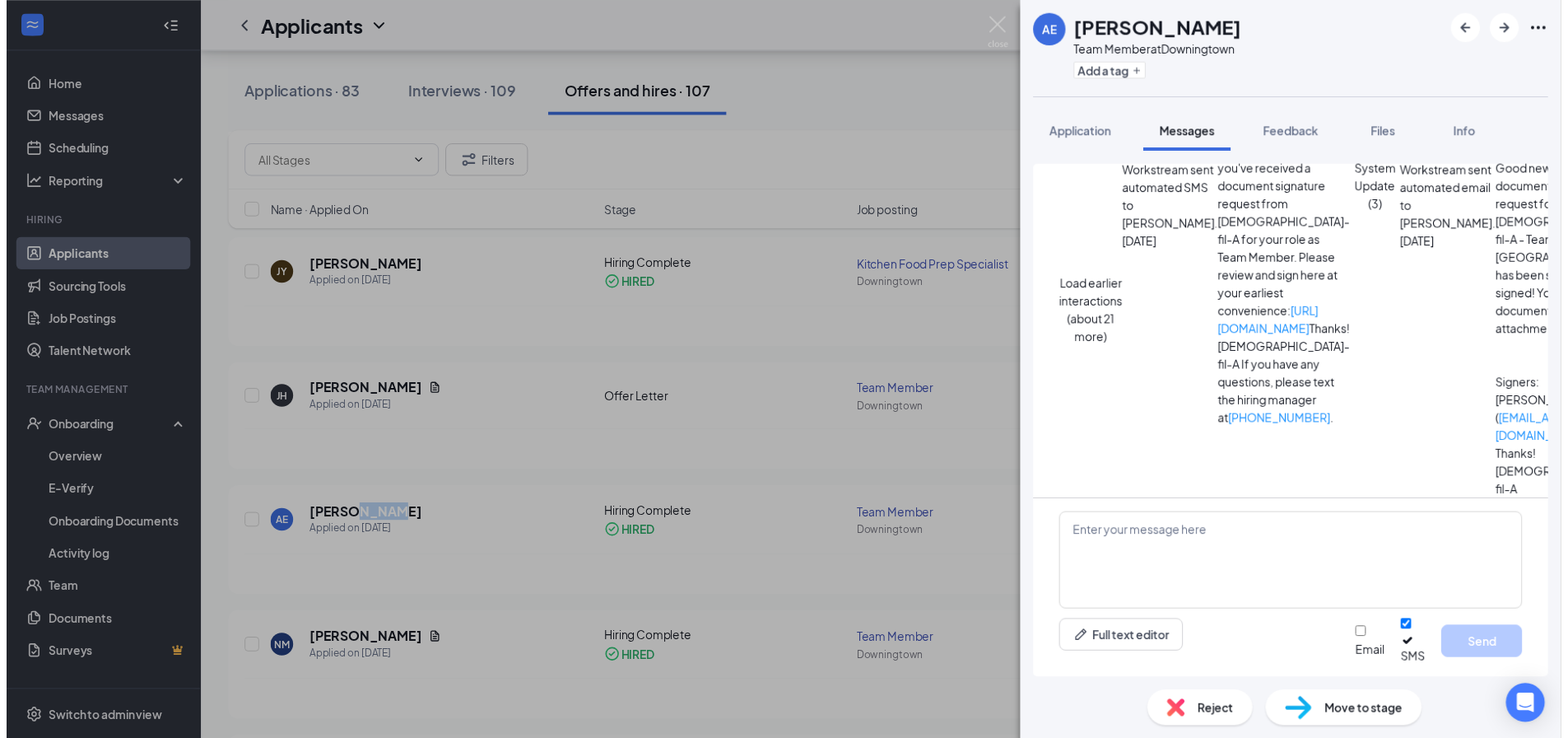
scroll to position [182, 0]
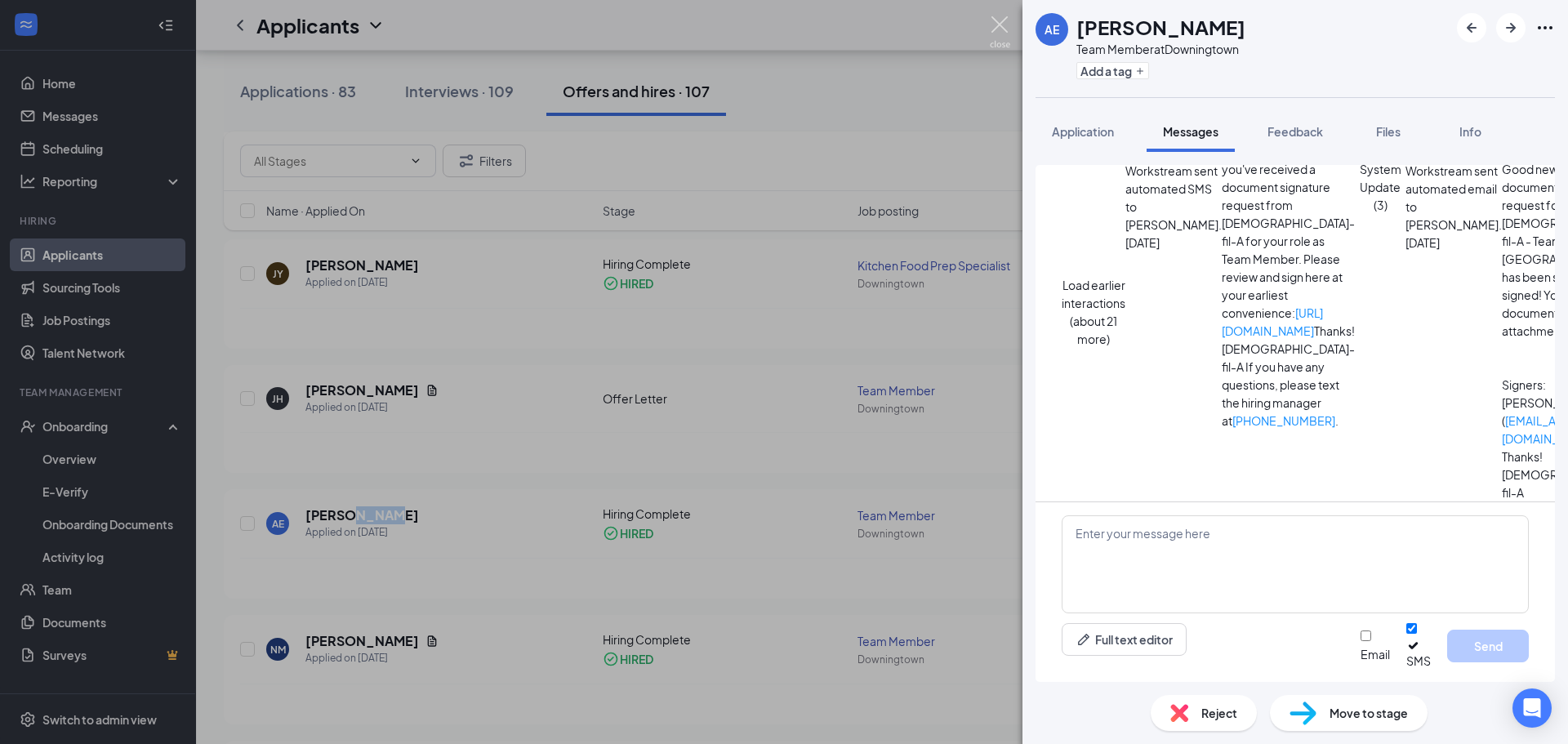
click at [999, 27] on img at bounding box center [1000, 32] width 21 height 32
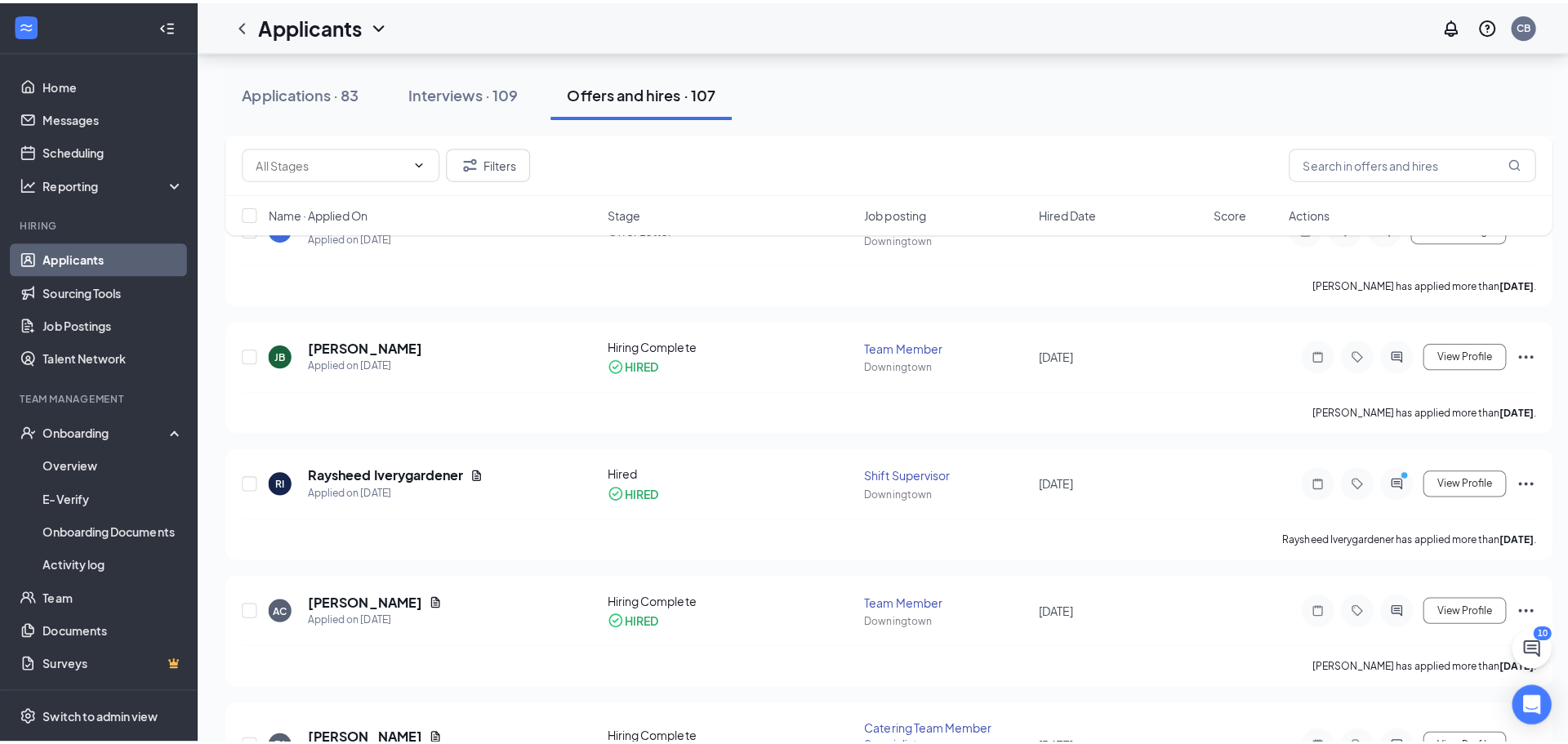
scroll to position [1144, 0]
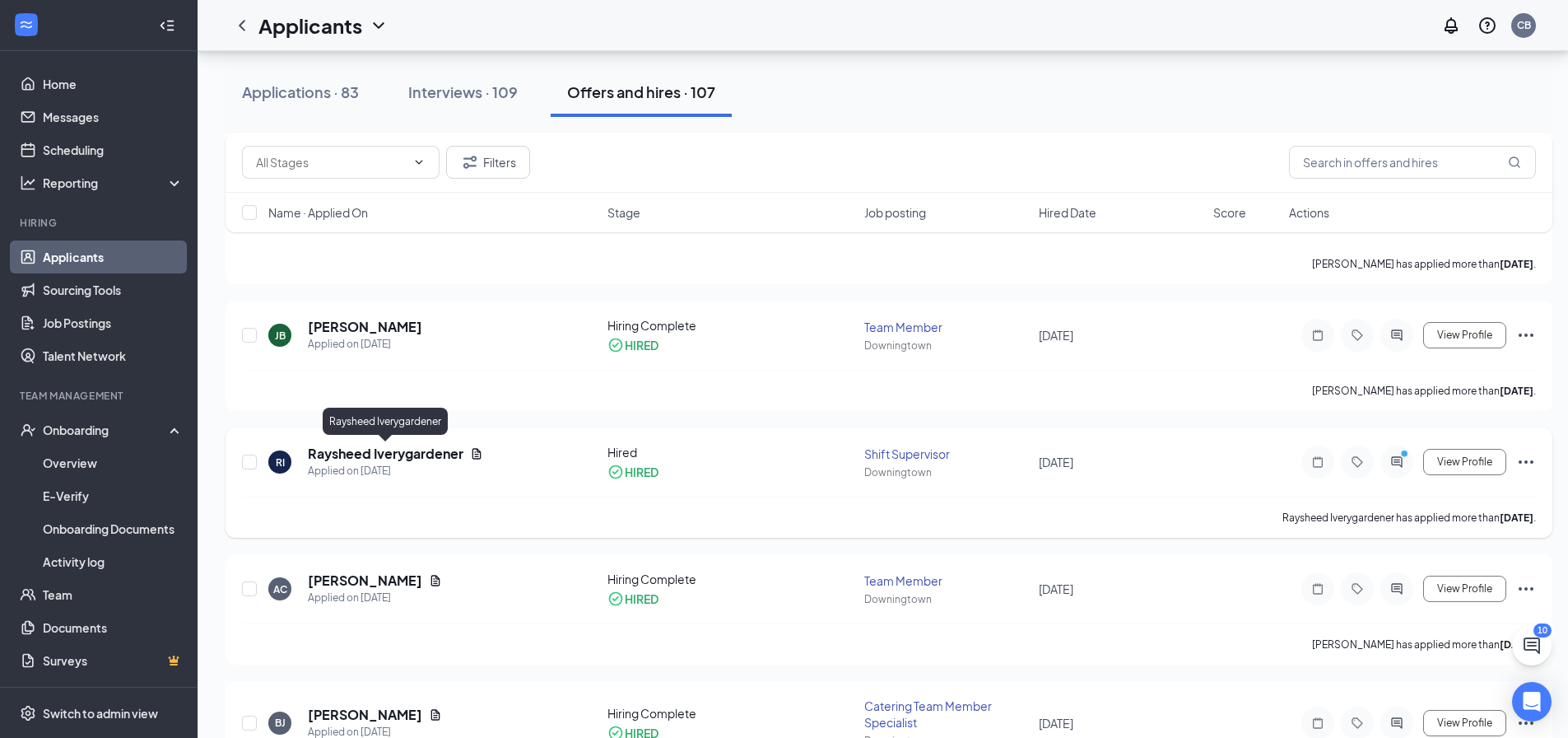
click at [380, 457] on h5 "Raysheed Iverygardener" at bounding box center [386, 454] width 156 height 18
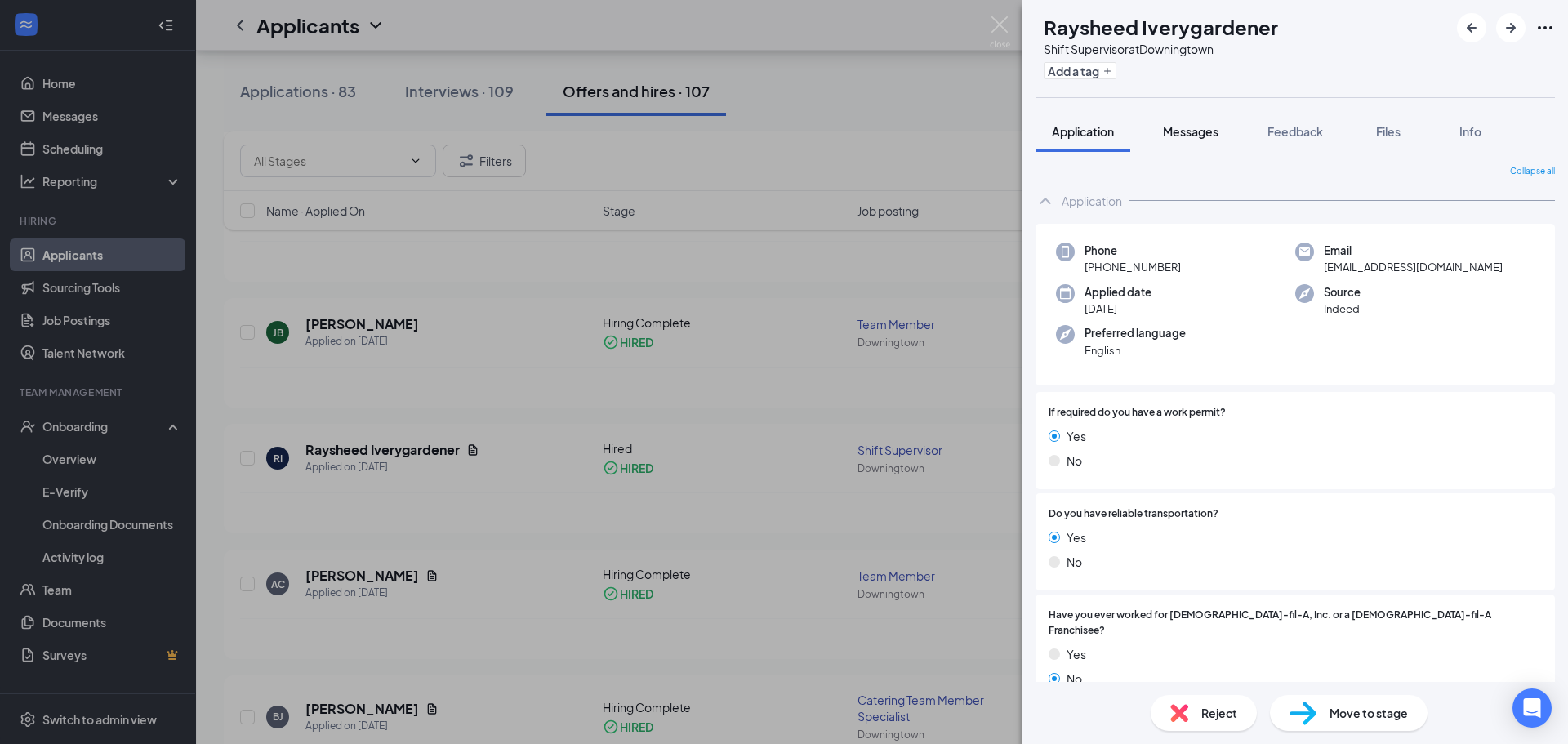
click at [1197, 142] on button "Messages" at bounding box center [1191, 131] width 88 height 41
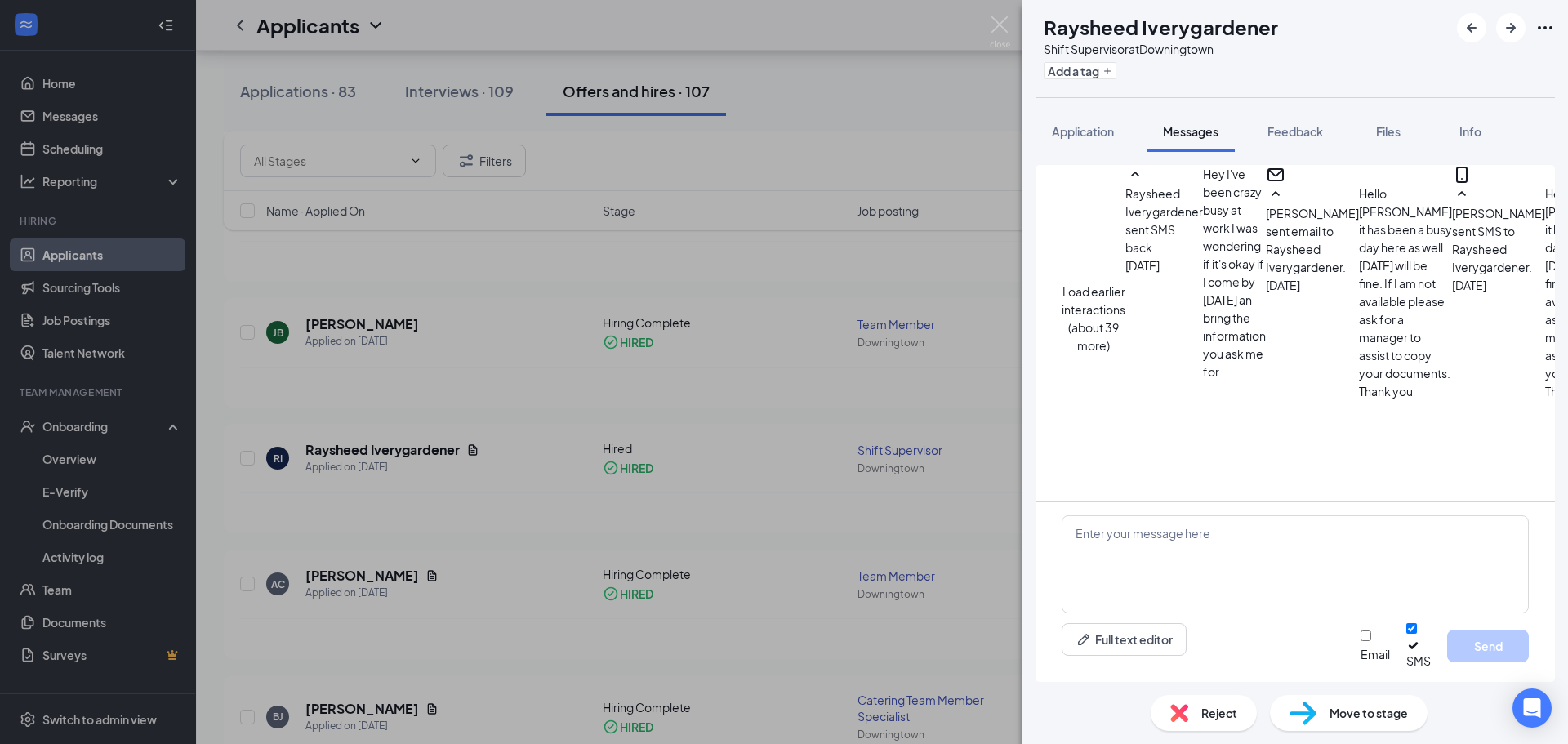
scroll to position [873, 0]
click at [1121, 564] on textarea at bounding box center [1295, 565] width 467 height 98
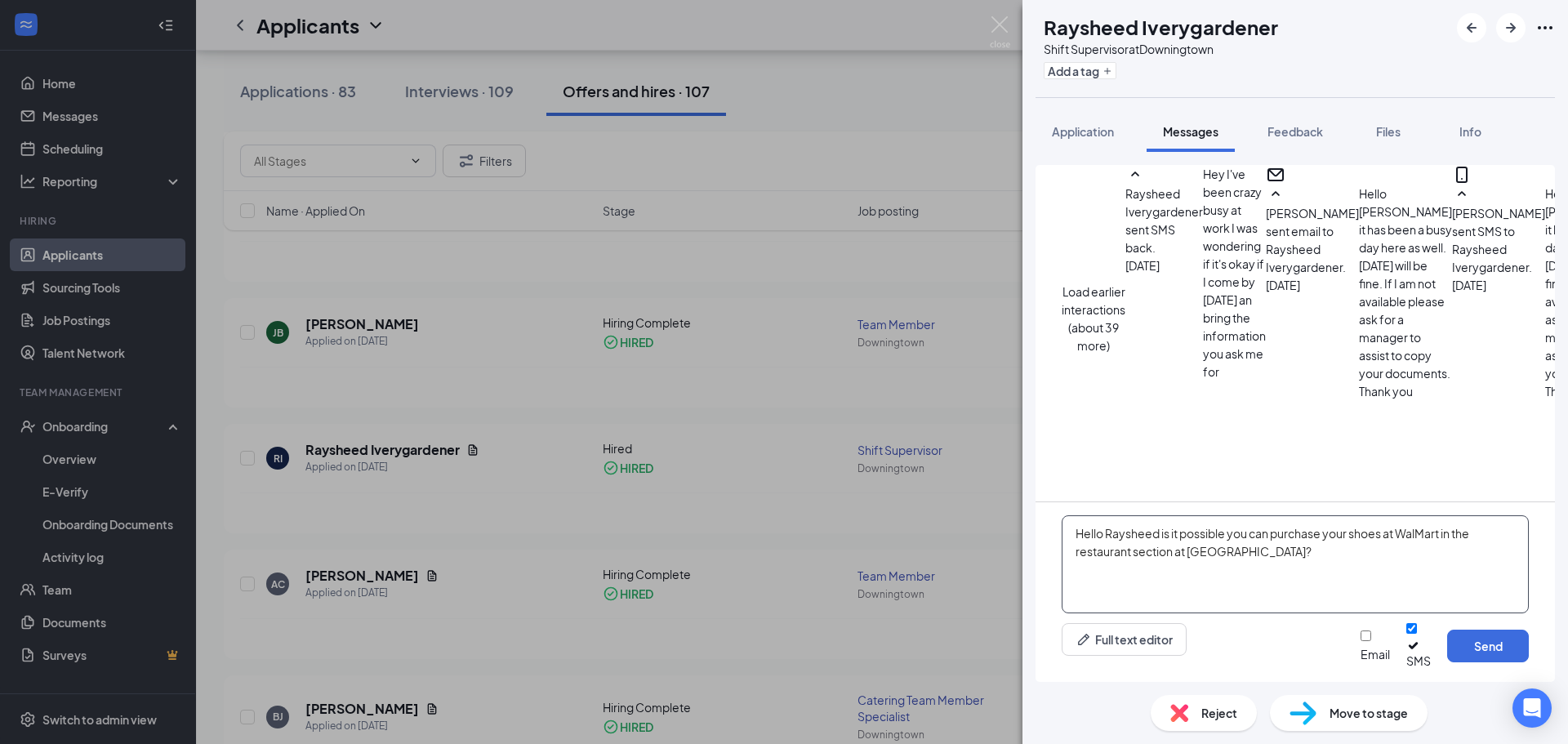
drag, startPoint x: 1399, startPoint y: 548, endPoint x: 1446, endPoint y: 549, distance: 47.0
click at [1446, 549] on textarea "Hello Raysheed is it possible you can purchase your shoes at WalMart in the res…" at bounding box center [1295, 565] width 467 height 98
click at [1187, 568] on textarea "Hello Raysheed is it possible you can purchase your shoes in the restaurant sec…" at bounding box center [1295, 565] width 467 height 98
type textarea "Hello Raysheed is it possible you can purchase your shoes in the restaurant sec…"
click at [1360, 641] on input "Email" at bounding box center [1365, 636] width 11 height 11
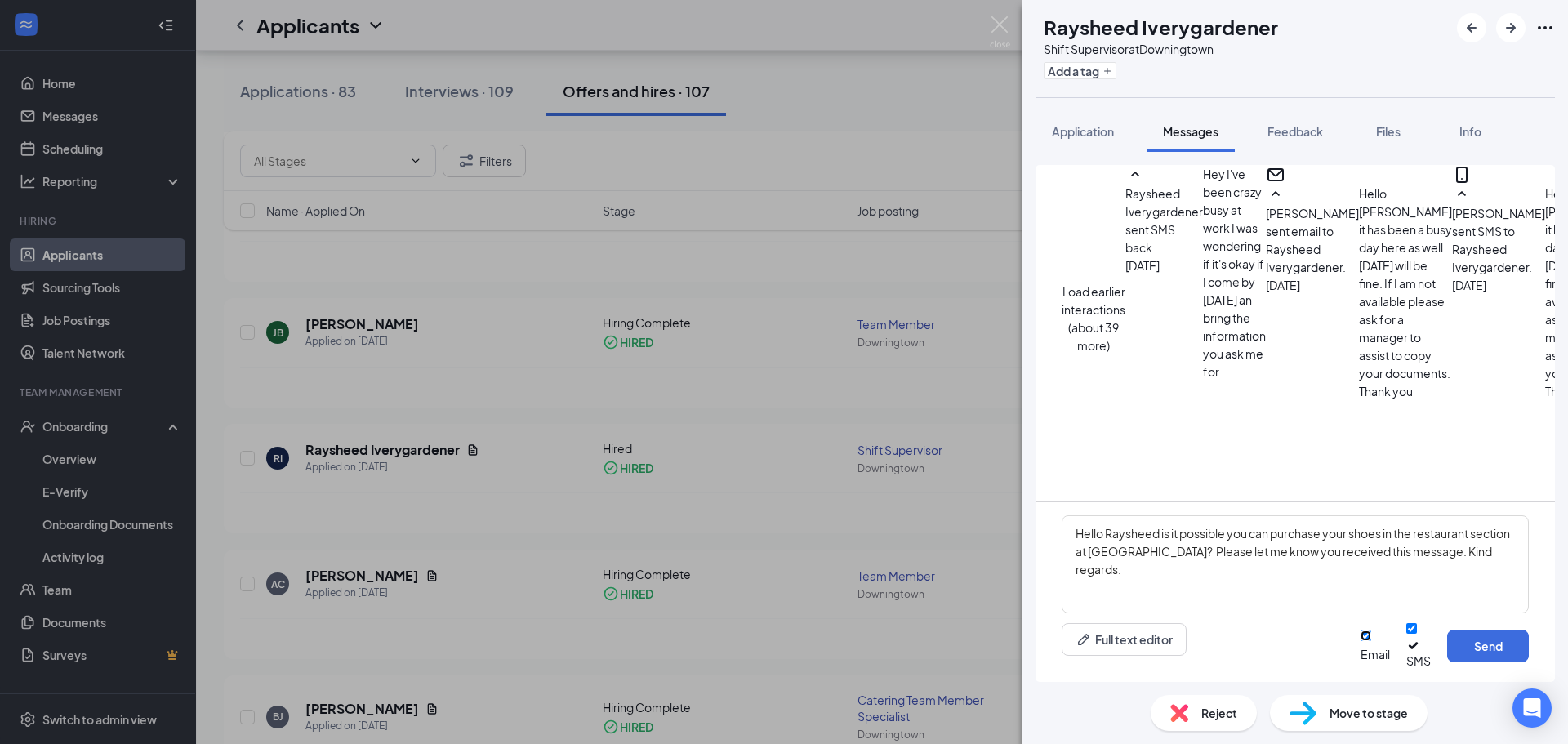
checkbox input "true"
click at [1493, 659] on button "Send" at bounding box center [1488, 646] width 81 height 32
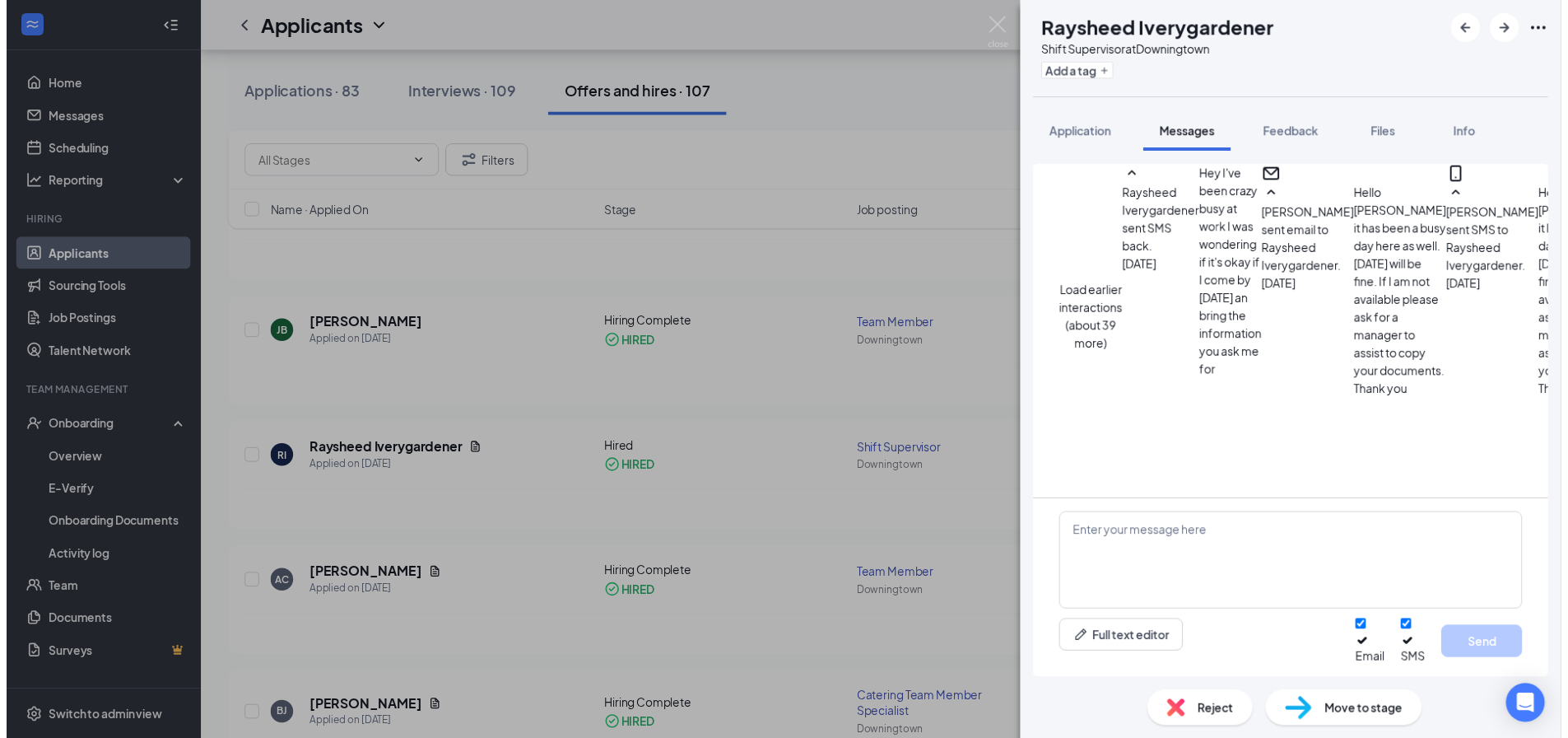
scroll to position [1162, 0]
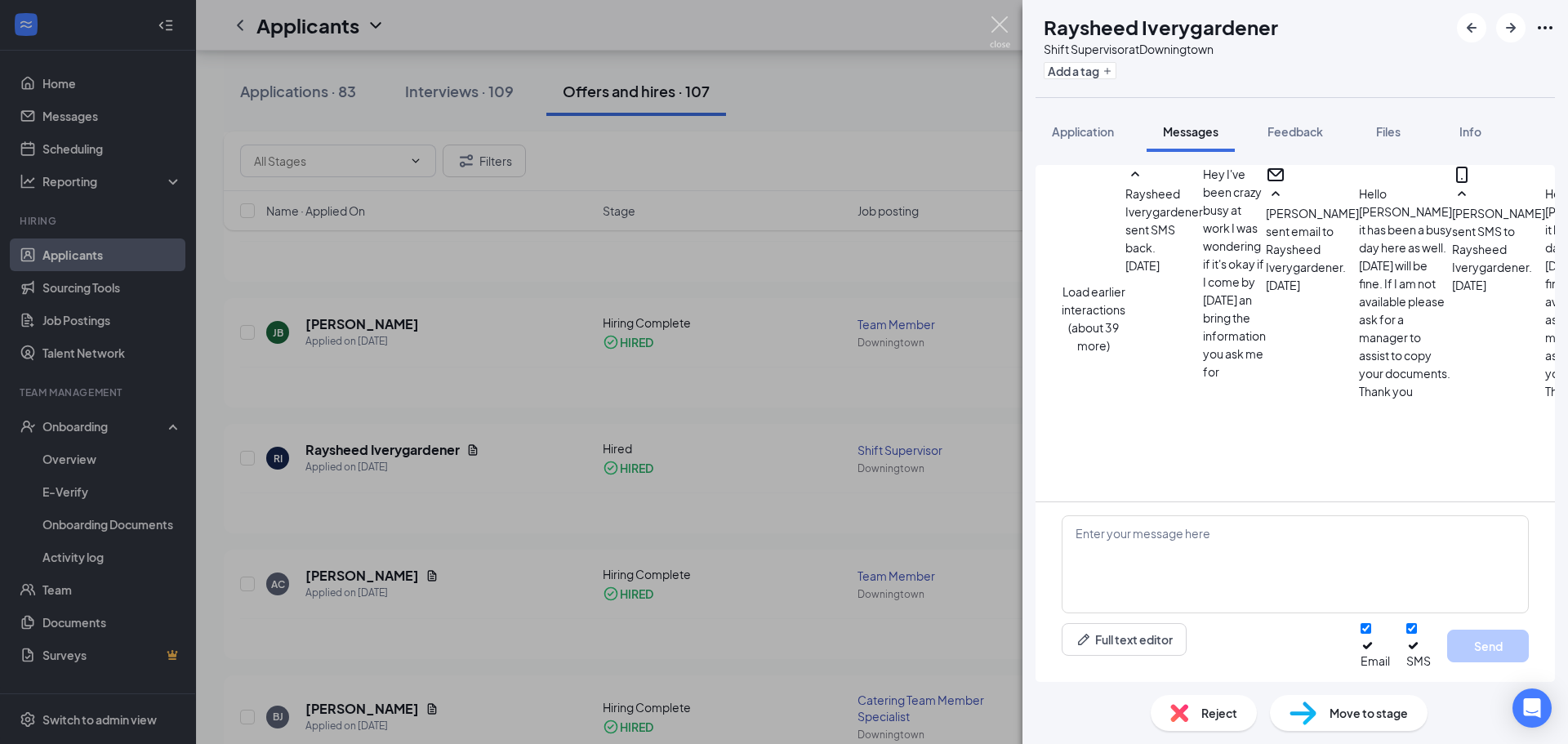
drag, startPoint x: 1003, startPoint y: 20, endPoint x: 1003, endPoint y: 44, distance: 24.0
click at [1003, 20] on img at bounding box center [1000, 32] width 21 height 32
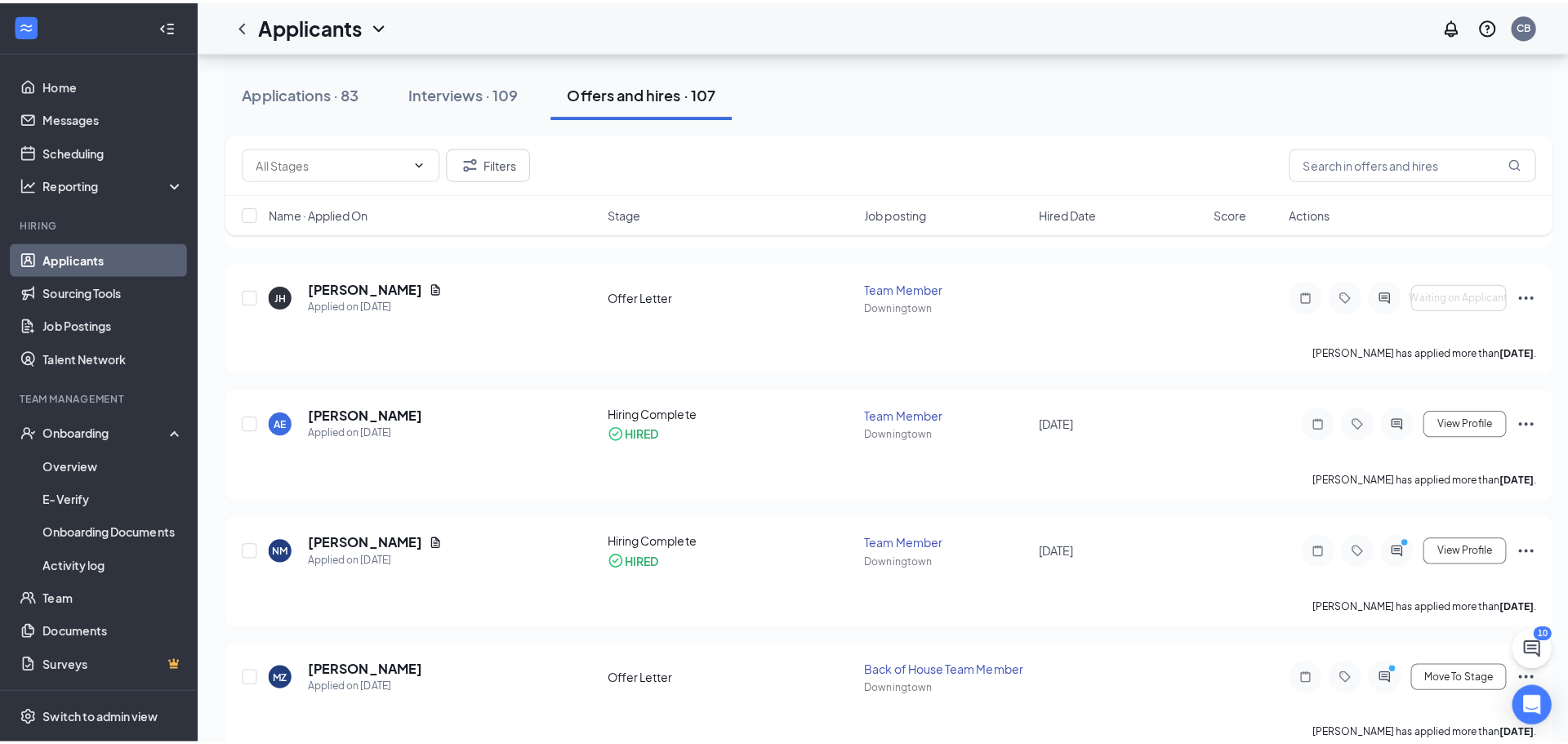
scroll to position [409, 0]
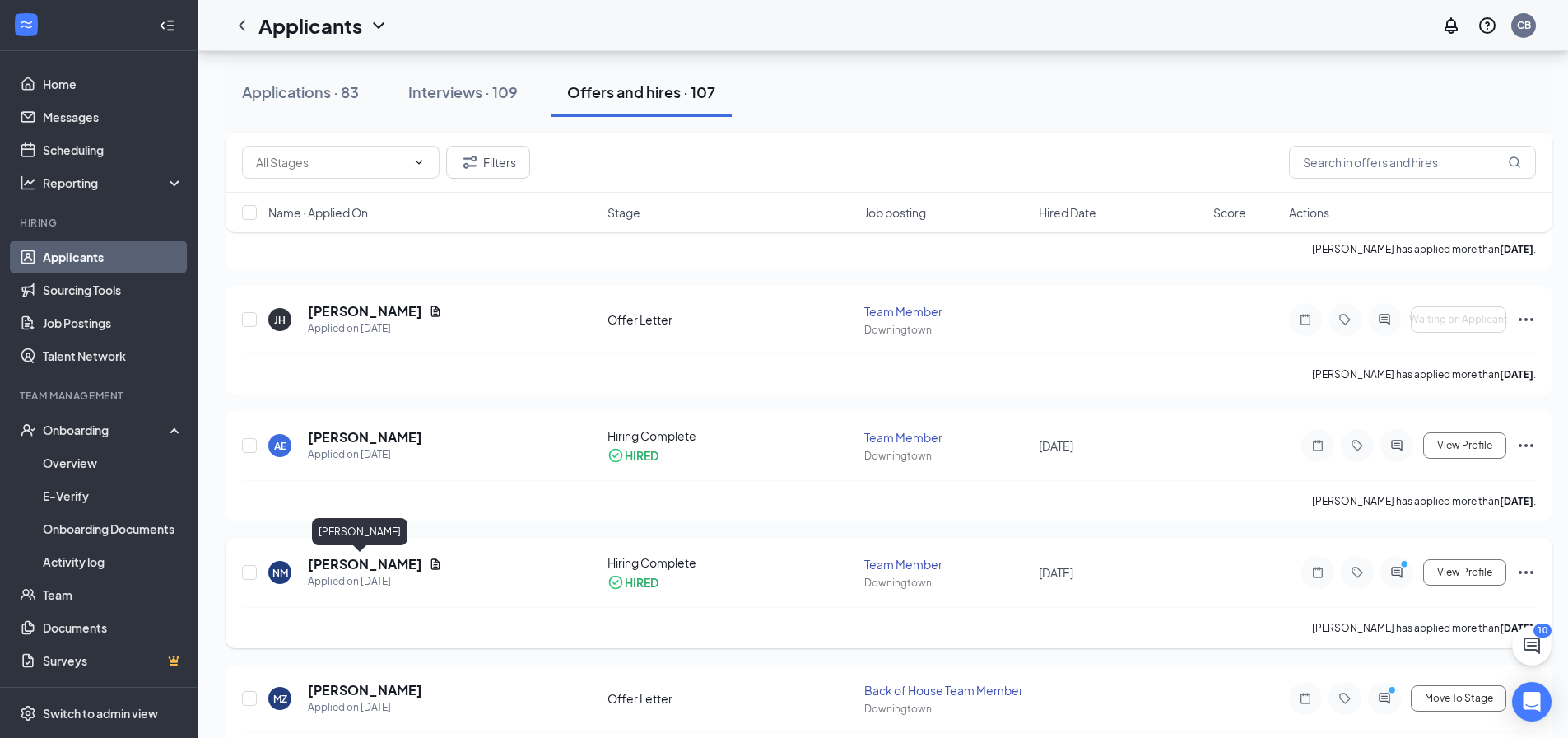
click at [335, 557] on h5 "[PERSON_NAME]" at bounding box center [365, 564] width 115 height 18
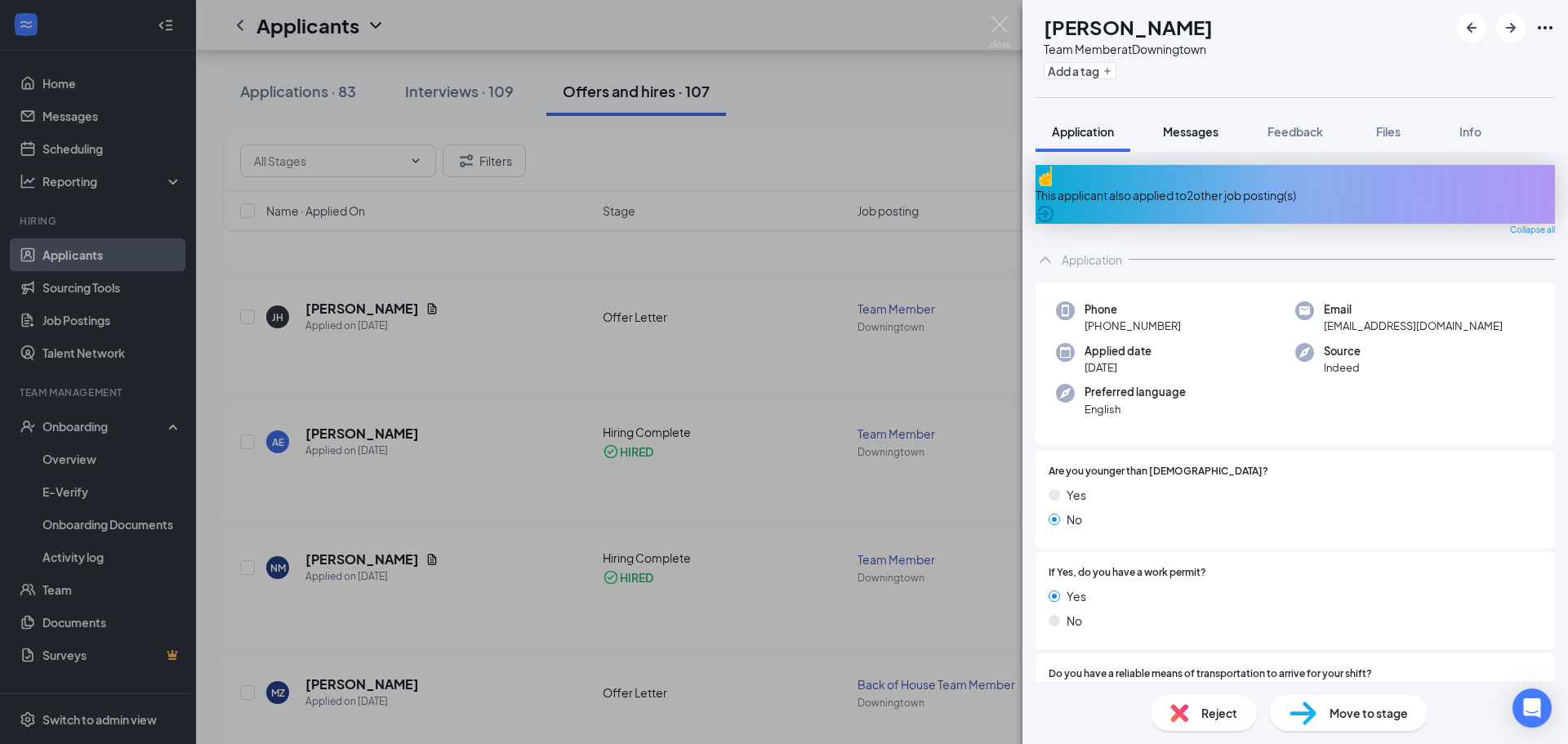
click at [1192, 135] on span "Messages" at bounding box center [1190, 132] width 56 height 15
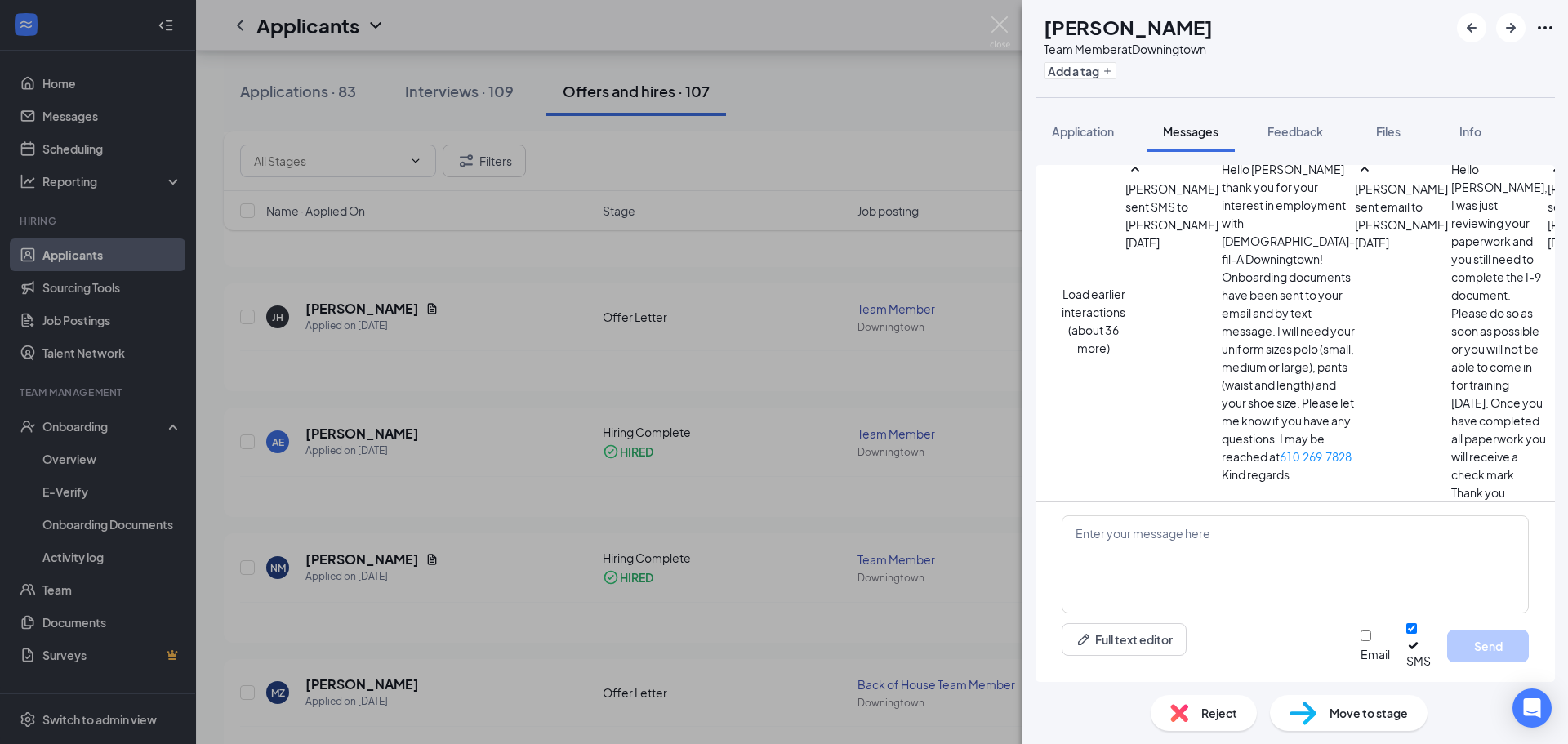
scroll to position [1112, 0]
click at [1186, 556] on textarea at bounding box center [1295, 565] width 467 height 98
click at [1213, 566] on textarea at bounding box center [1295, 565] width 467 height 98
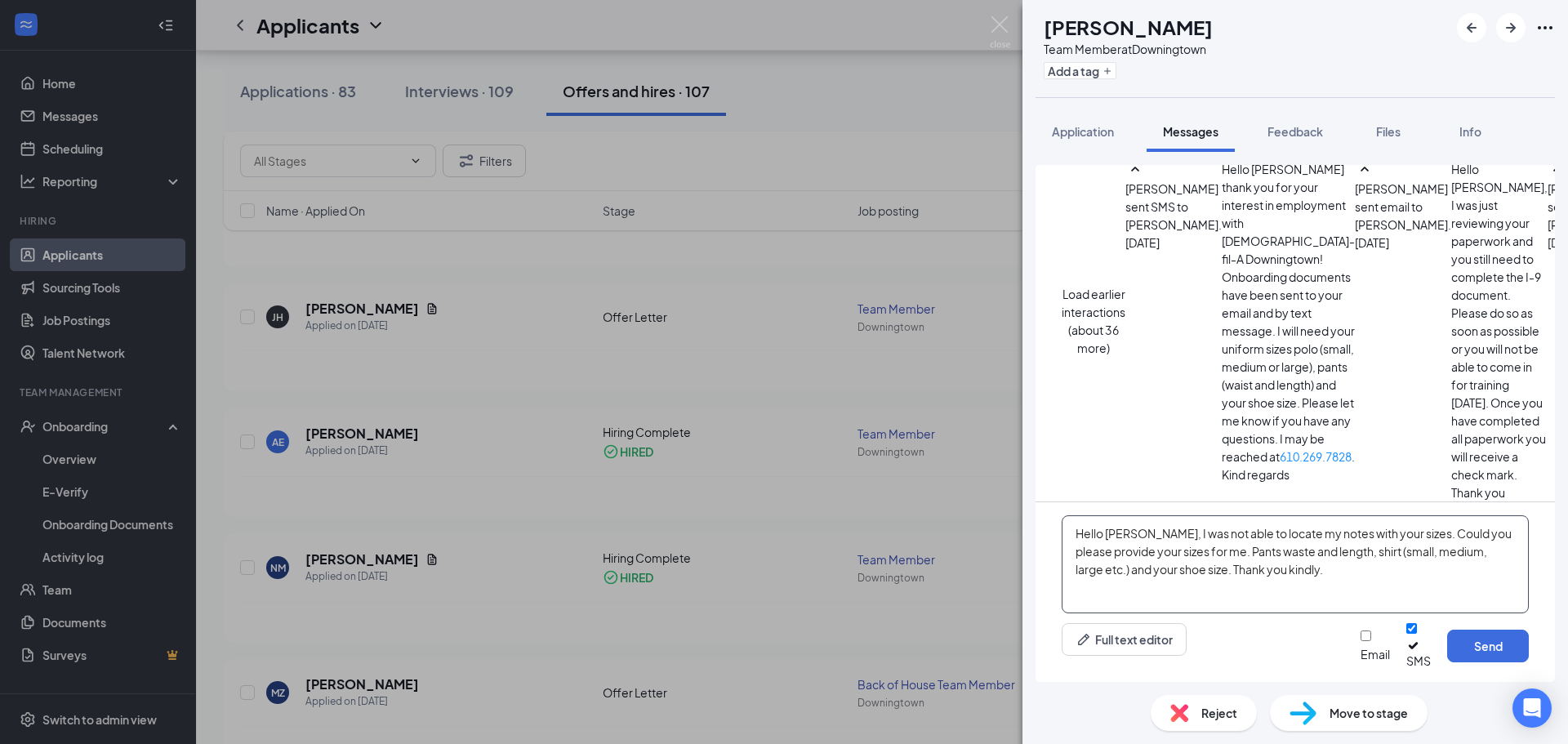
type textarea "Hello [PERSON_NAME], I was not able to locate my notes with your sizes. Could y…"
click at [1360, 641] on input "Email" at bounding box center [1365, 636] width 11 height 11
checkbox input "true"
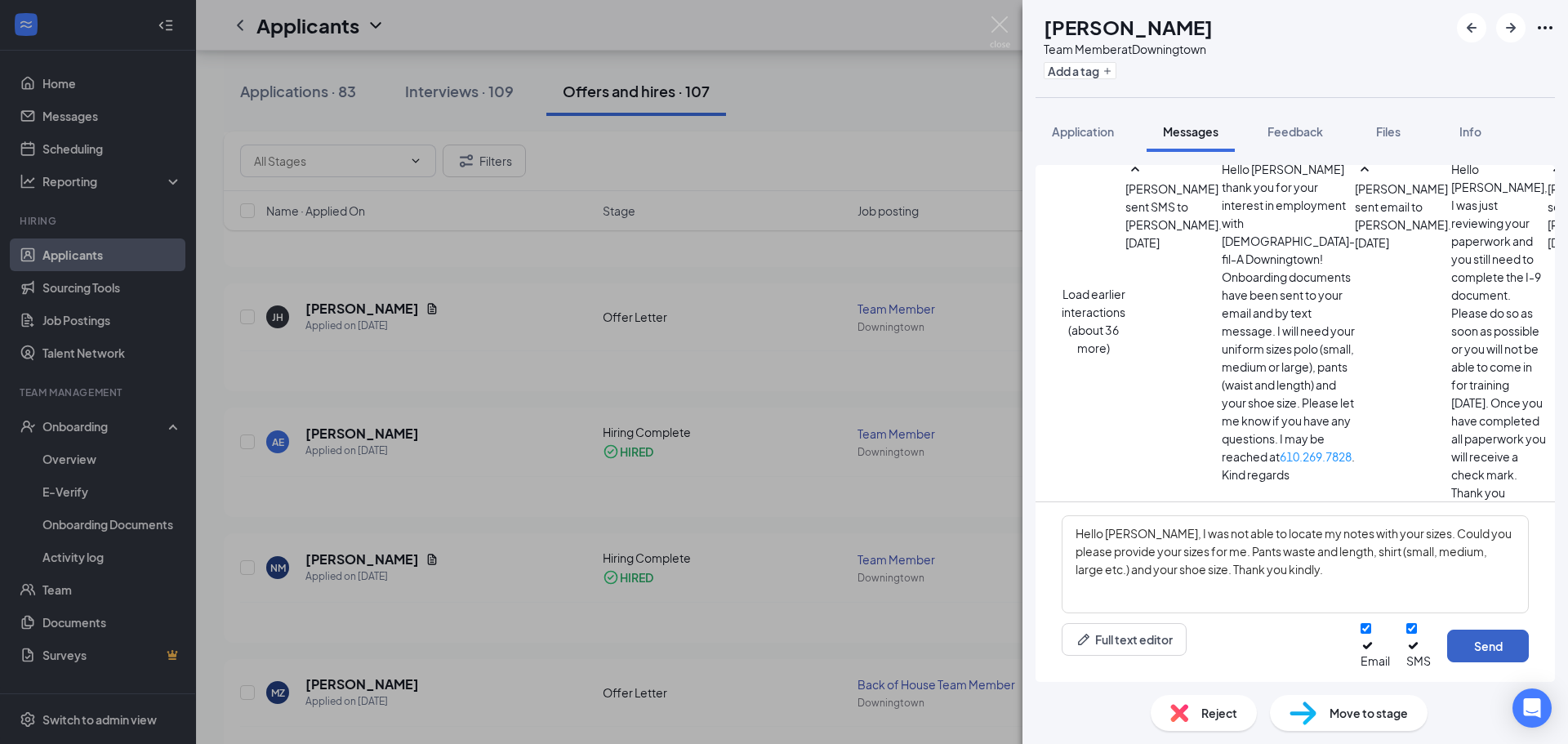
click at [1487, 648] on button "Send" at bounding box center [1488, 646] width 81 height 32
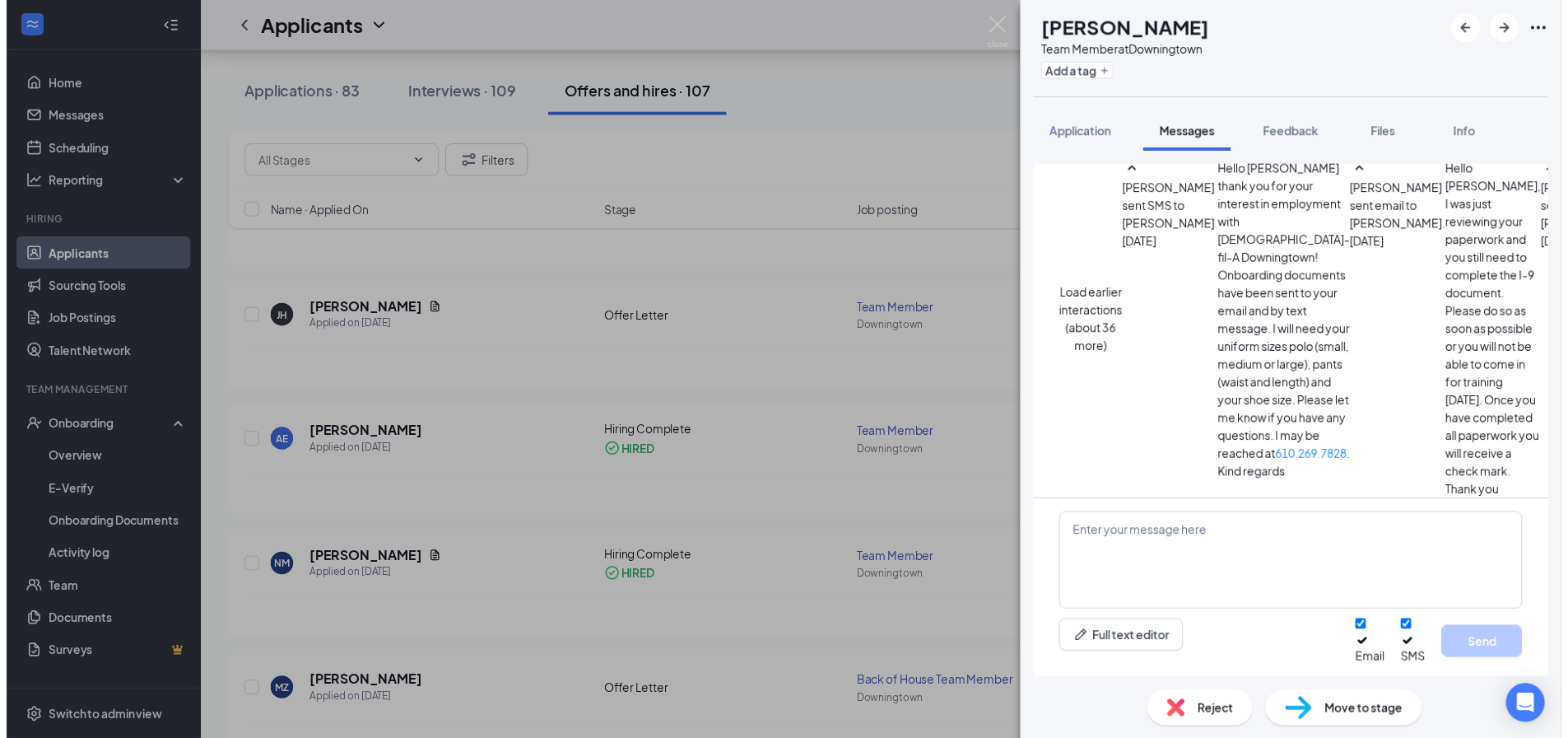
scroll to position [260, 0]
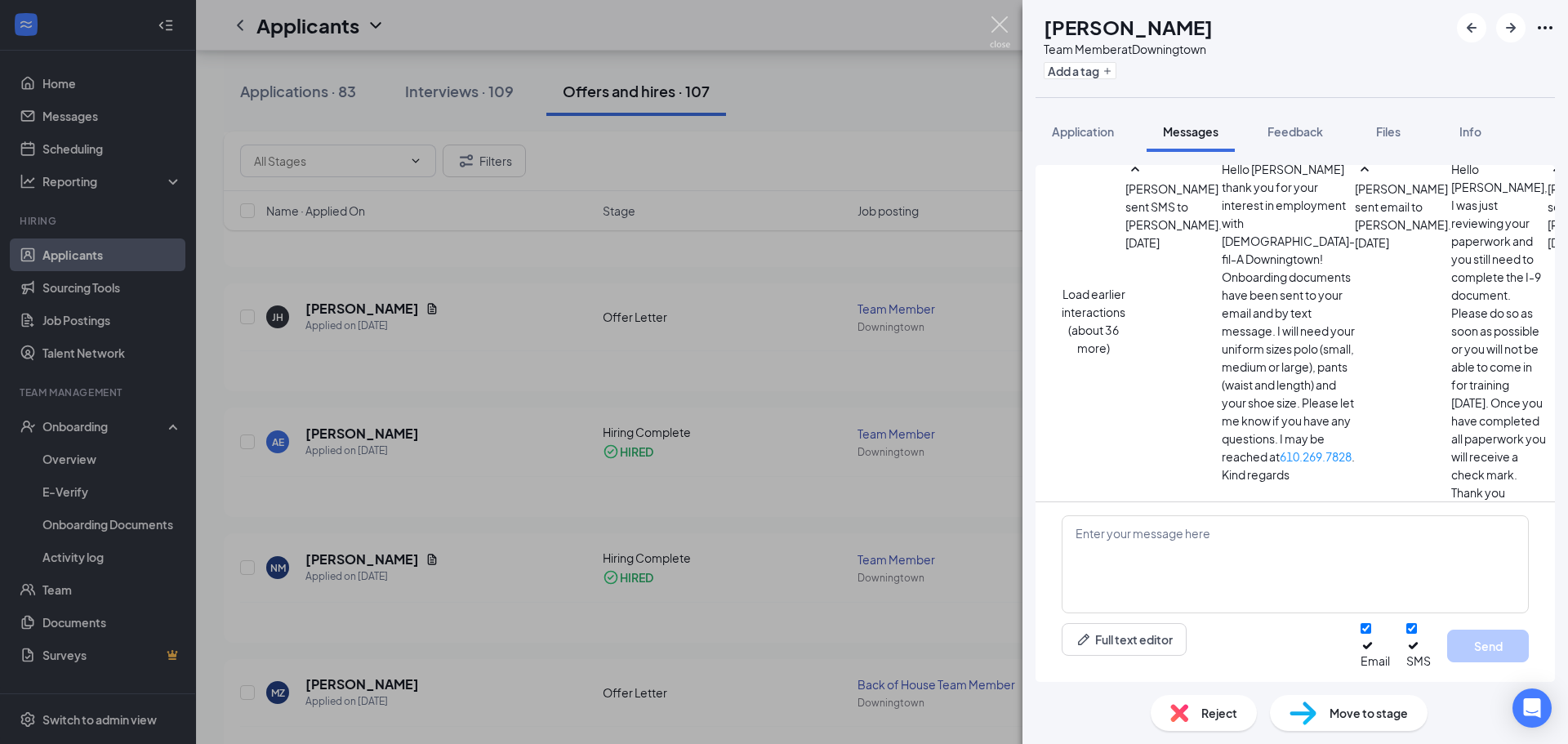
click at [999, 18] on img at bounding box center [1000, 32] width 21 height 32
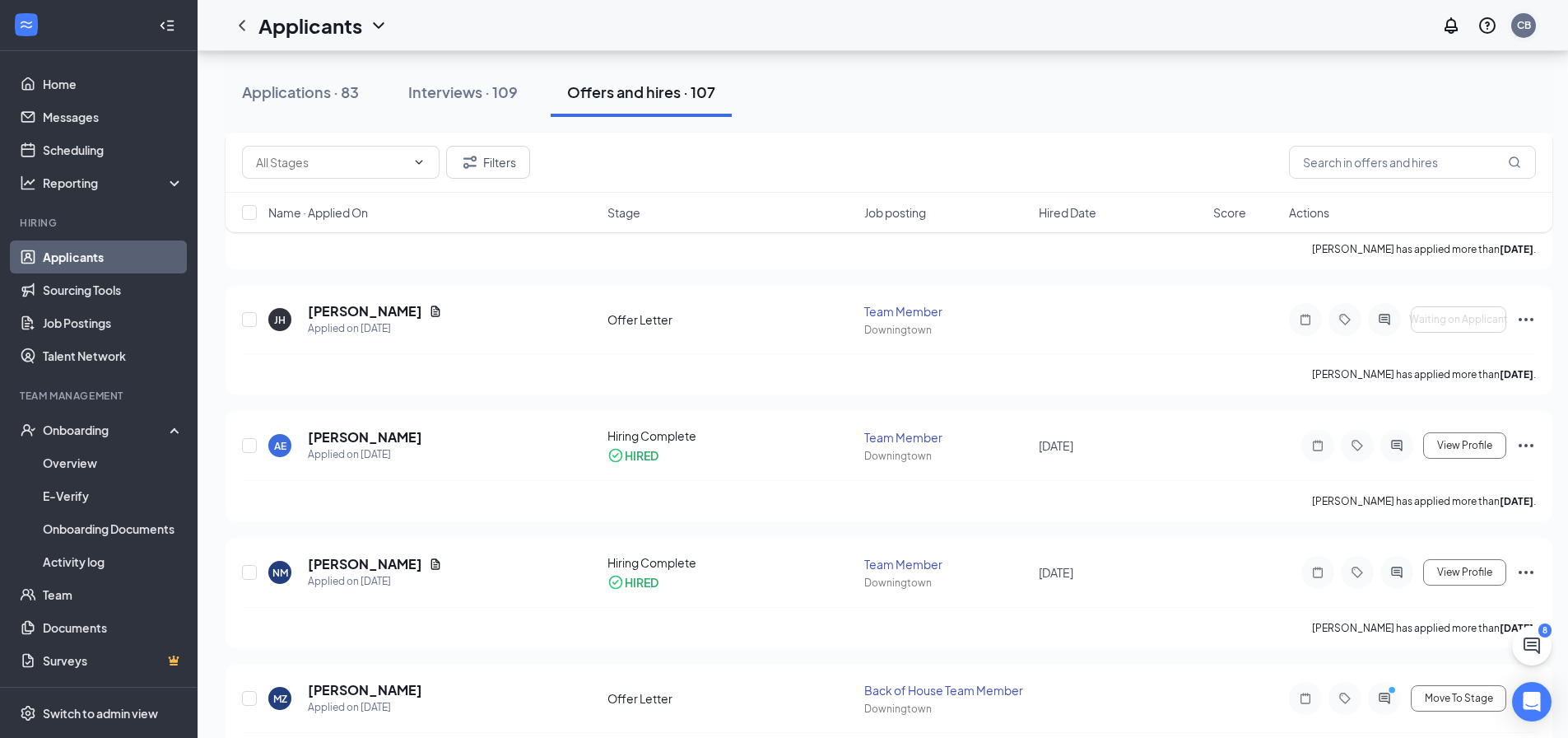
click at [1530, 21] on div "CB" at bounding box center [1524, 25] width 14 height 14
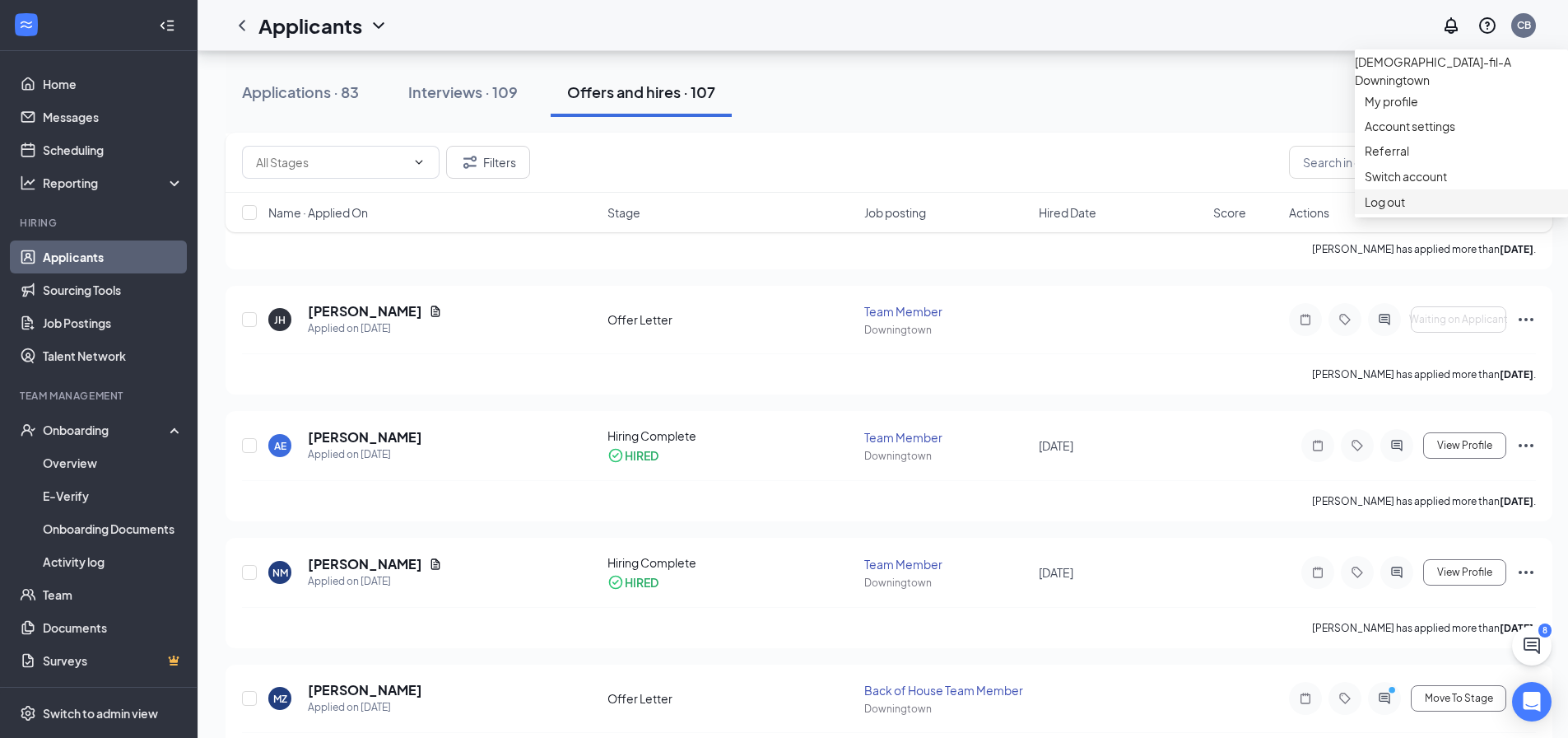
drag, startPoint x: 1394, startPoint y: 252, endPoint x: 1397, endPoint y: 233, distance: 19.2
click at [1394, 210] on div "Log out" at bounding box center [1461, 202] width 193 height 17
